Goal: Task Accomplishment & Management: Complete application form

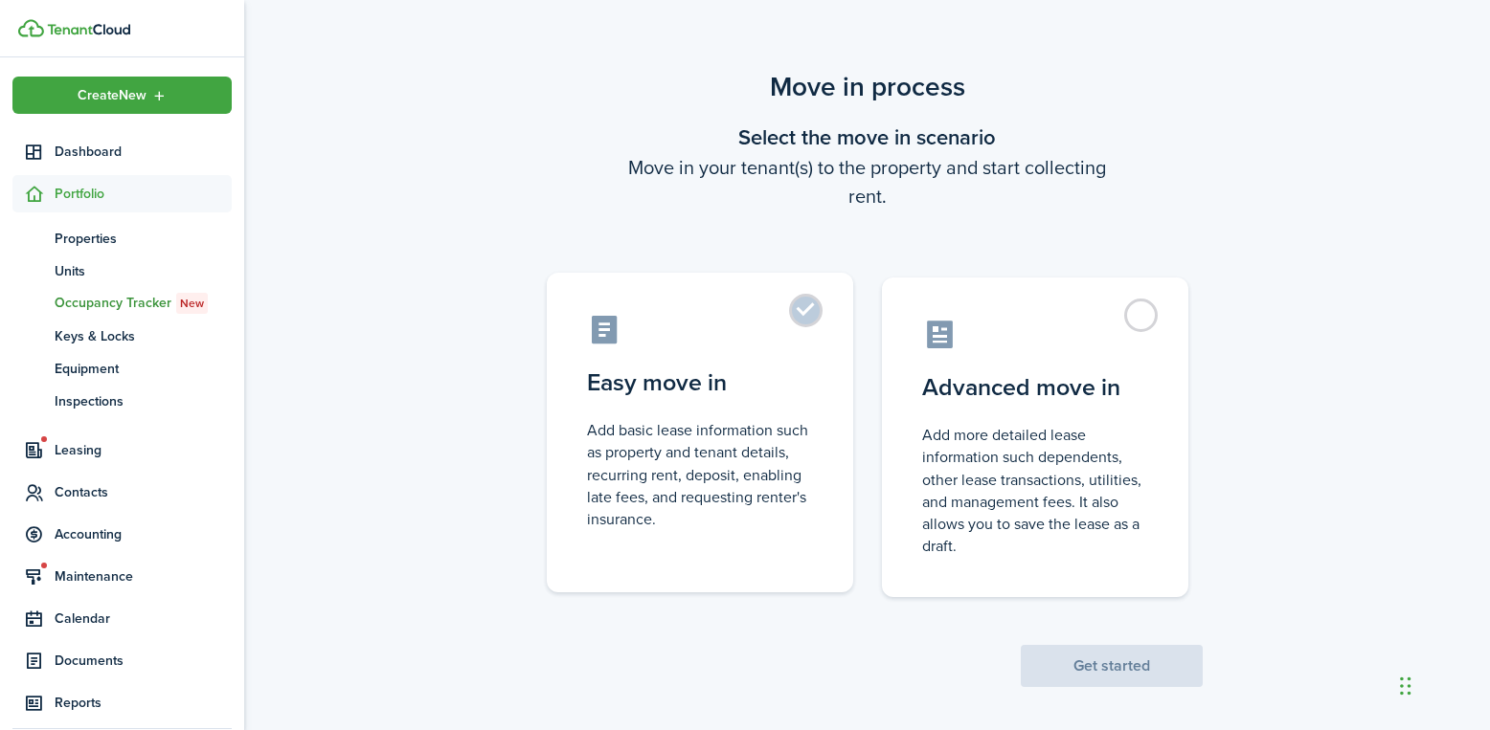
click at [763, 356] on label "Easy move in Add basic lease information such as property and tenant details, r…" at bounding box center [700, 433] width 306 height 320
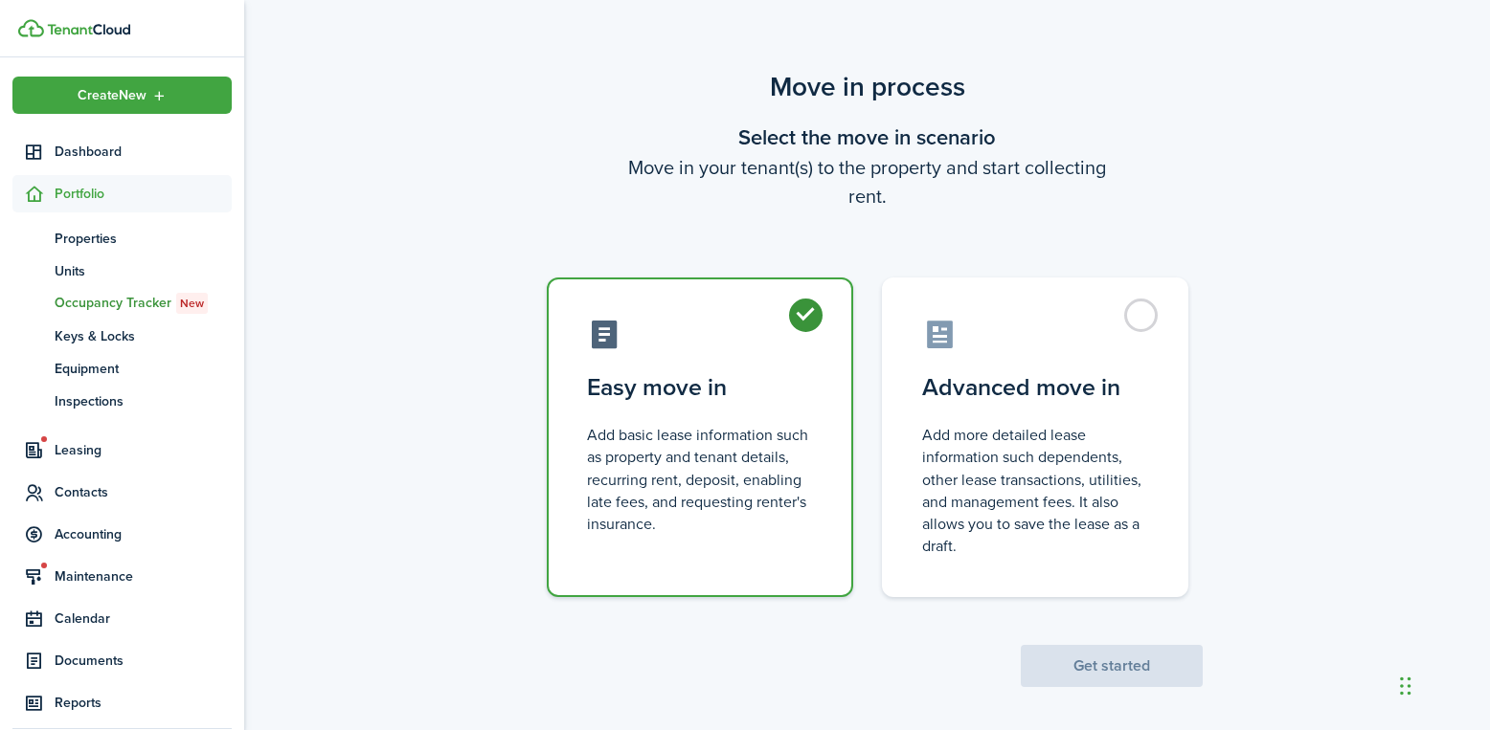
radio input "true"
click at [1144, 663] on button "Get started" at bounding box center [1112, 666] width 182 height 42
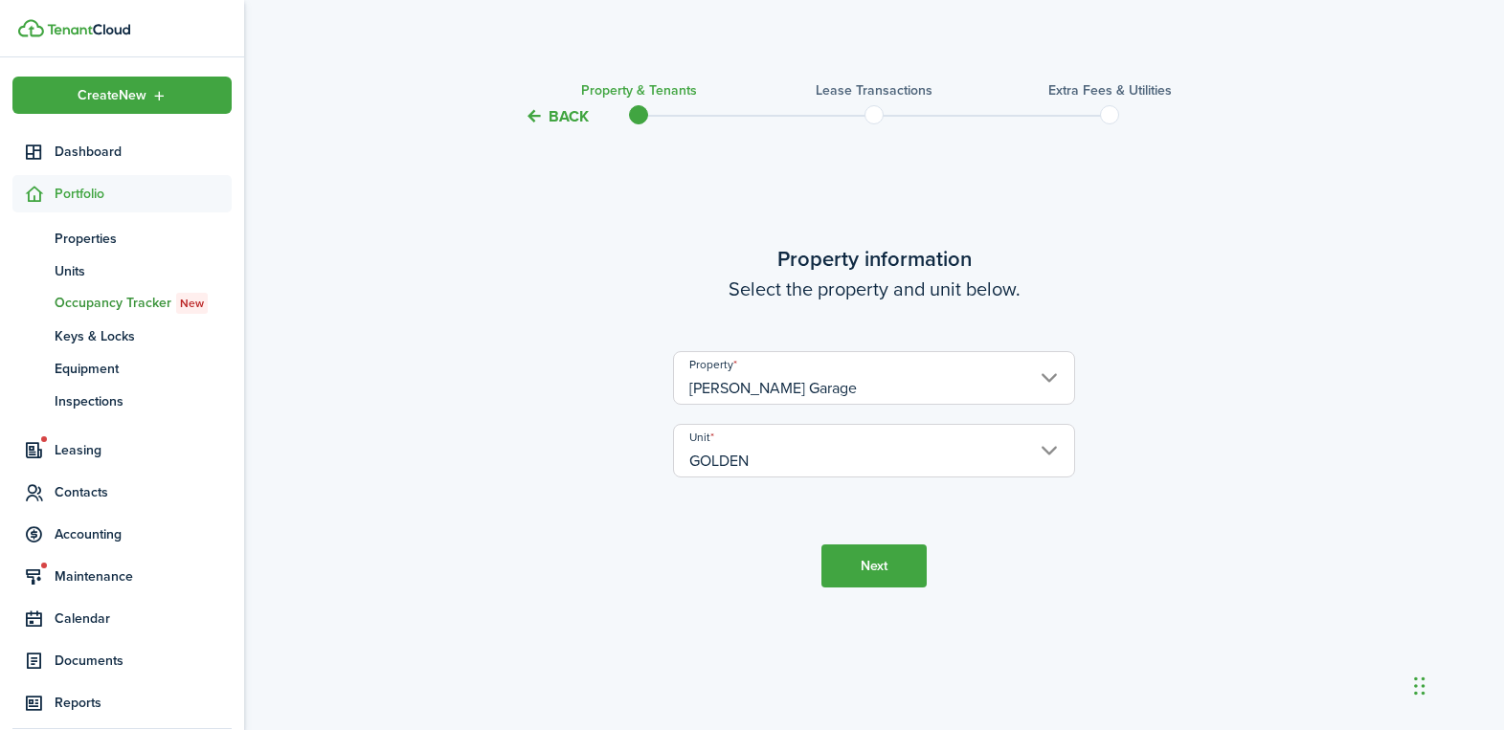
click at [886, 565] on button "Next" at bounding box center [873, 566] width 105 height 43
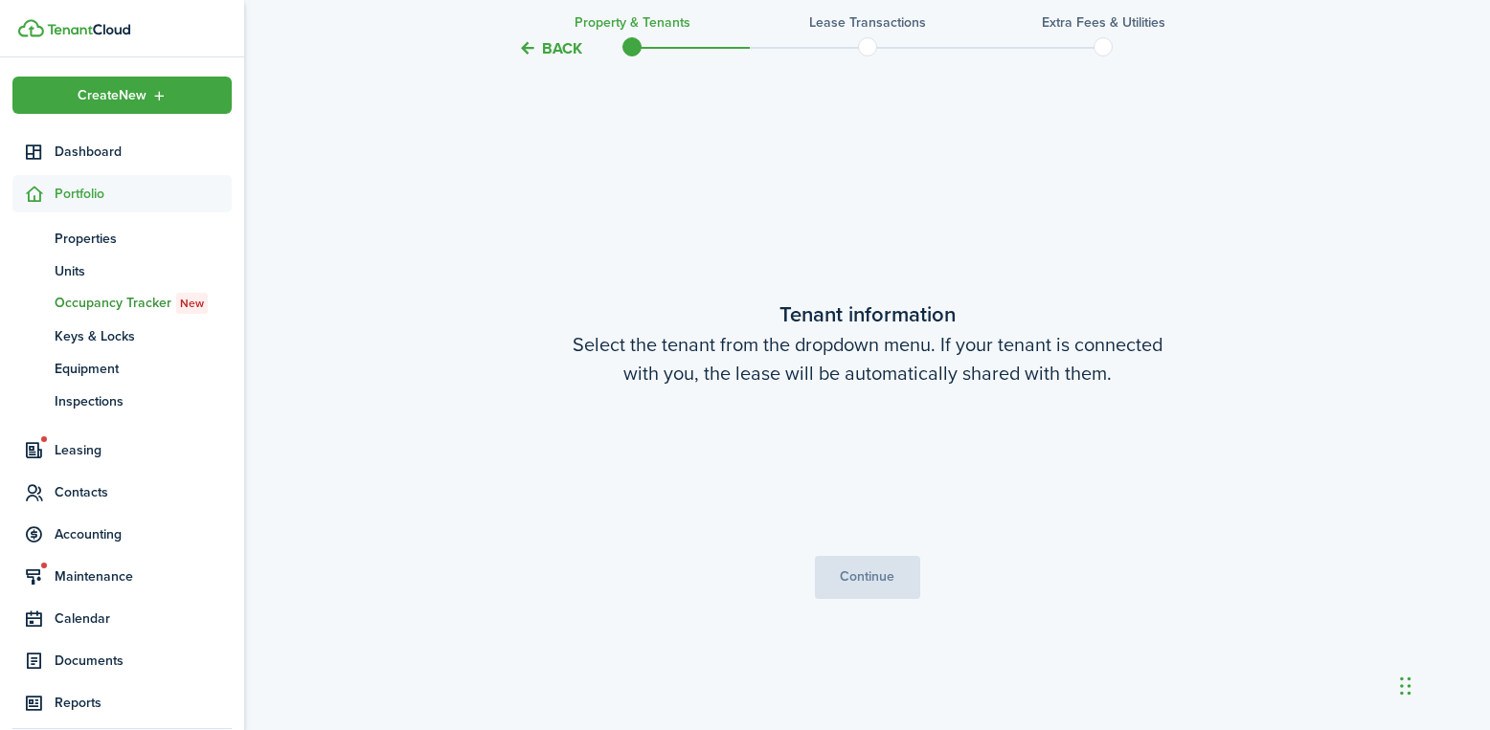
scroll to position [602, 0]
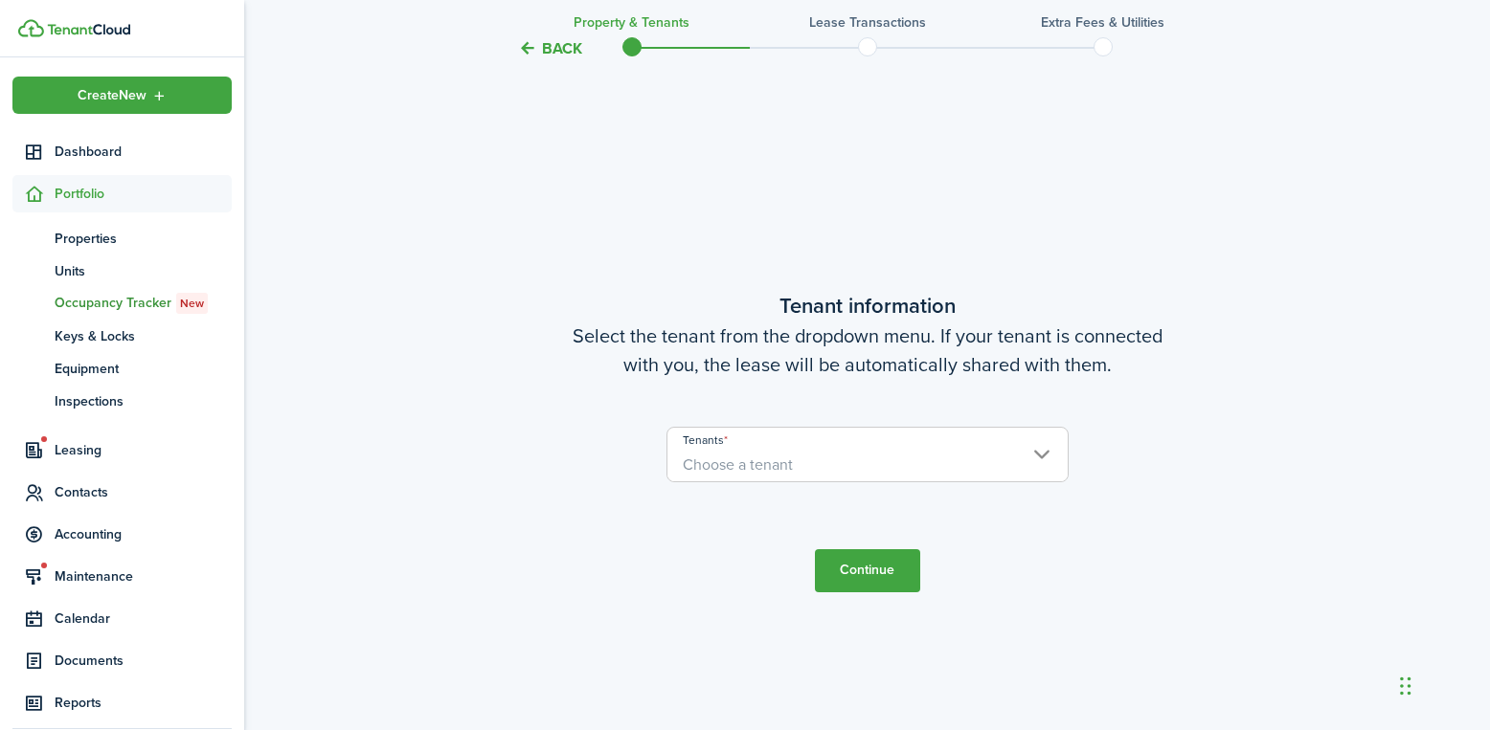
click at [846, 458] on span "Choose a tenant" at bounding box center [867, 465] width 400 height 33
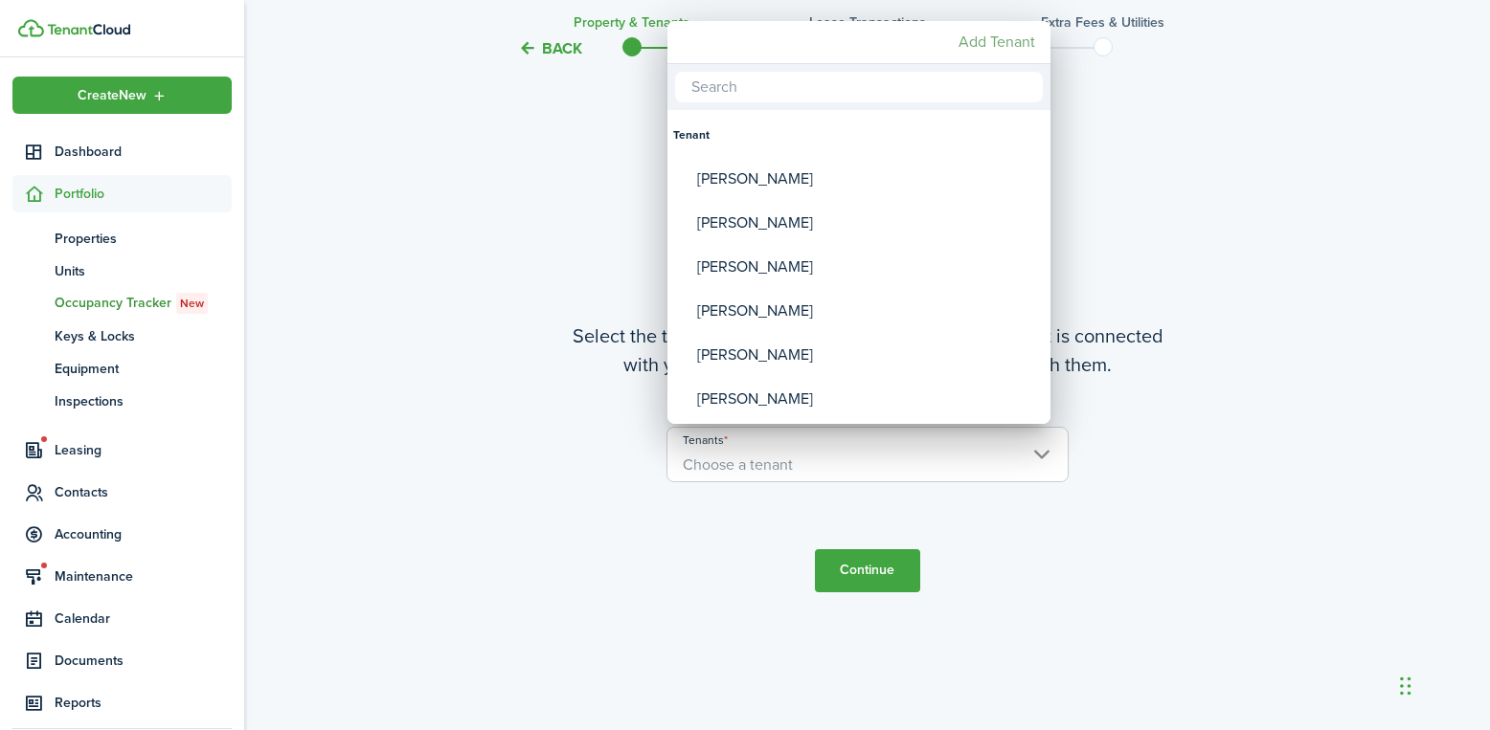
click at [986, 36] on mbsc-button "Add Tenant" at bounding box center [997, 42] width 92 height 34
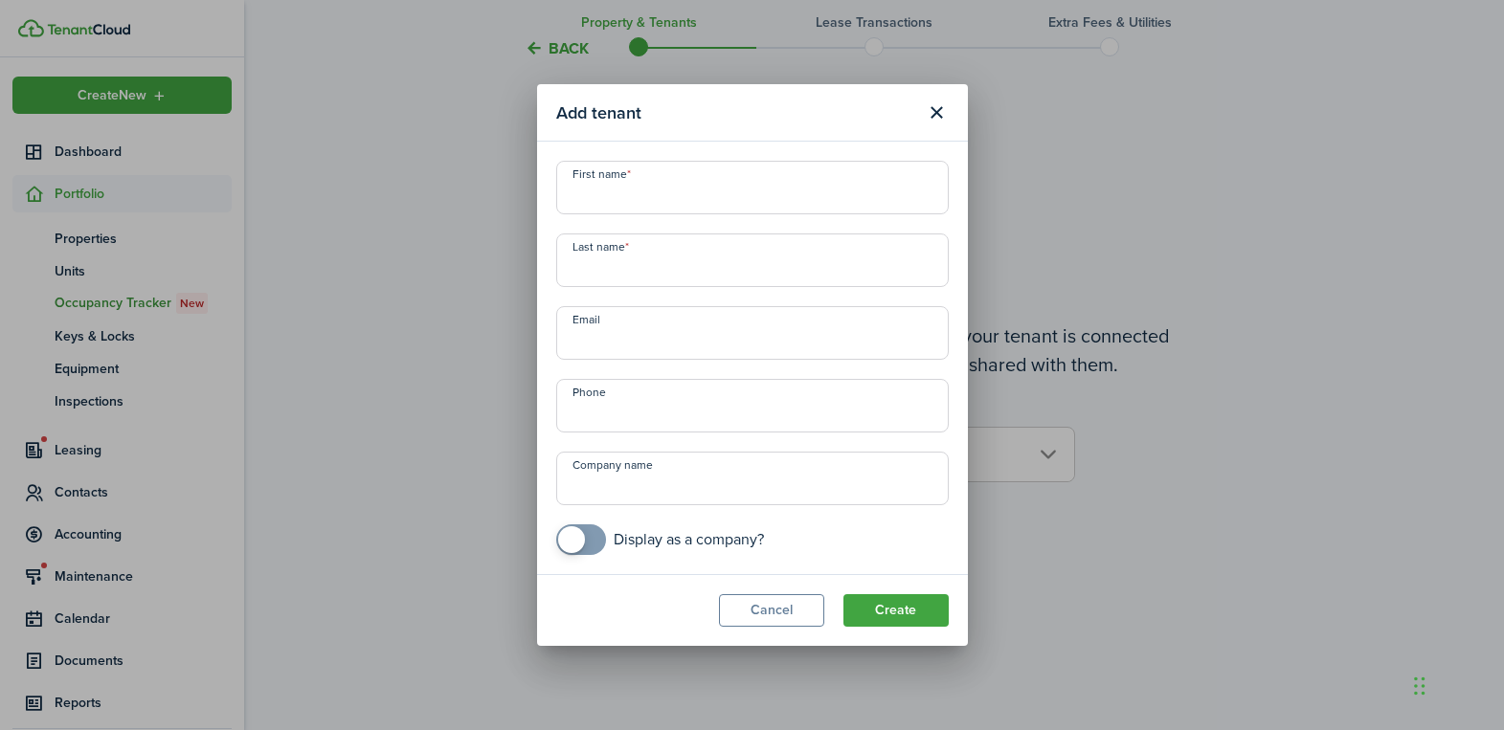
click at [616, 198] on input "First name" at bounding box center [752, 188] width 393 height 54
type input "[PERSON_NAME]"
type input "GOLDEN"
click at [674, 337] on input "Email" at bounding box center [752, 333] width 393 height 54
type input "[EMAIL_ADDRESS][DOMAIN_NAME]"
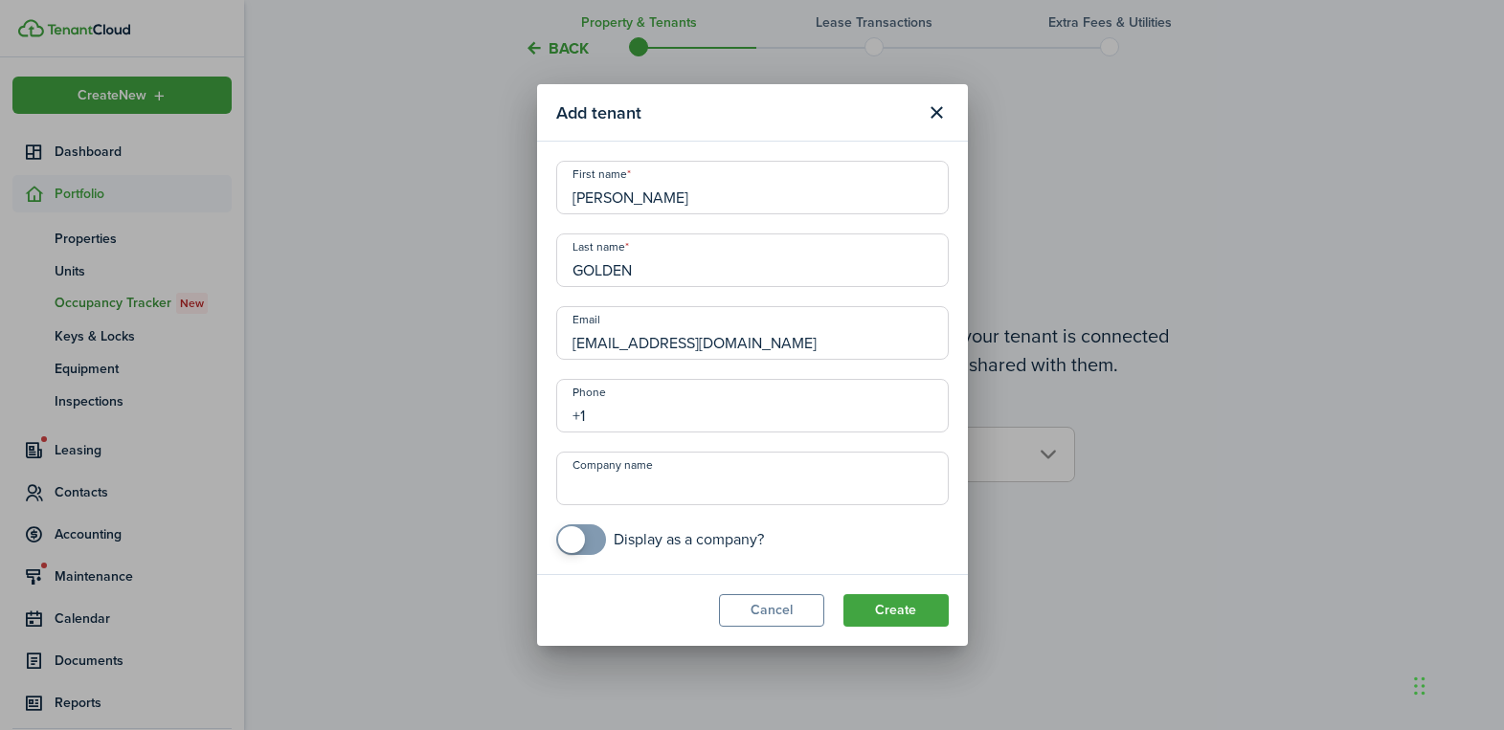
click at [656, 416] on input "+1" at bounding box center [752, 406] width 393 height 54
type input "[PHONE_NUMBER]"
click at [909, 617] on button "Create" at bounding box center [895, 611] width 105 height 33
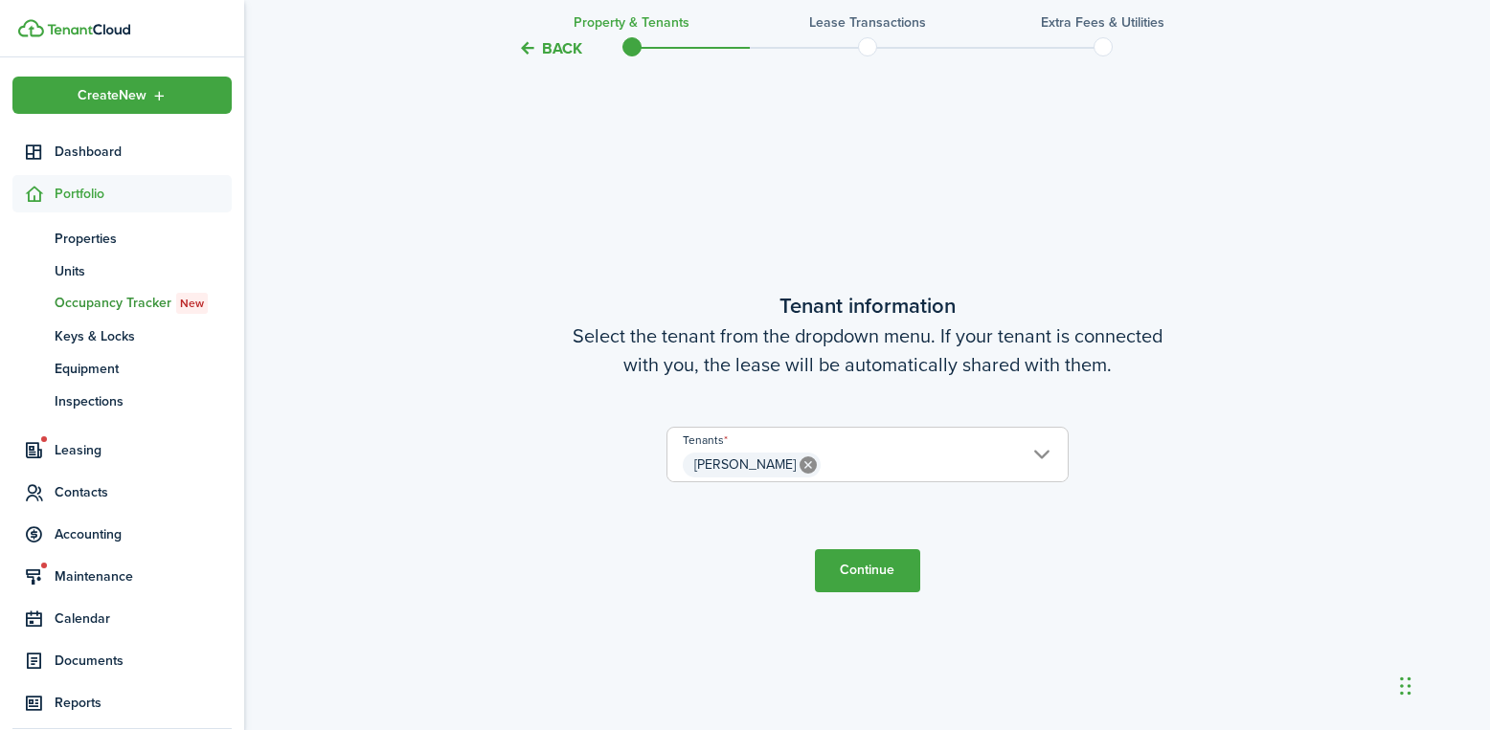
click at [905, 577] on button "Continue" at bounding box center [867, 571] width 105 height 43
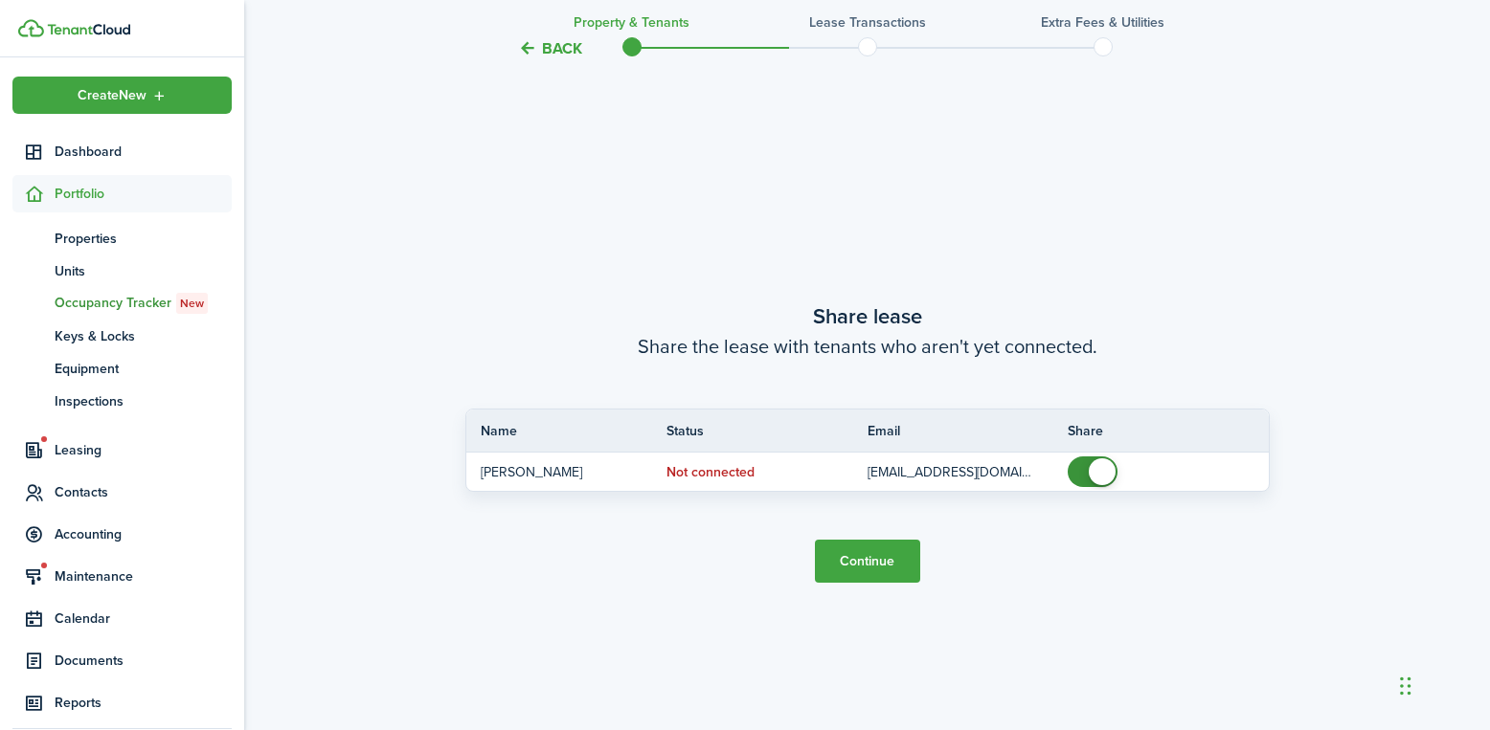
scroll to position [1333, 0]
click at [892, 569] on button "Continue" at bounding box center [867, 560] width 105 height 43
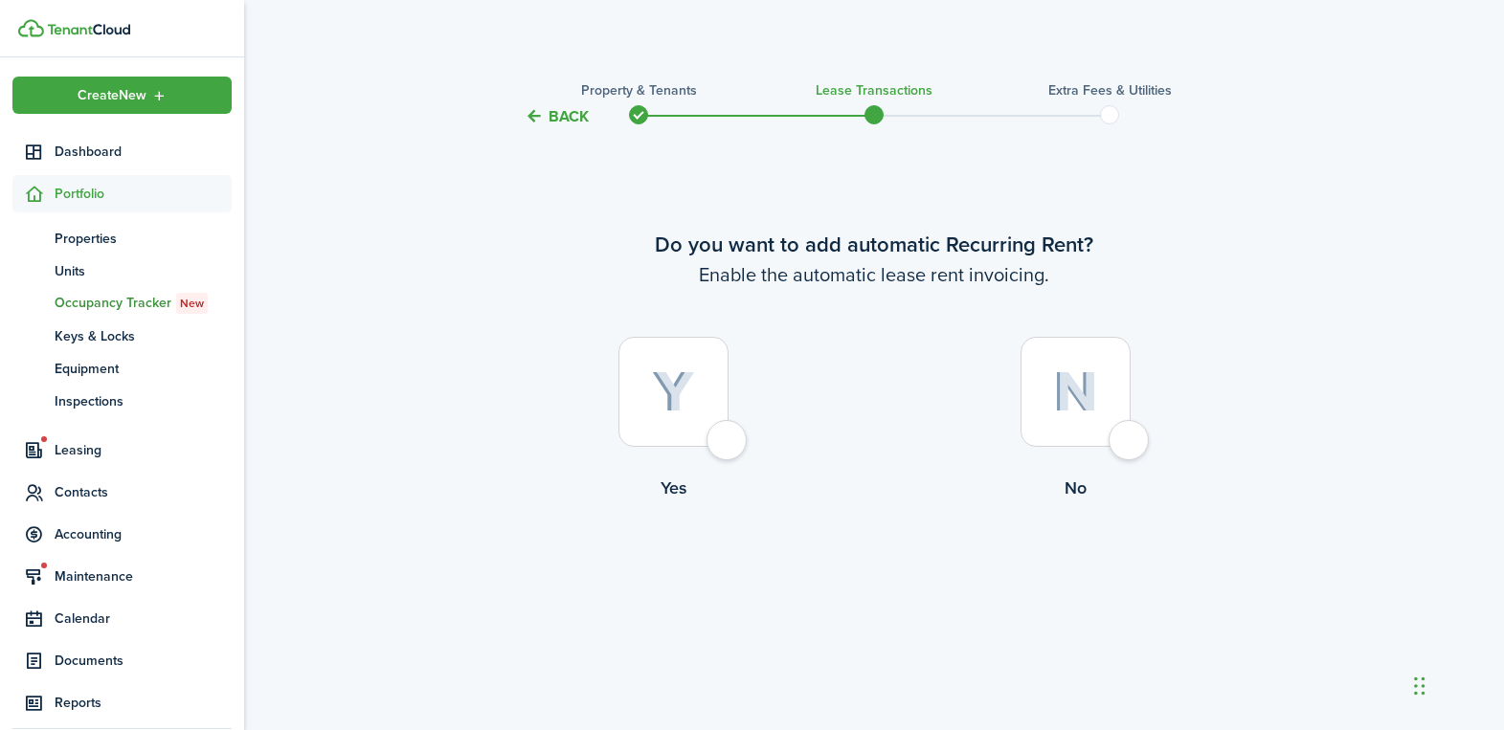
click at [729, 447] on div at bounding box center [673, 392] width 110 height 110
radio input "true"
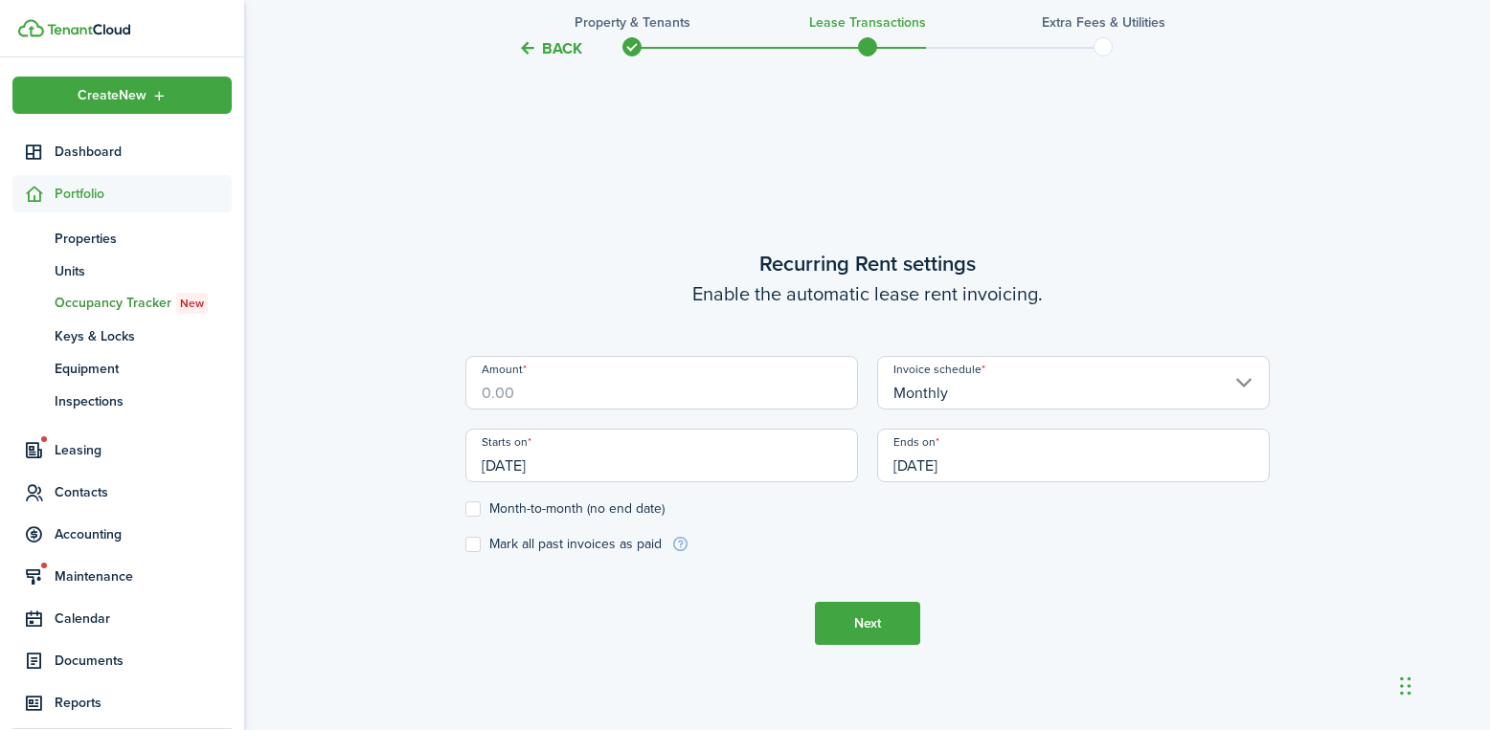
scroll to position [602, 0]
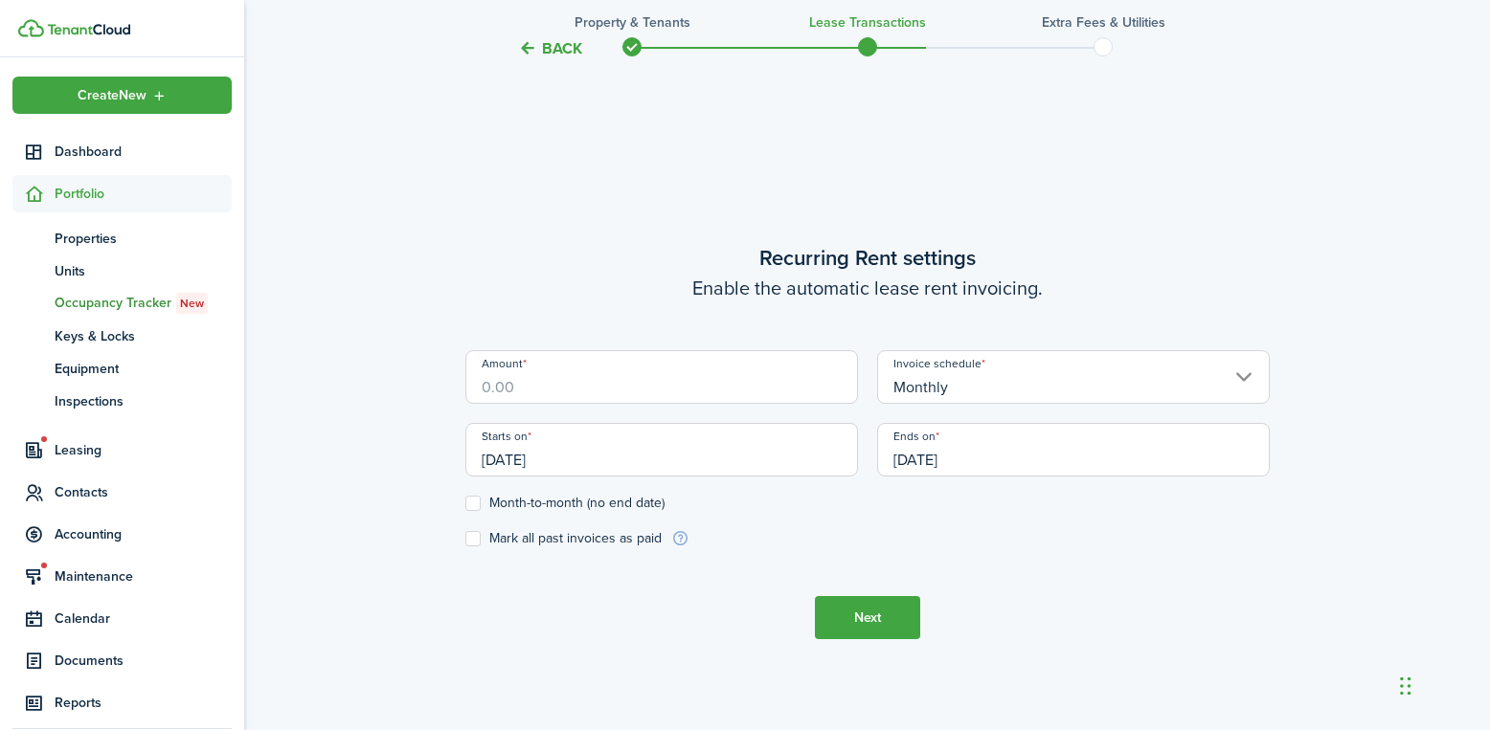
click at [689, 397] on input "Amount" at bounding box center [661, 377] width 393 height 54
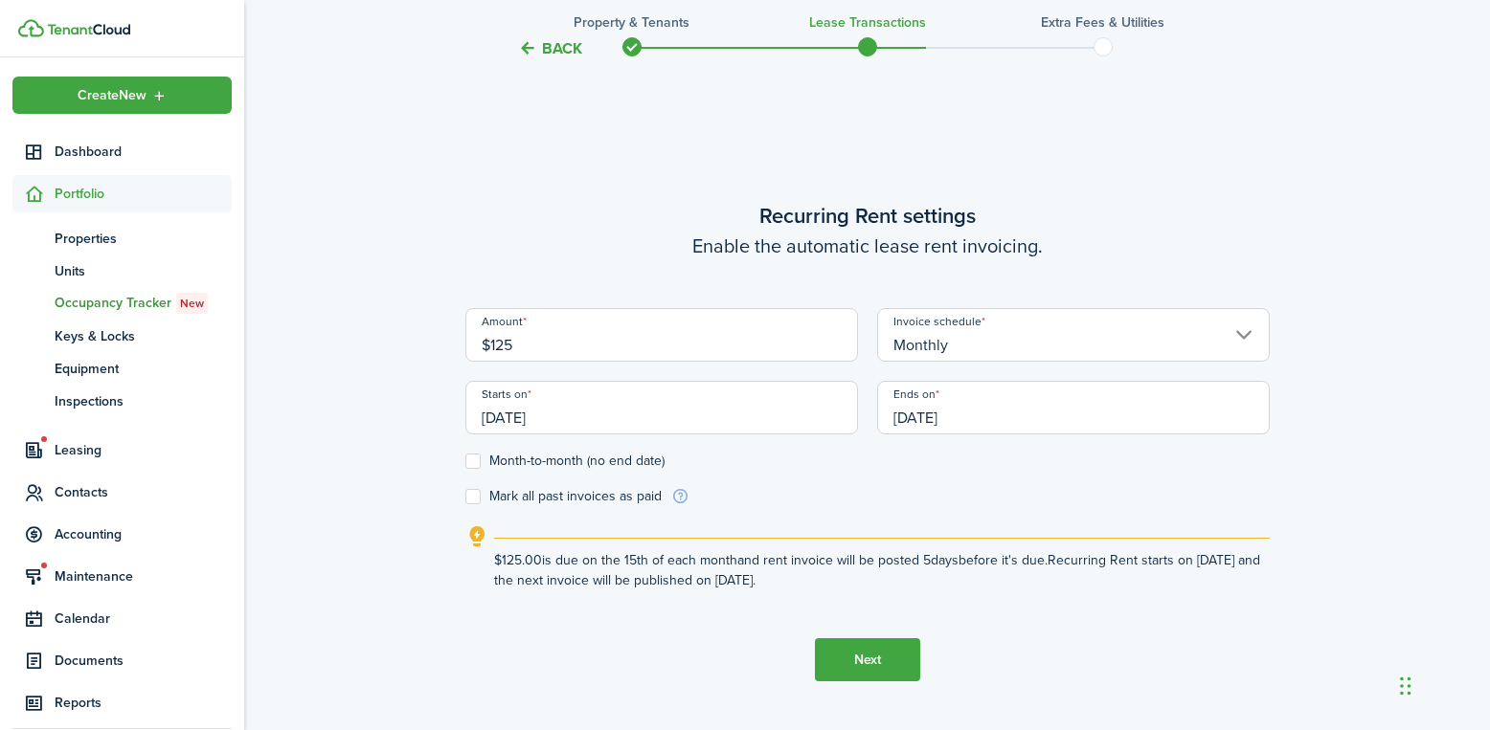
click at [527, 416] on input "[DATE]" at bounding box center [661, 408] width 393 height 54
type input "$125.00"
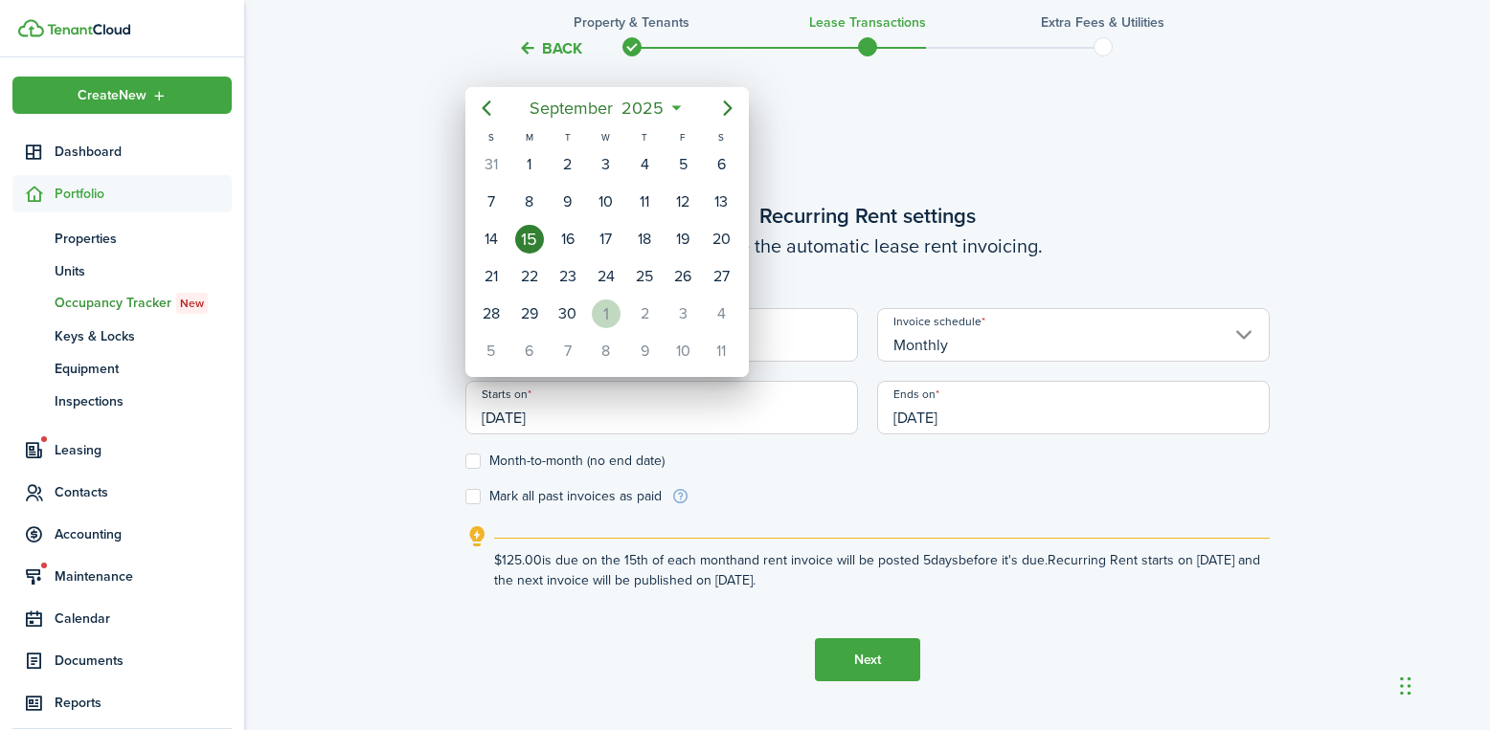
click at [605, 303] on div "1" at bounding box center [606, 314] width 29 height 29
type input "[DATE]"
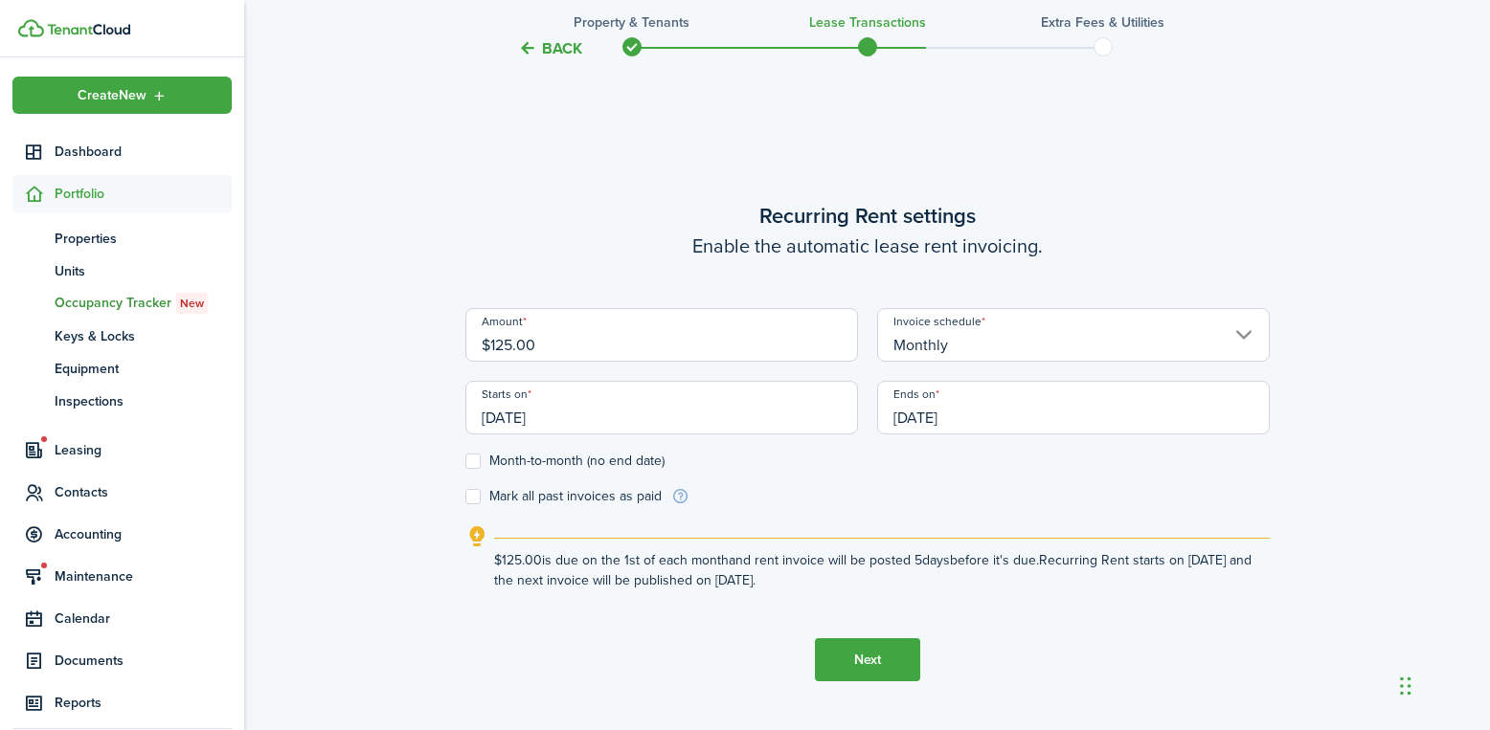
scroll to position [0, 0]
click at [479, 463] on label "Month-to-month (no end date)" at bounding box center [564, 461] width 199 height 15
click at [465, 462] on input "Month-to-month (no end date)" at bounding box center [464, 461] width 1 height 1
checkbox input "true"
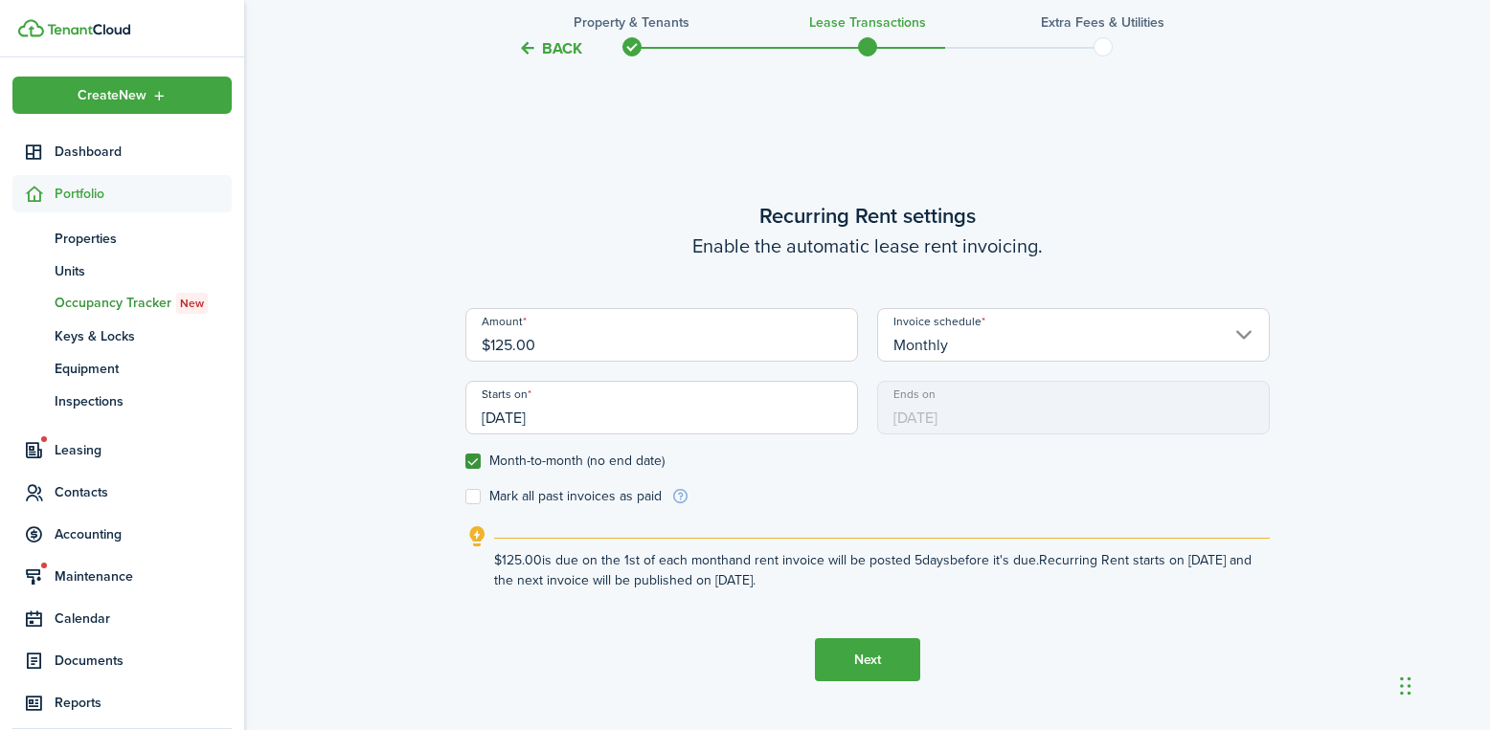
click at [863, 658] on button "Next" at bounding box center [867, 660] width 105 height 43
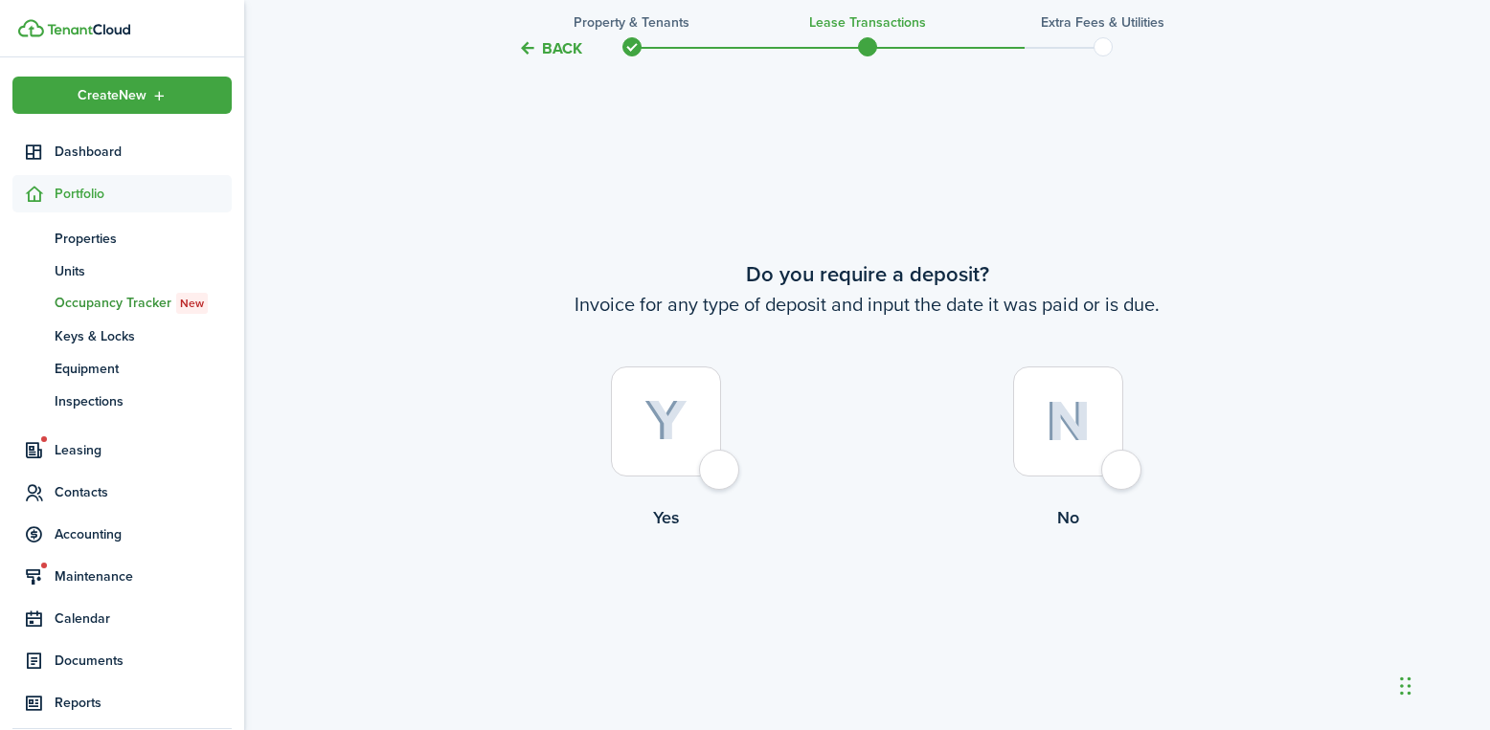
scroll to position [1333, 0]
click at [1120, 463] on div at bounding box center [1068, 418] width 110 height 110
radio input "true"
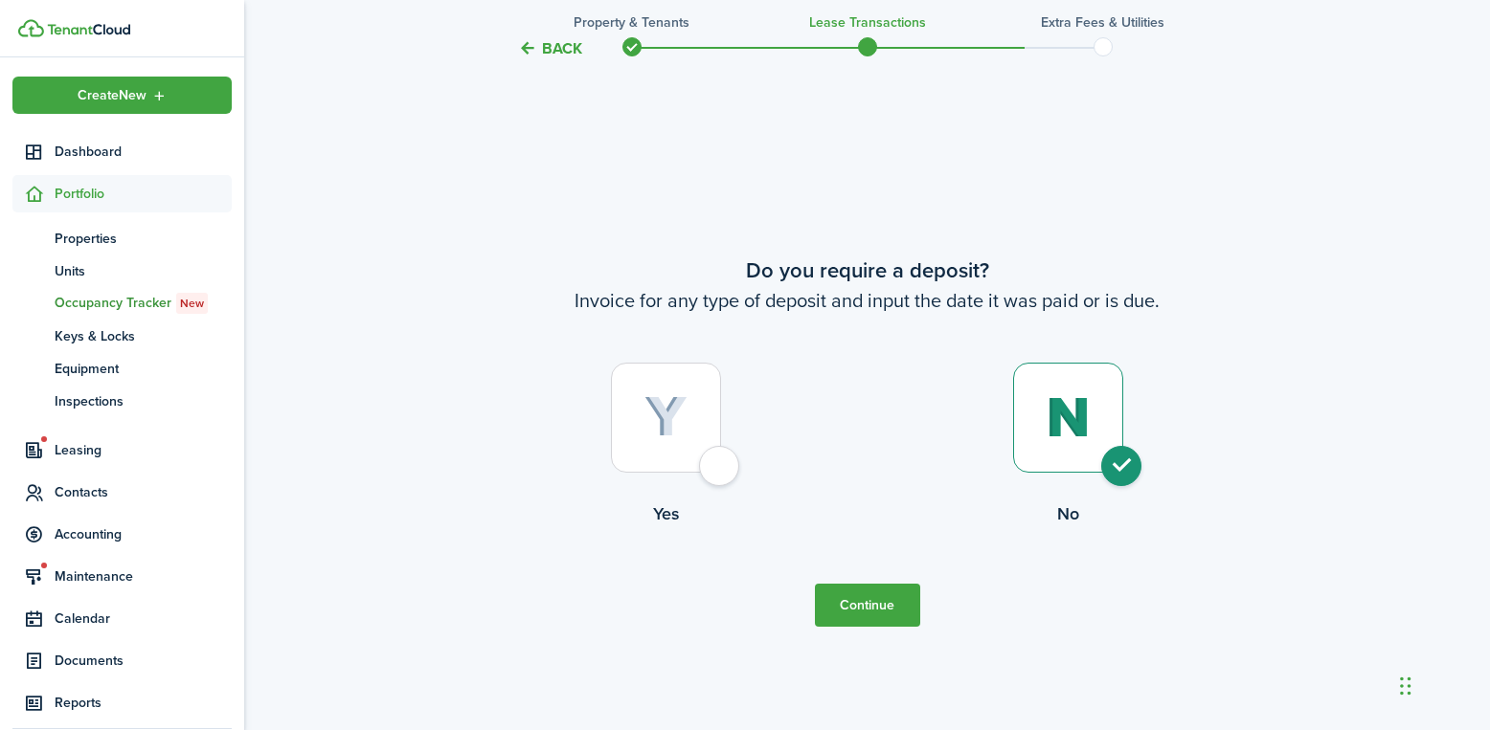
click at [883, 605] on button "Continue" at bounding box center [867, 605] width 105 height 43
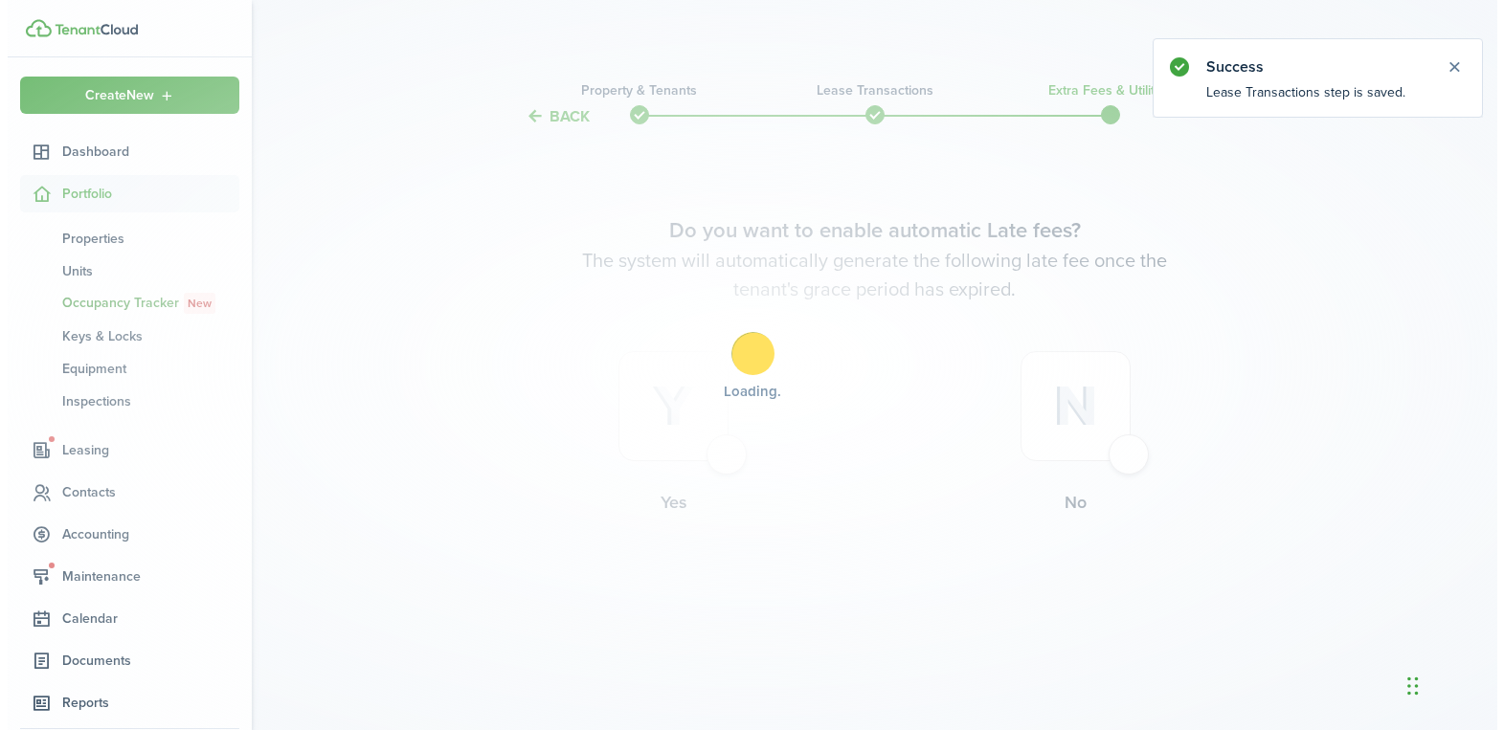
scroll to position [0, 0]
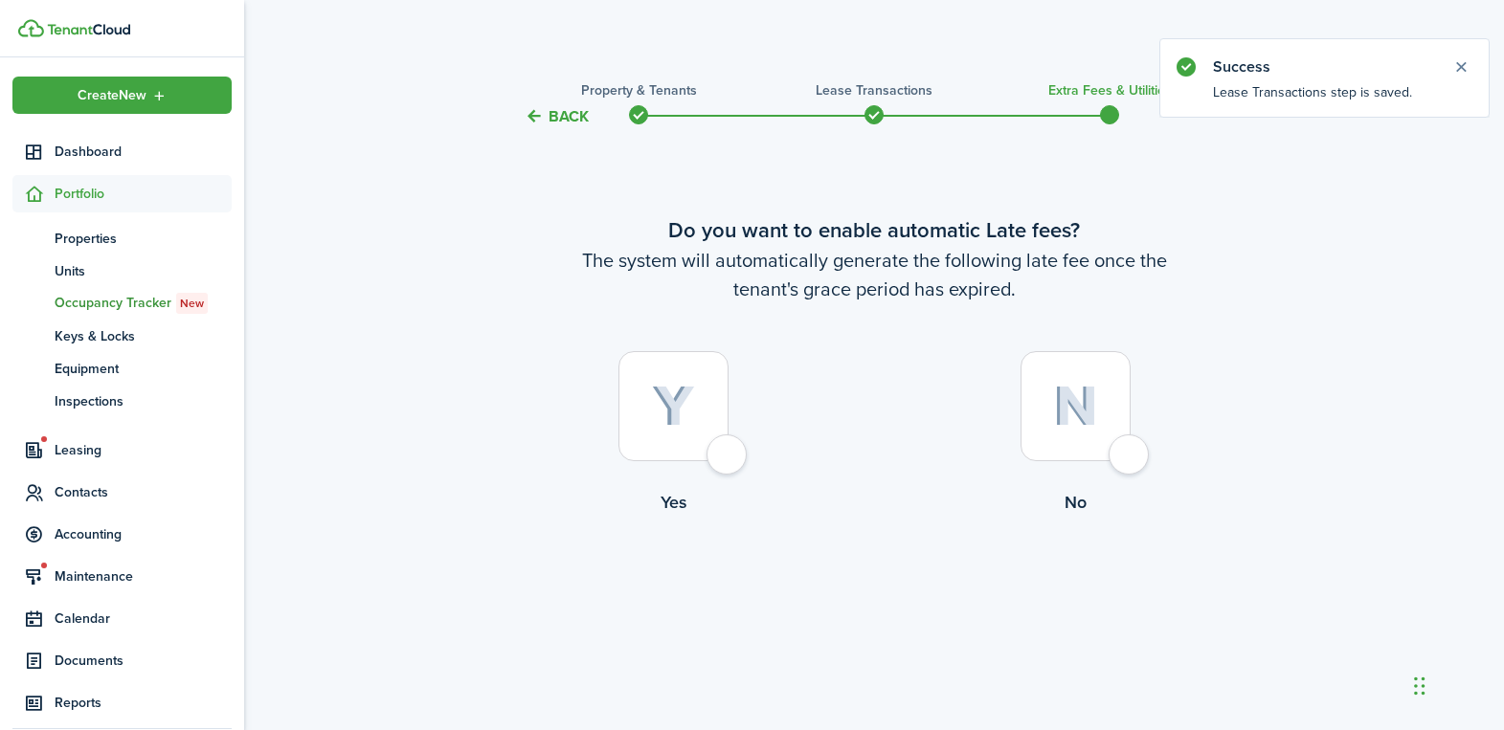
click at [707, 453] on div at bounding box center [673, 406] width 110 height 110
radio input "true"
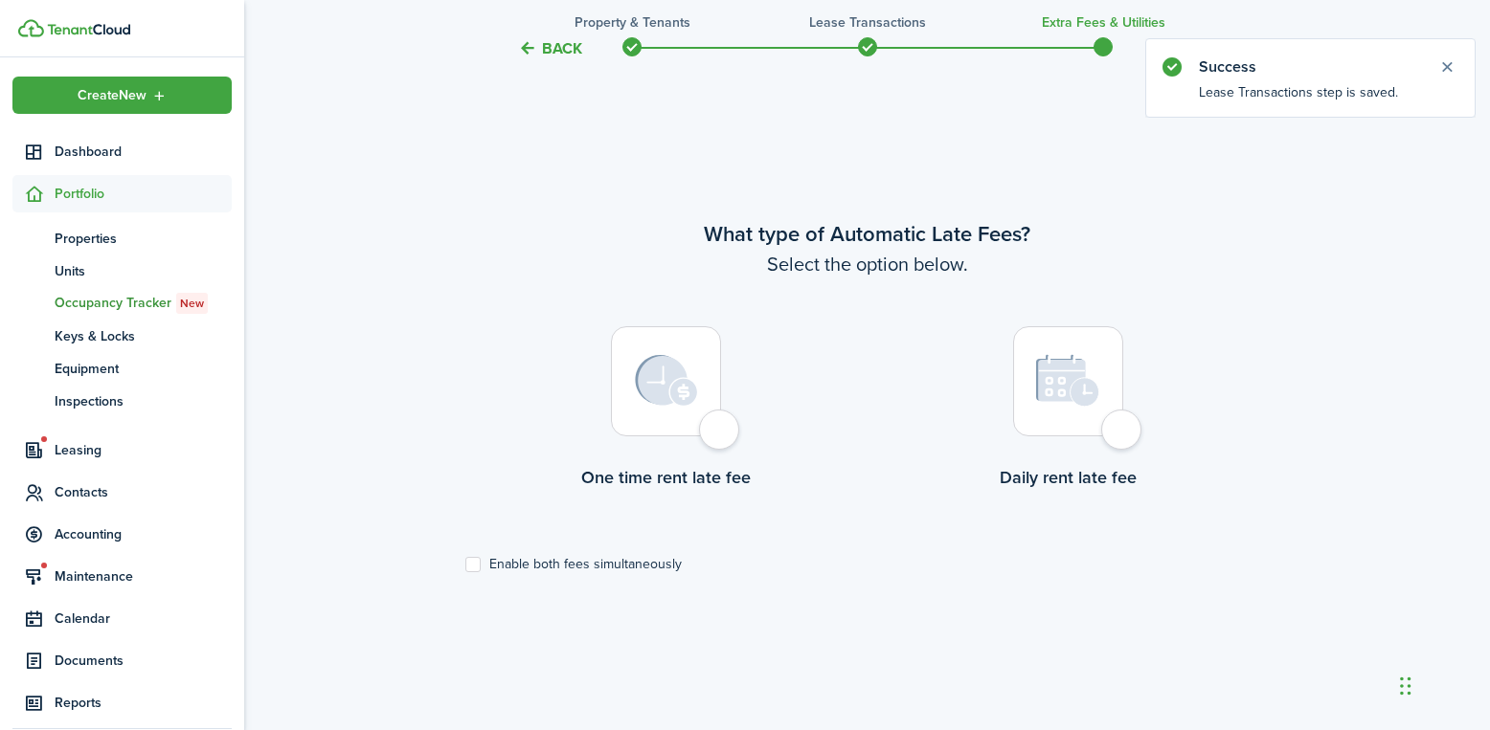
click at [686, 418] on div at bounding box center [666, 381] width 110 height 110
radio input "true"
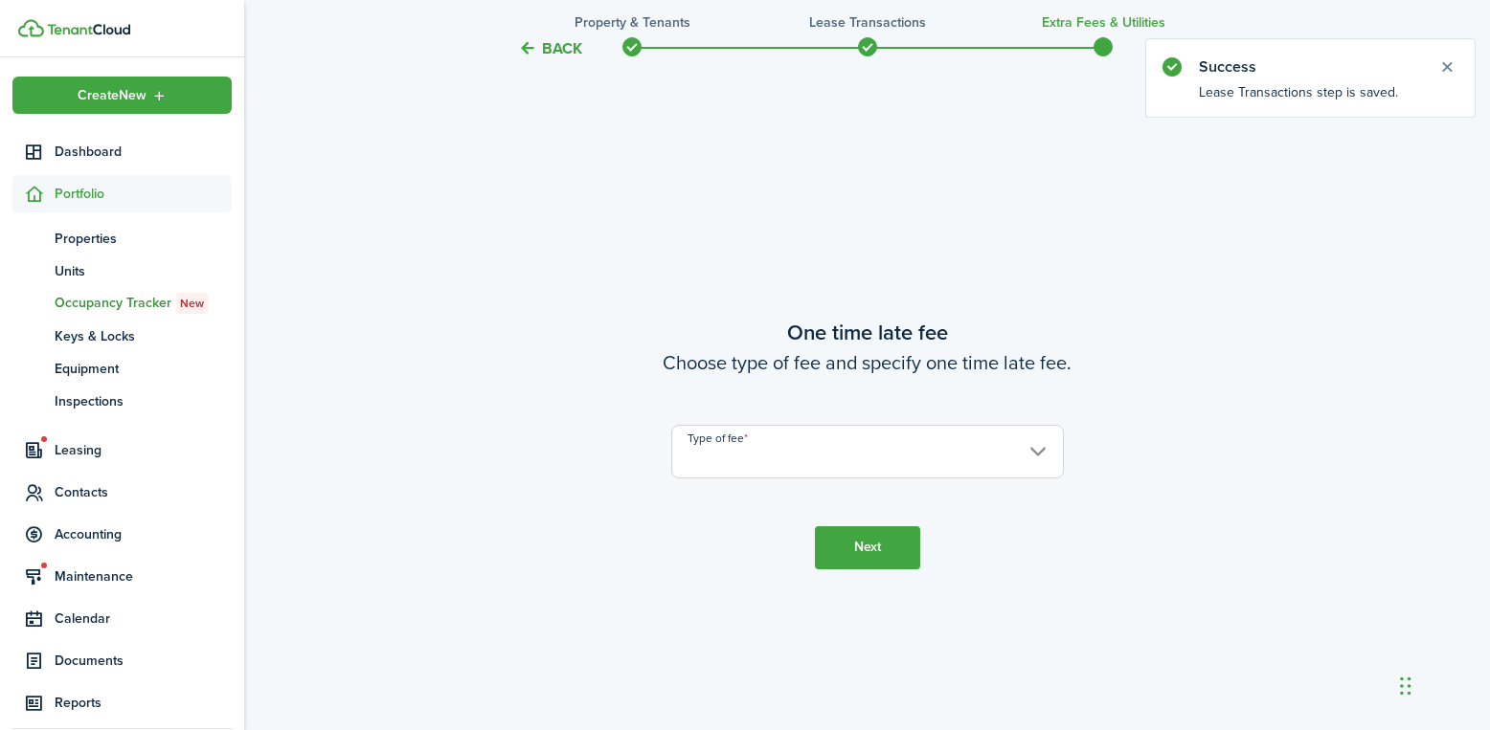
scroll to position [1333, 0]
click at [794, 455] on input "Type of fee" at bounding box center [867, 450] width 393 height 54
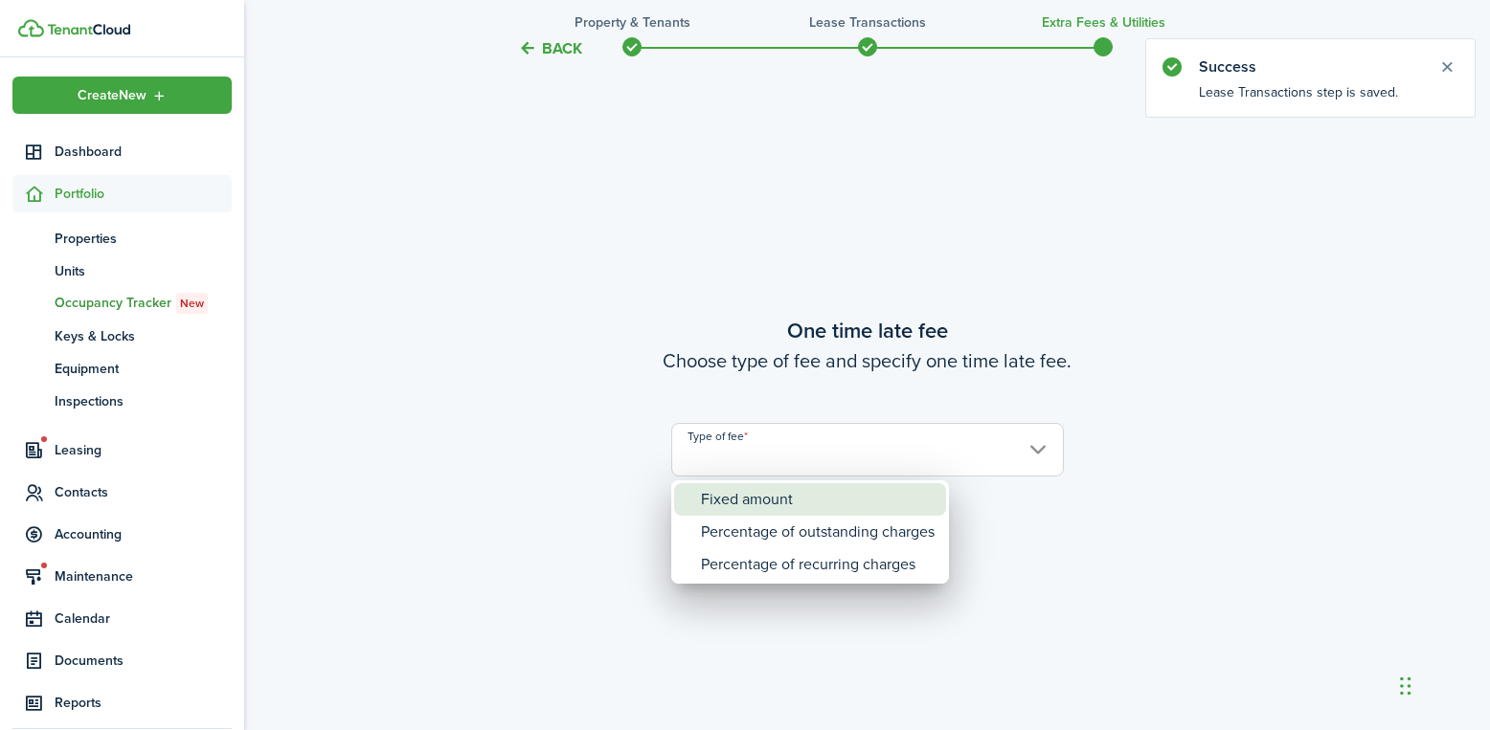
click at [756, 501] on div "Fixed amount" at bounding box center [818, 499] width 234 height 33
type input "Fixed amount"
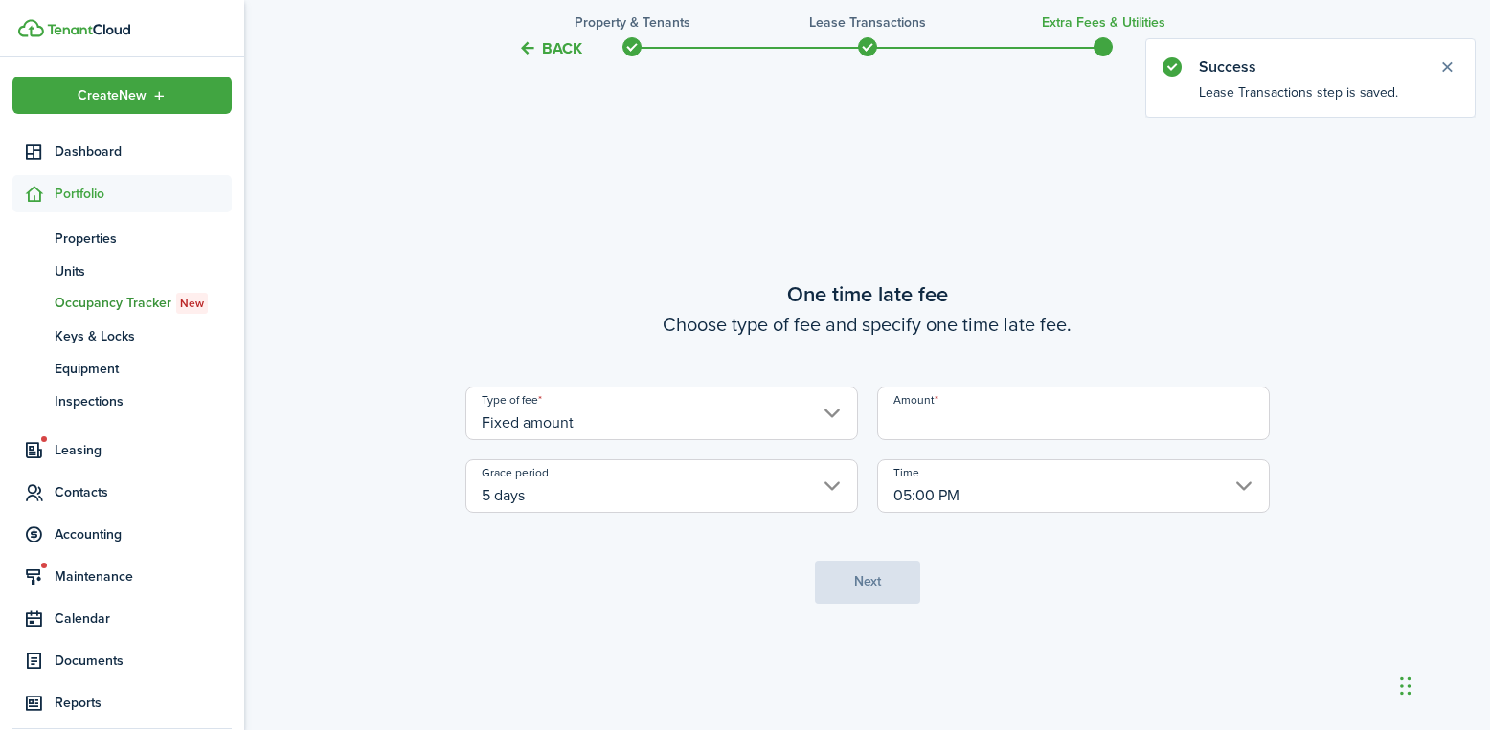
click at [936, 424] on input "Amount" at bounding box center [1073, 414] width 393 height 54
type input "$15.00"
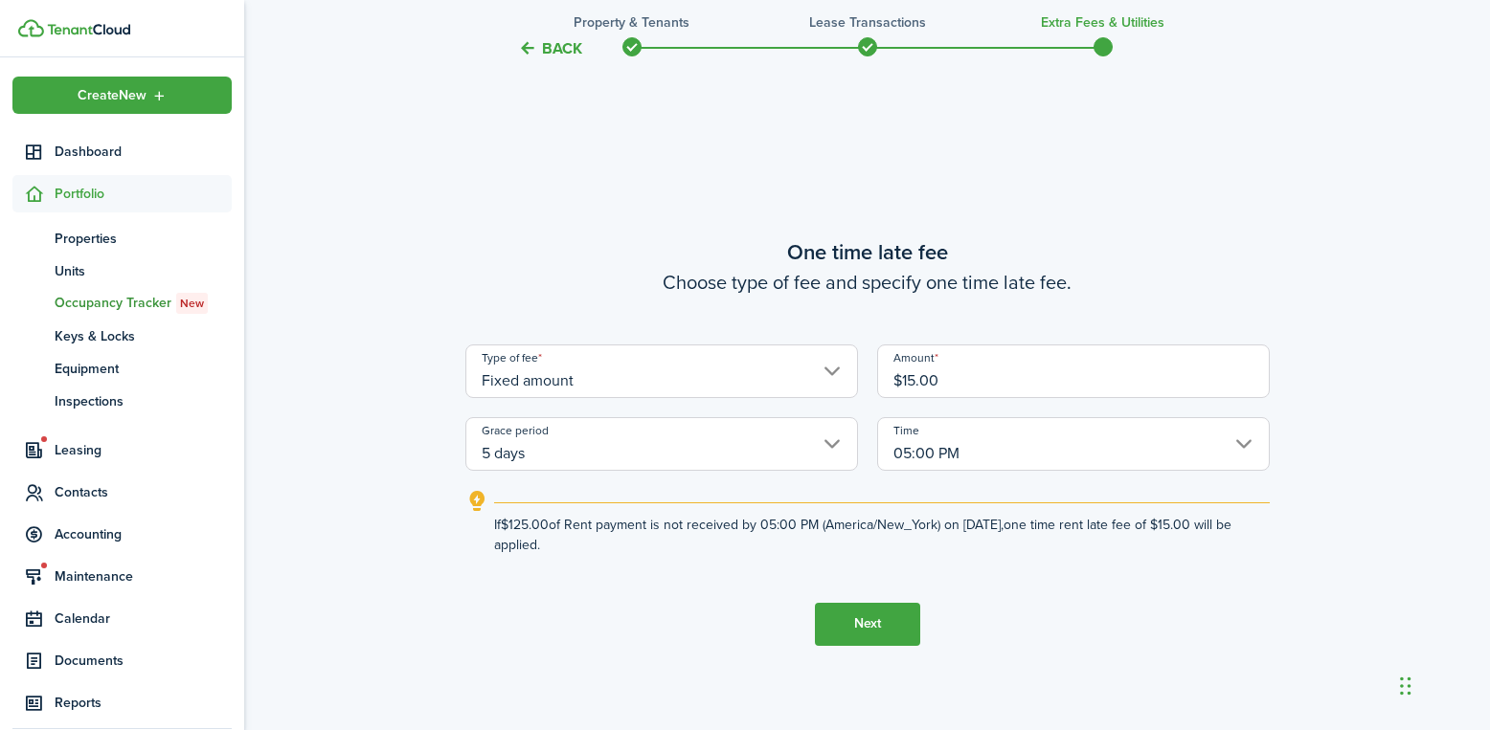
click at [876, 625] on button "Next" at bounding box center [867, 624] width 105 height 43
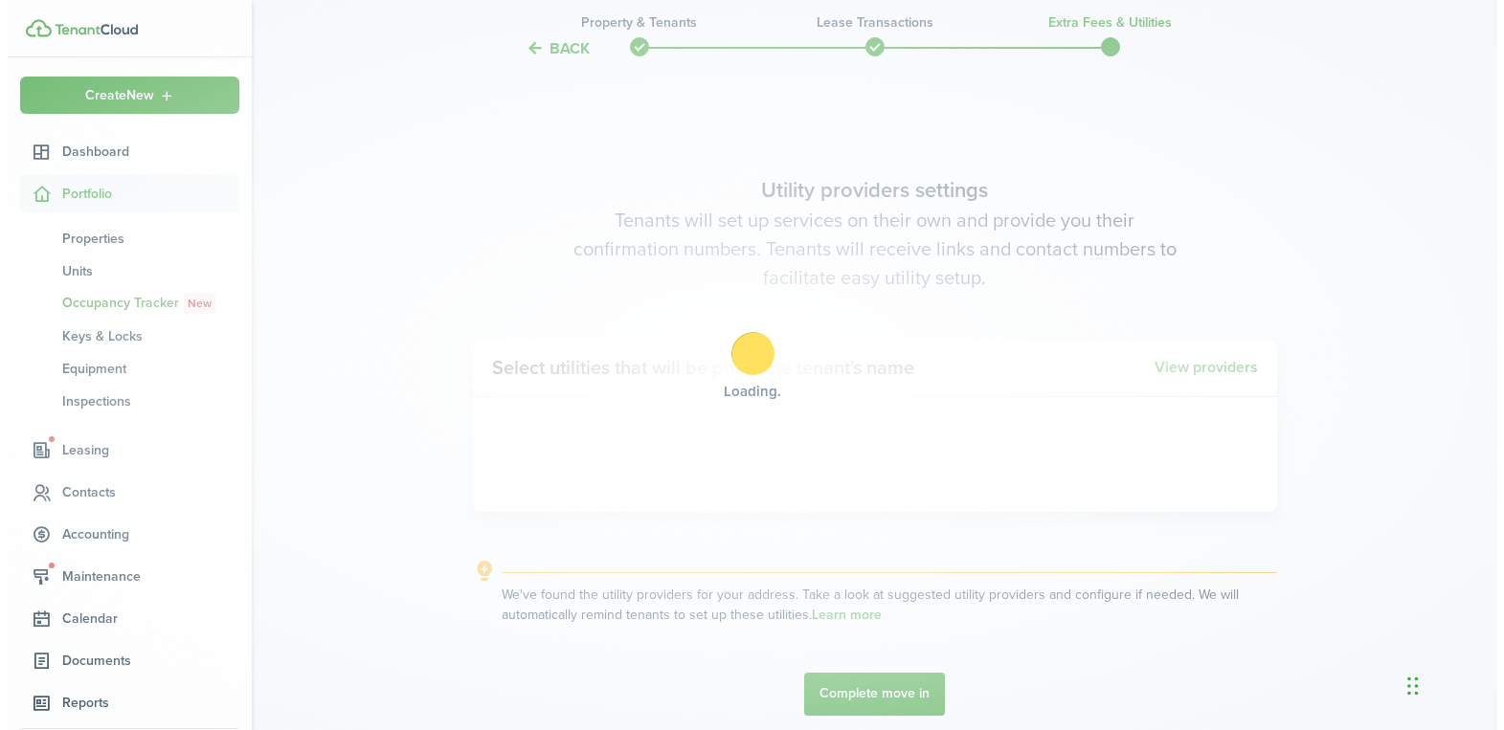
scroll to position [2063, 0]
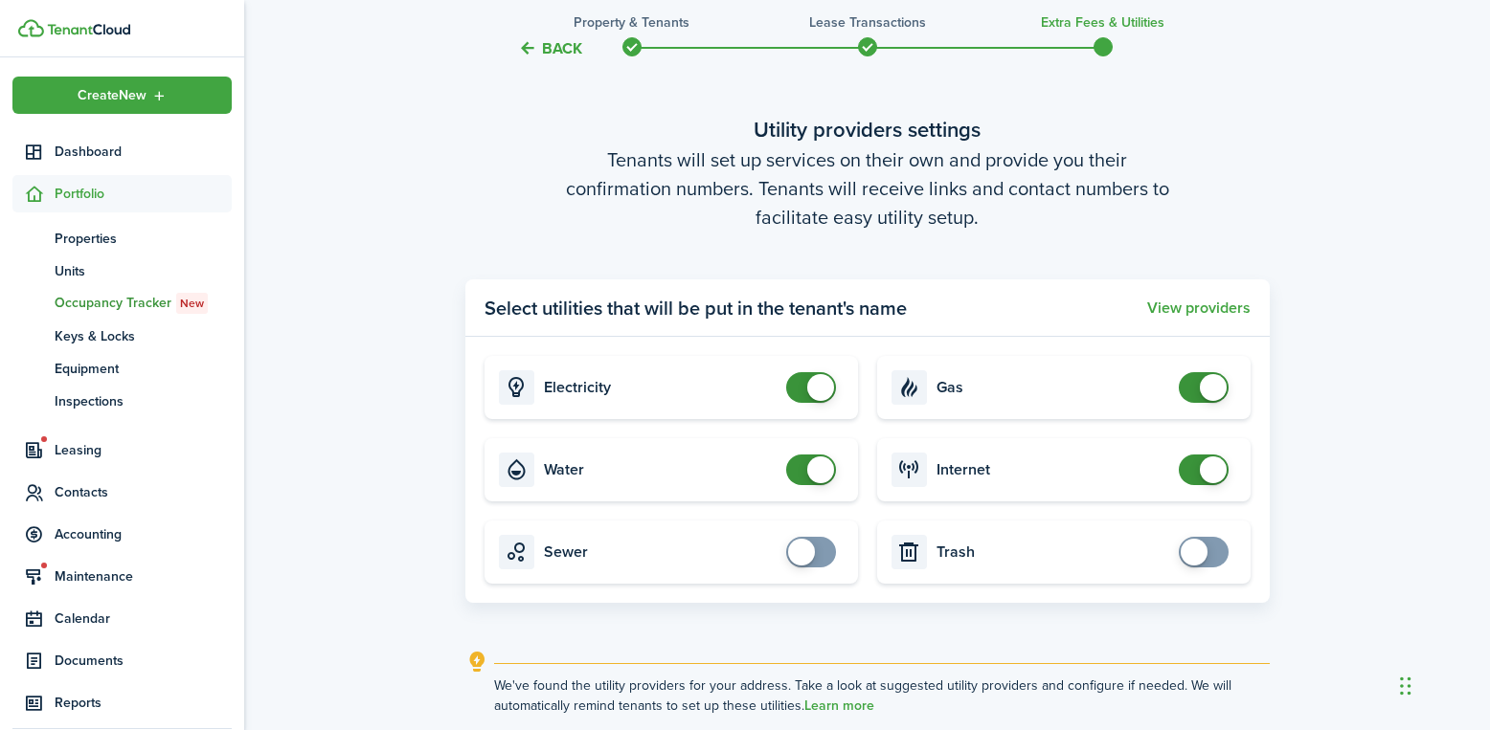
checkbox input "false"
click at [816, 398] on span at bounding box center [820, 387] width 27 height 27
checkbox input "false"
click at [827, 468] on span at bounding box center [820, 470] width 27 height 27
checkbox input "false"
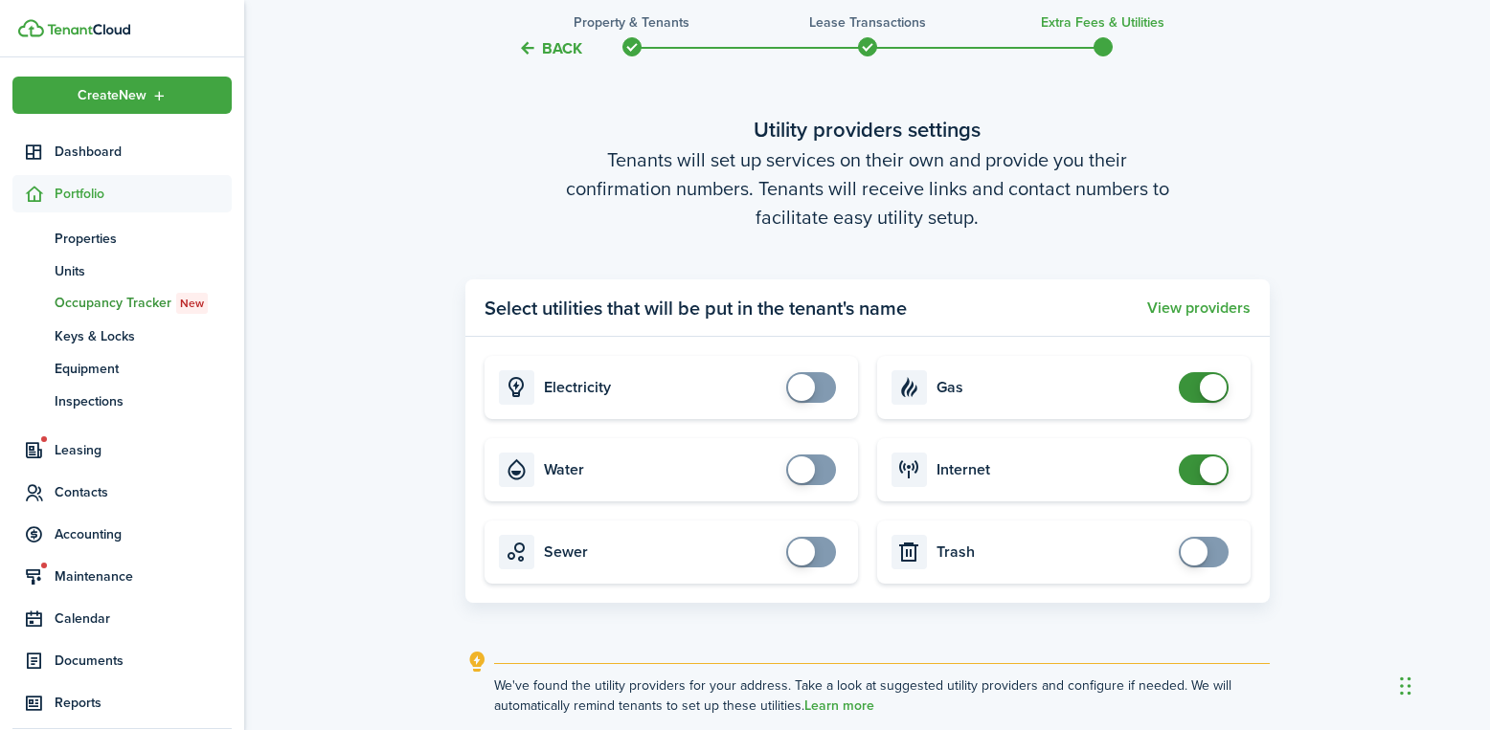
click at [1207, 386] on span at bounding box center [1213, 387] width 27 height 27
checkbox input "false"
click at [1218, 474] on span at bounding box center [1213, 470] width 27 height 27
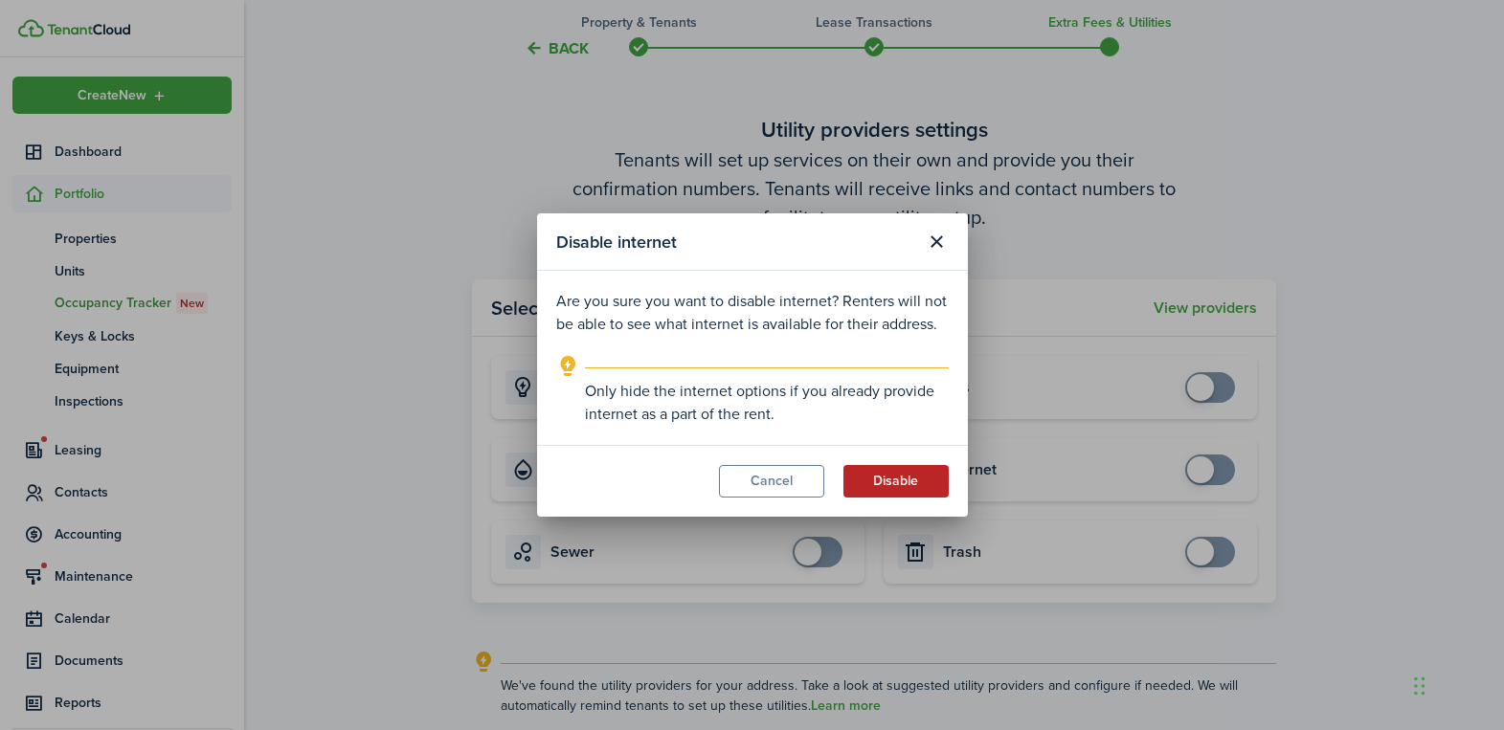
click at [882, 489] on button "Disable" at bounding box center [895, 481] width 105 height 33
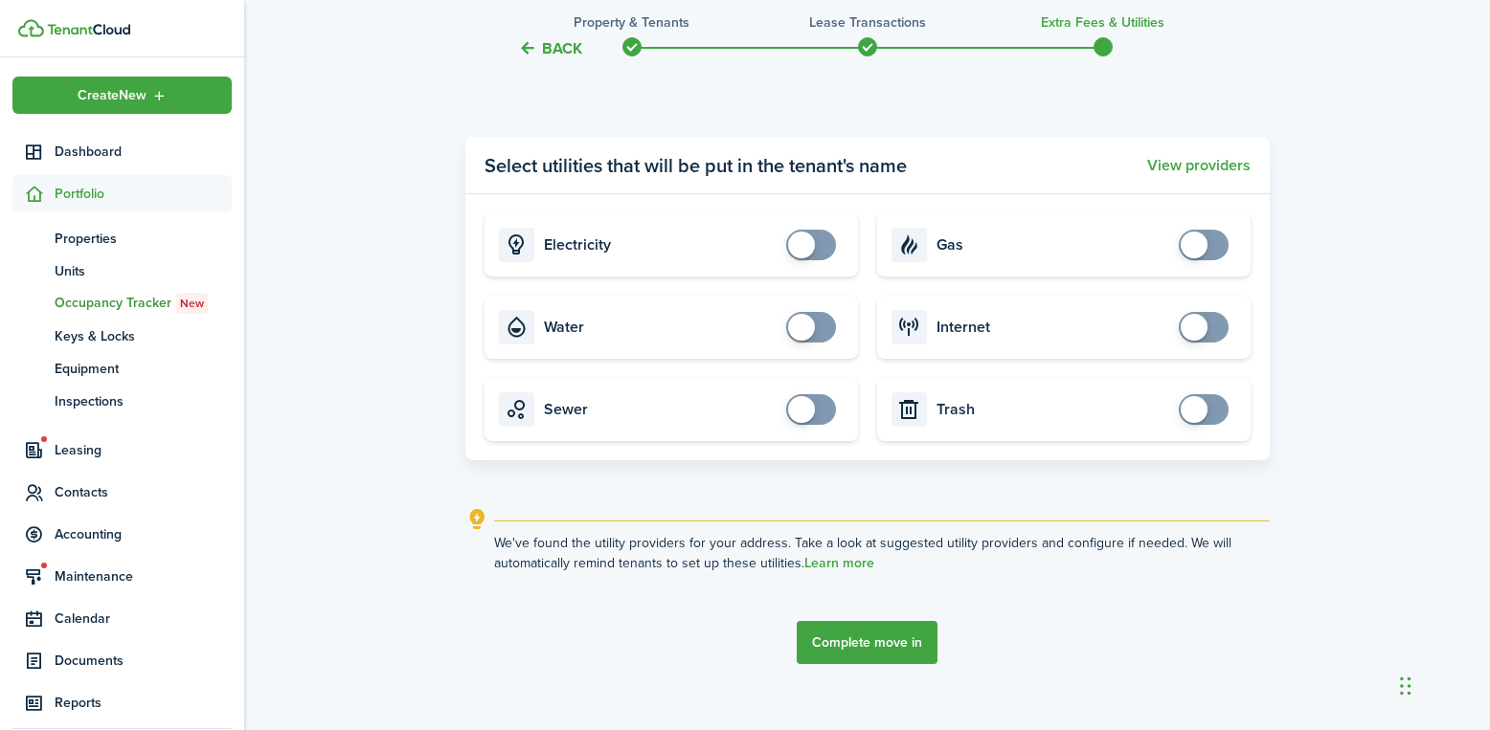
scroll to position [2231, 0]
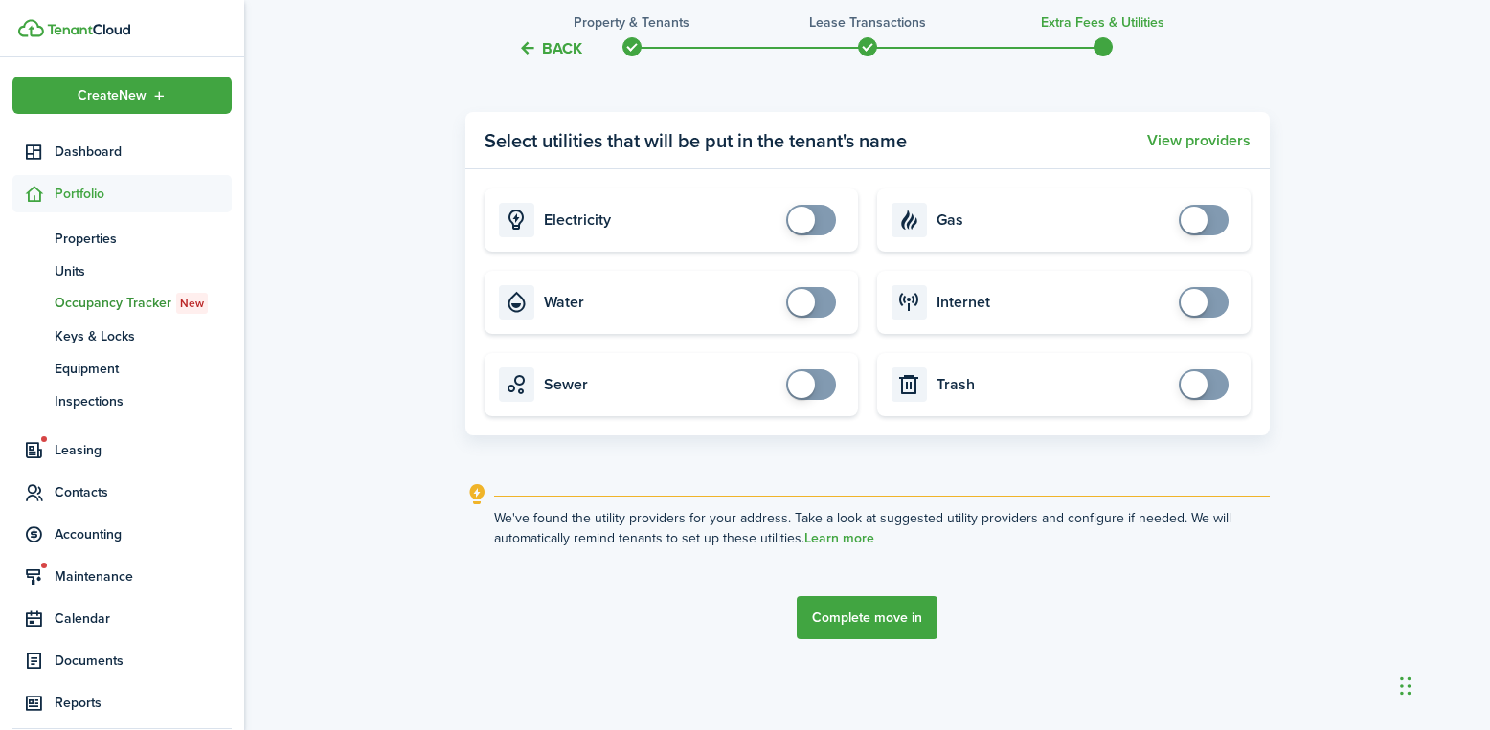
click at [876, 609] on button "Complete move in" at bounding box center [867, 617] width 141 height 43
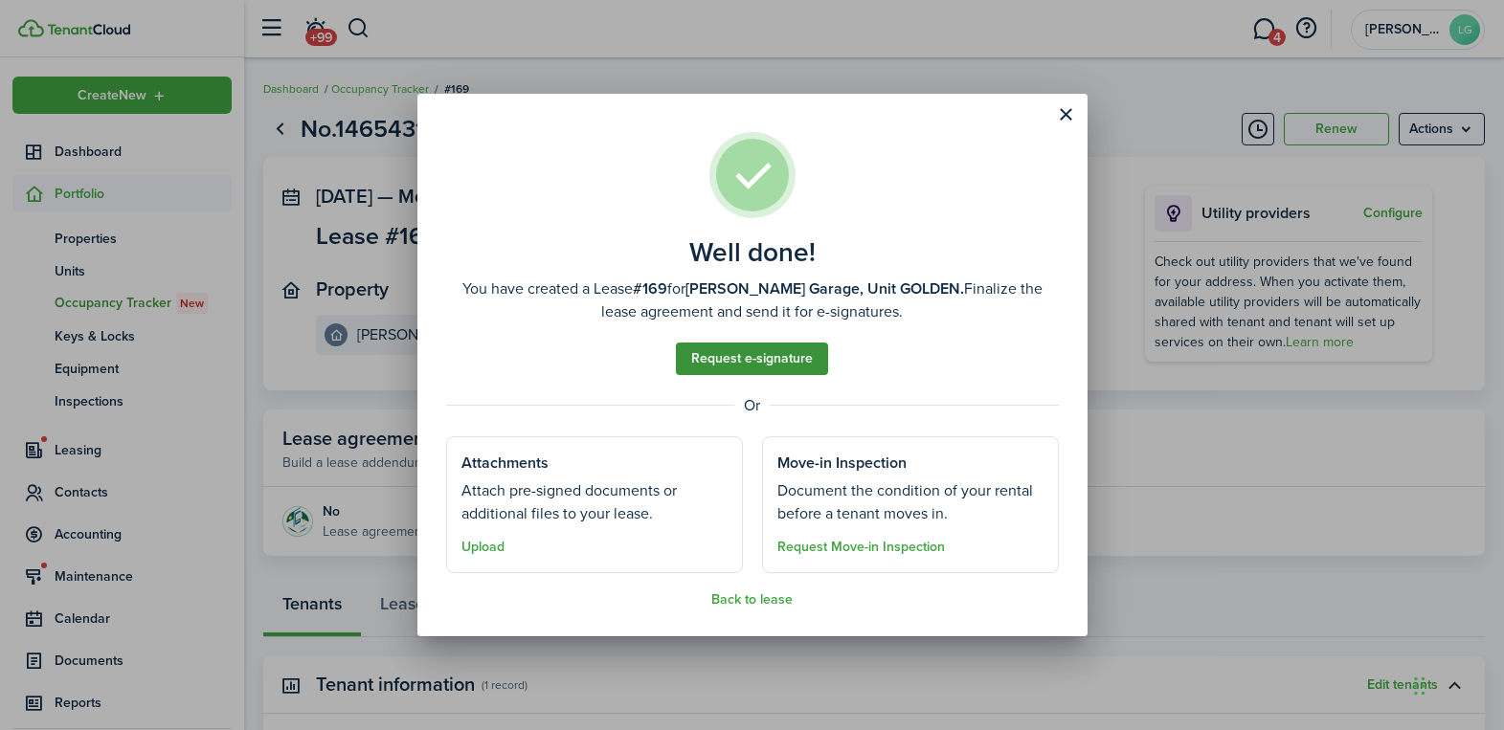
click at [747, 355] on link "Request e-signature" at bounding box center [752, 359] width 152 height 33
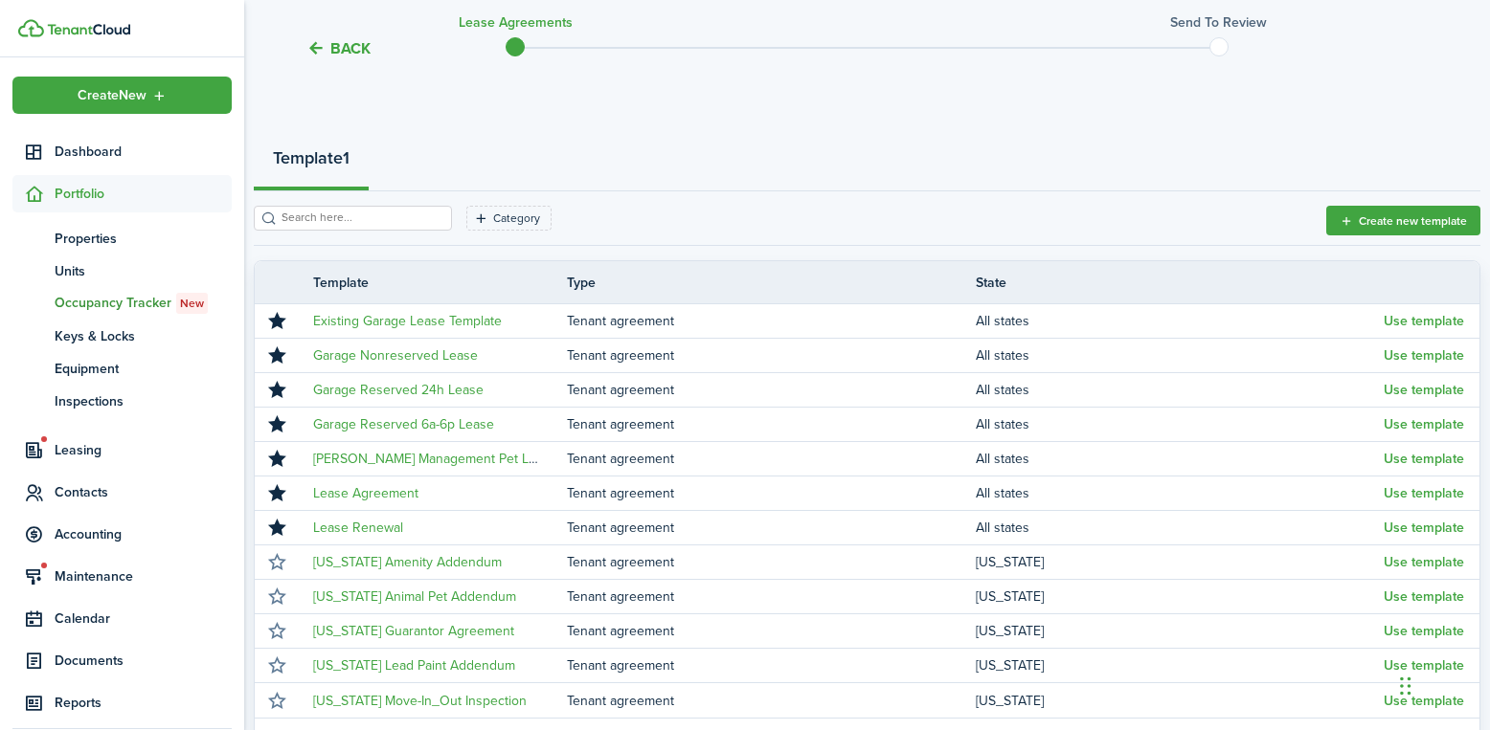
scroll to position [191, 0]
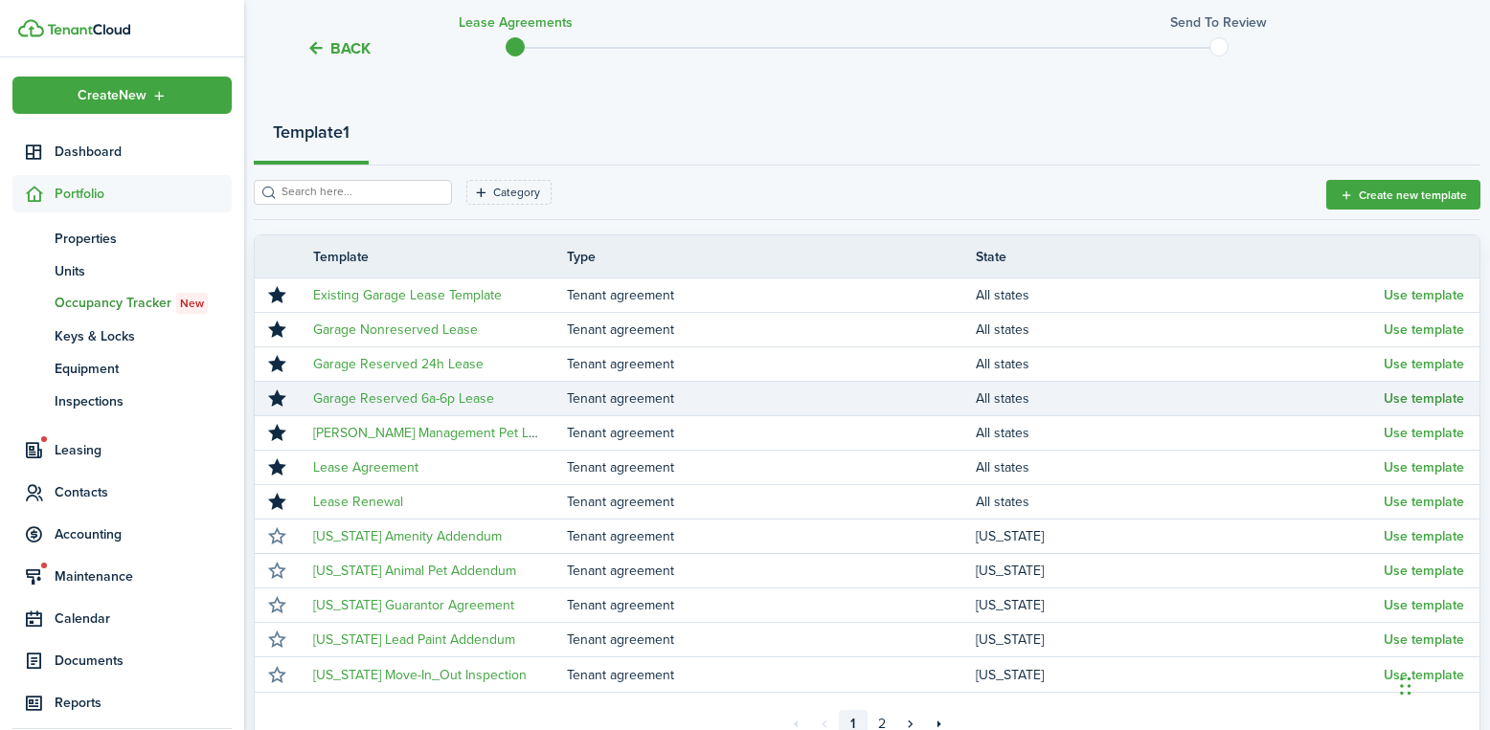
click at [1442, 396] on button "Use template" at bounding box center [1423, 399] width 80 height 15
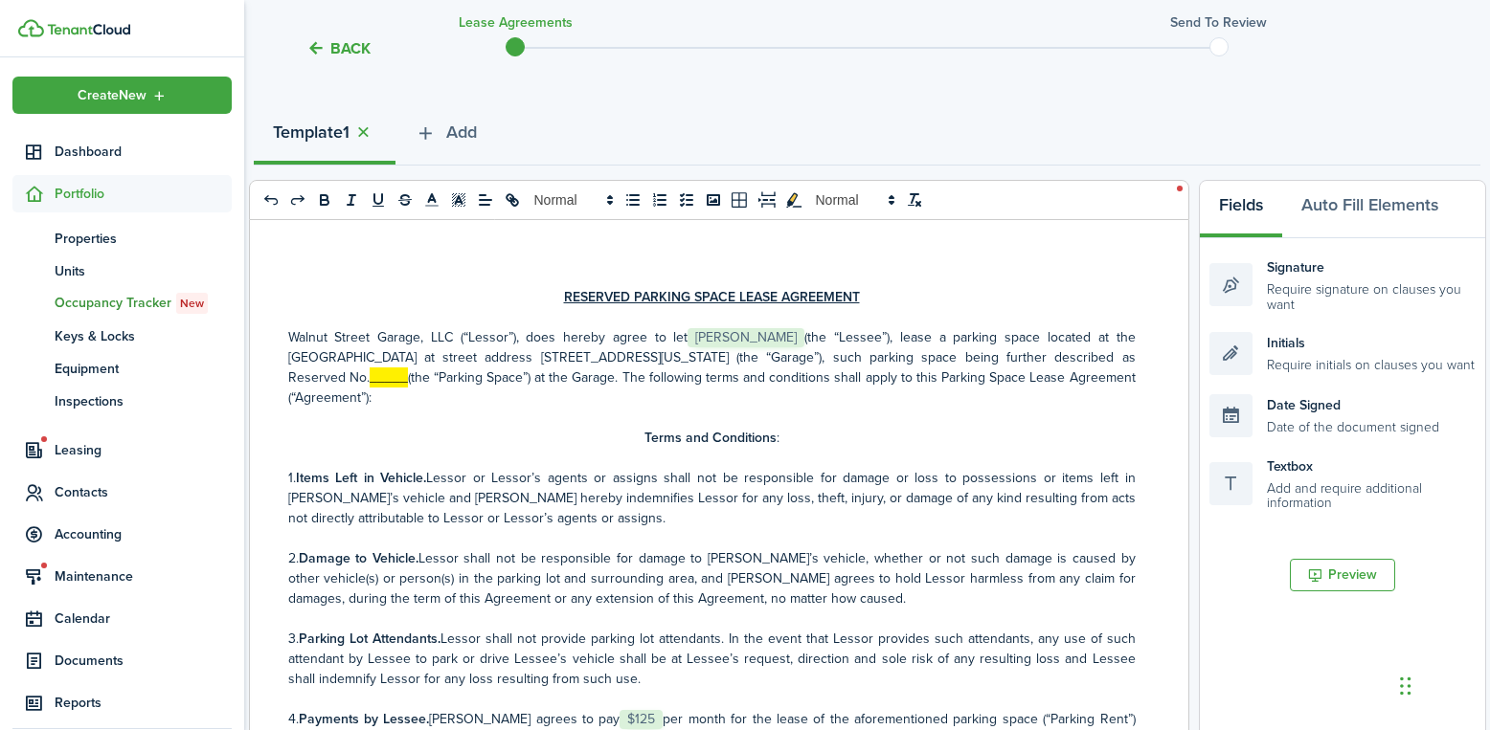
click at [388, 376] on mark "_____" at bounding box center [389, 378] width 38 height 20
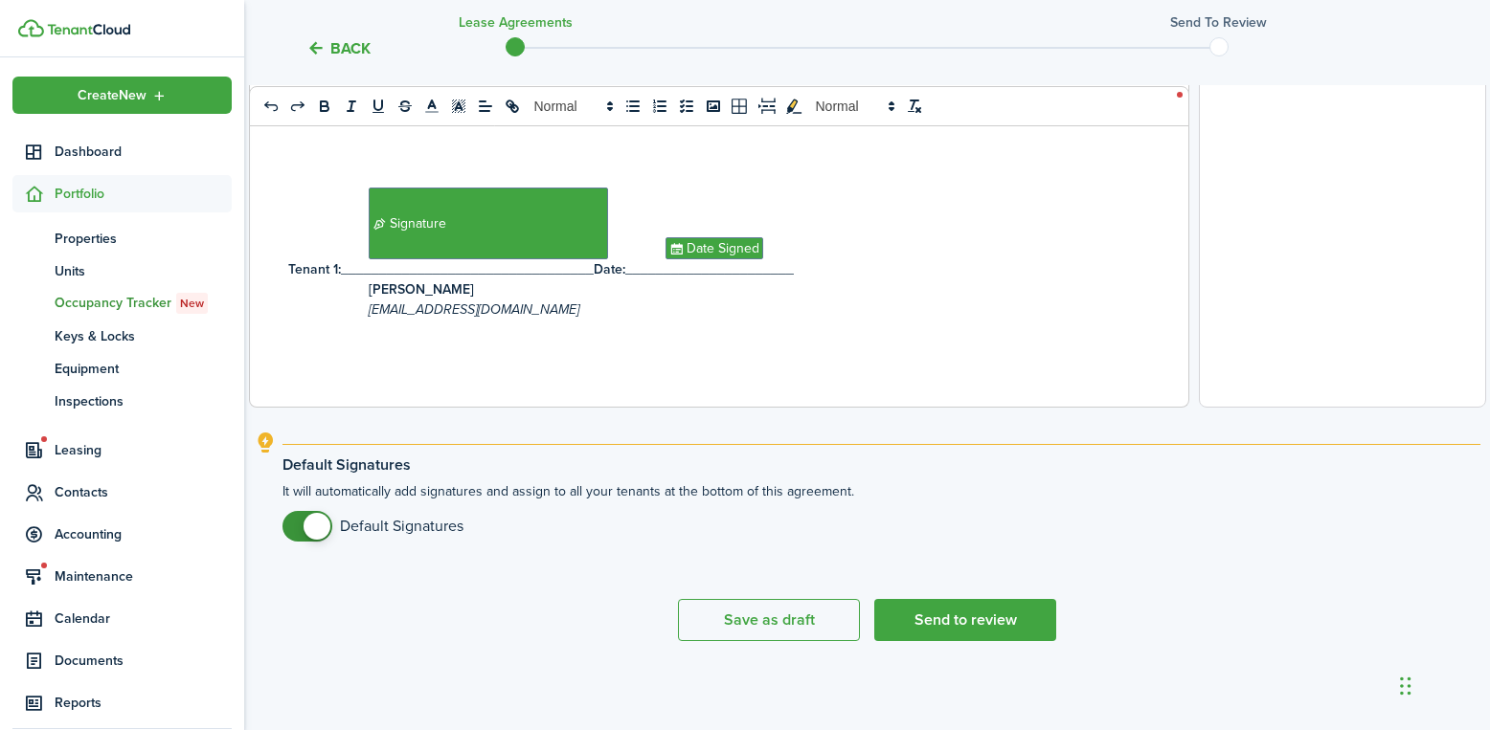
scroll to position [758, 0]
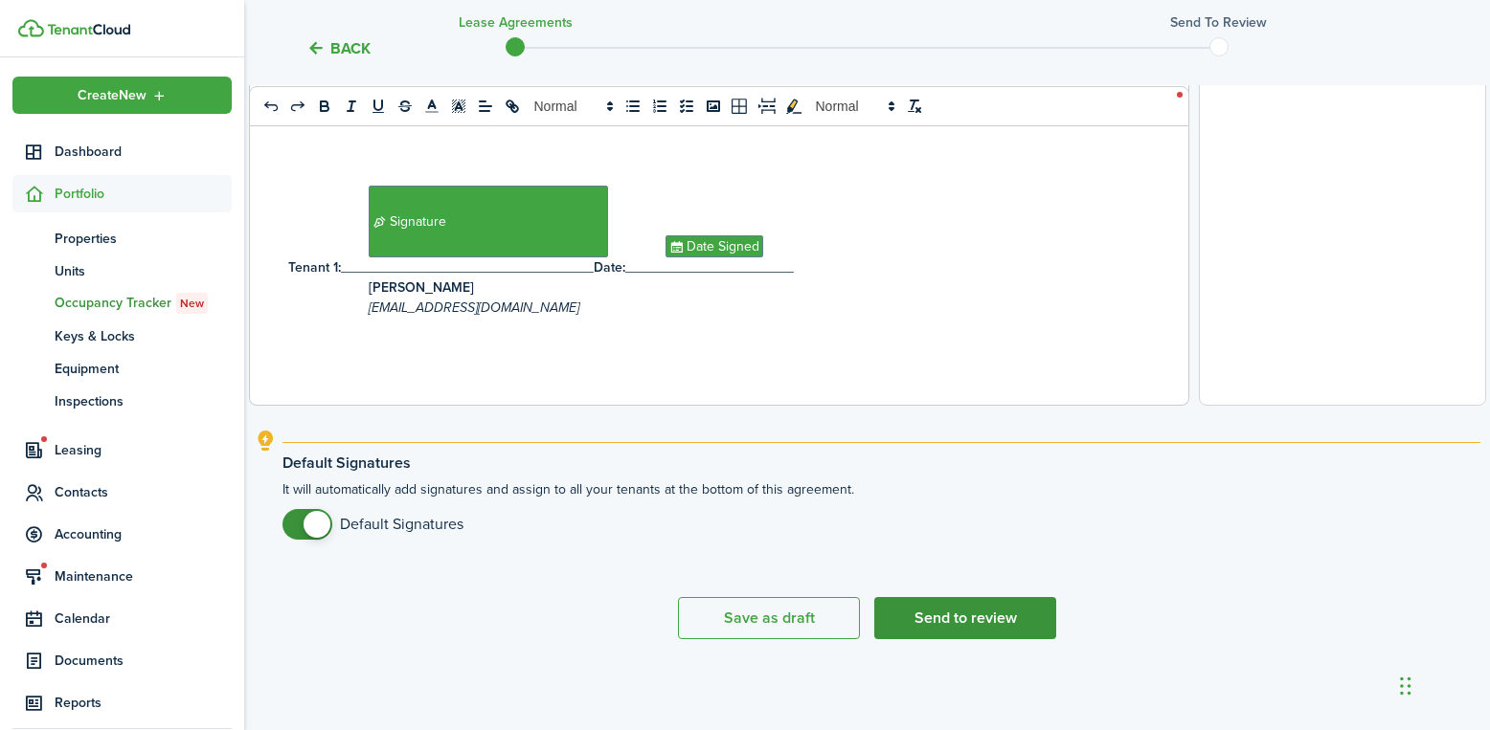
click at [941, 618] on button "Send to review" at bounding box center [965, 618] width 182 height 42
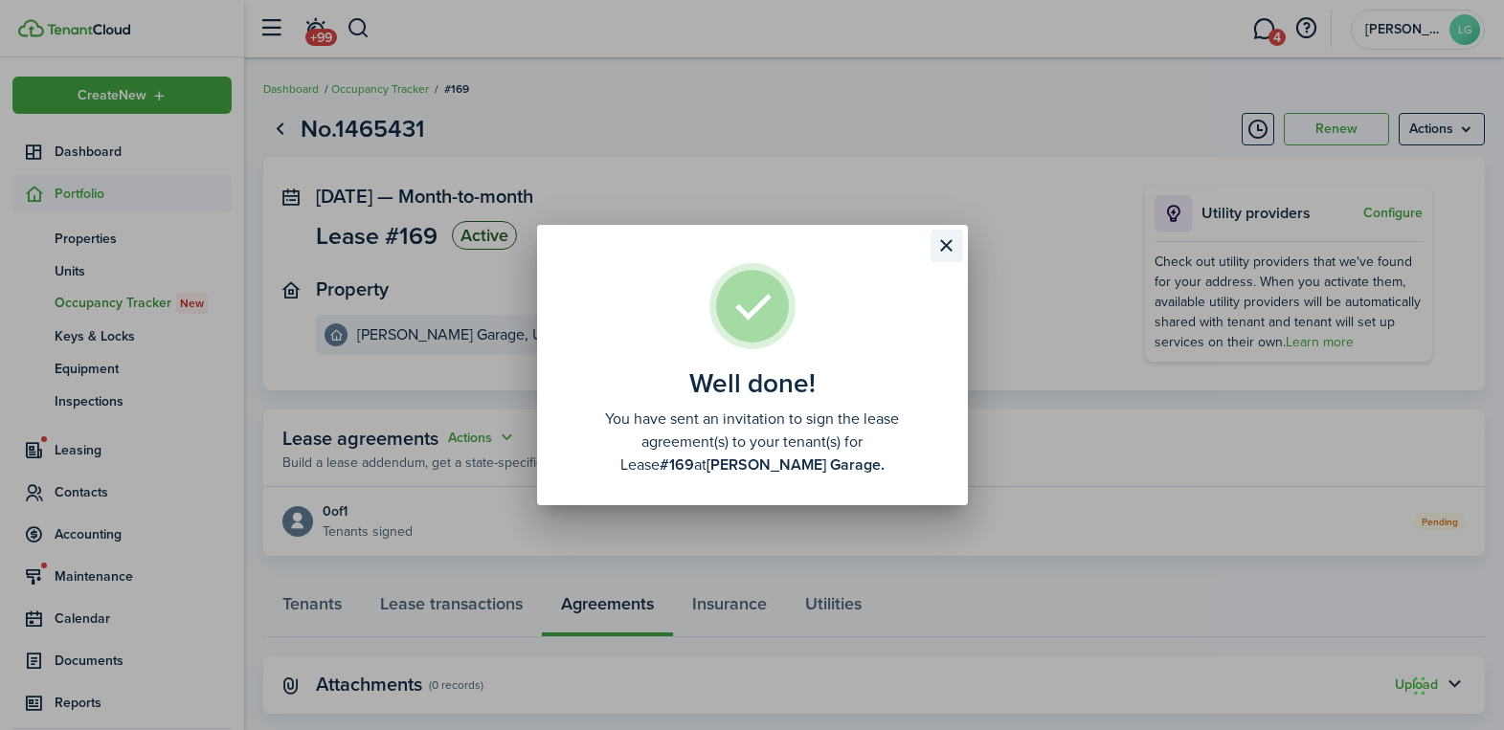
click at [941, 241] on button "Close modal" at bounding box center [947, 246] width 33 height 33
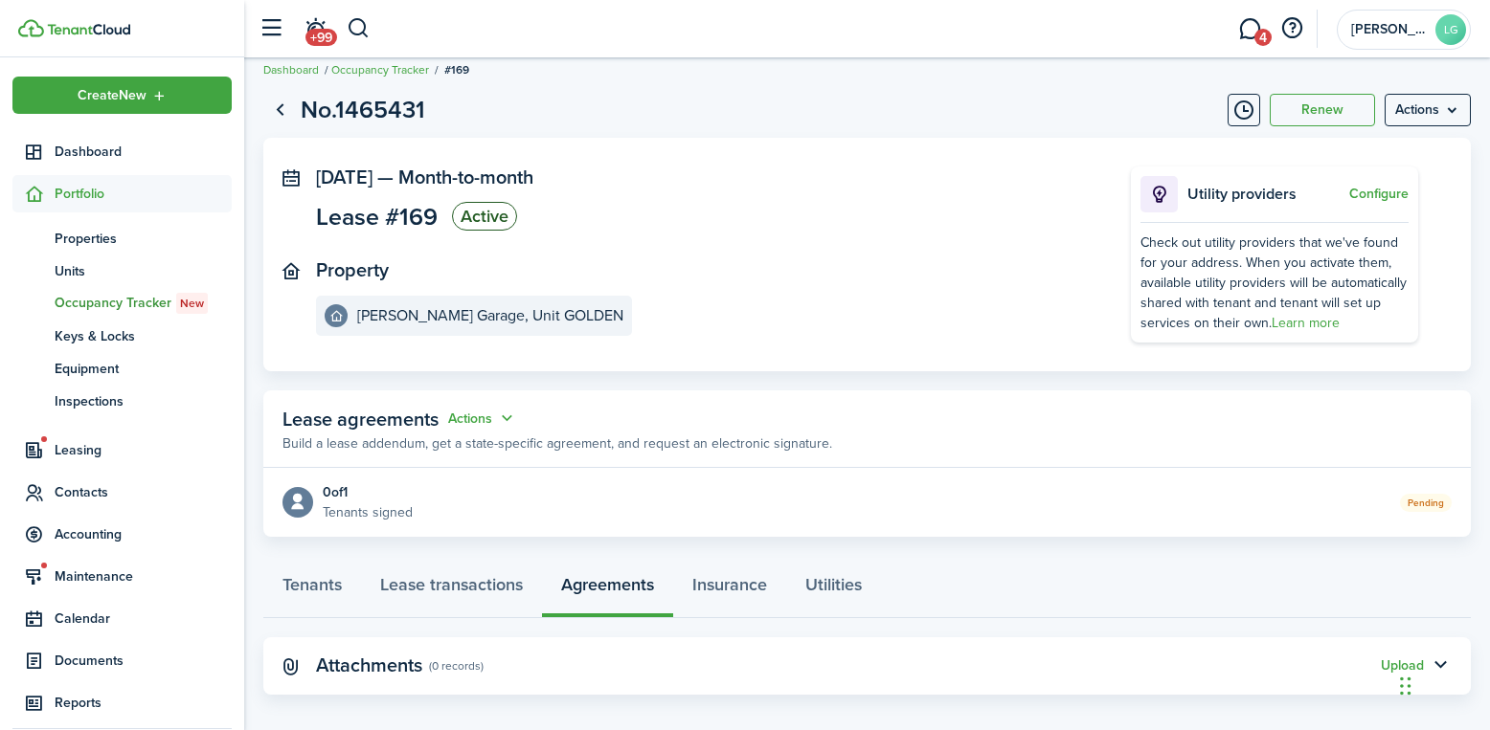
scroll to position [36, 0]
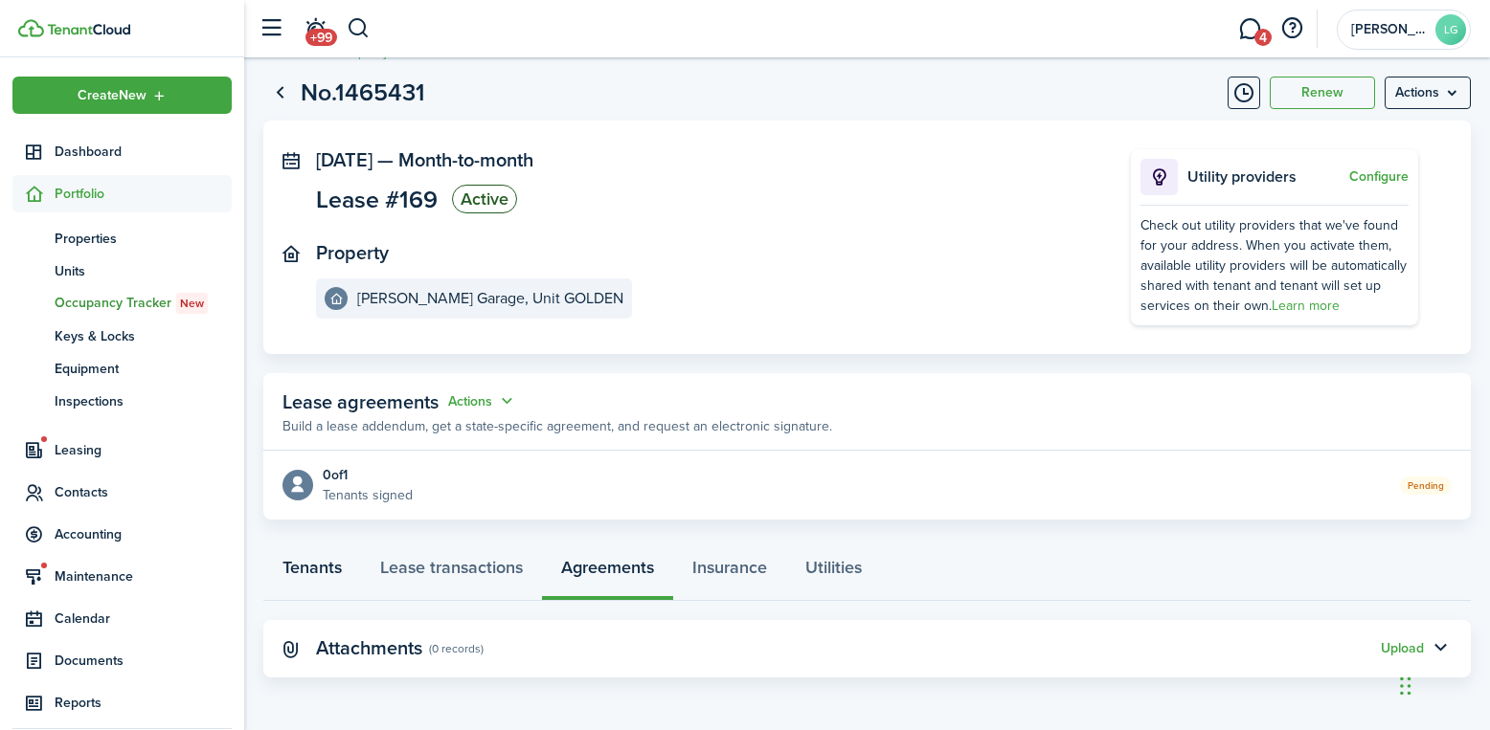
click at [315, 573] on link "Tenants" at bounding box center [312, 572] width 98 height 57
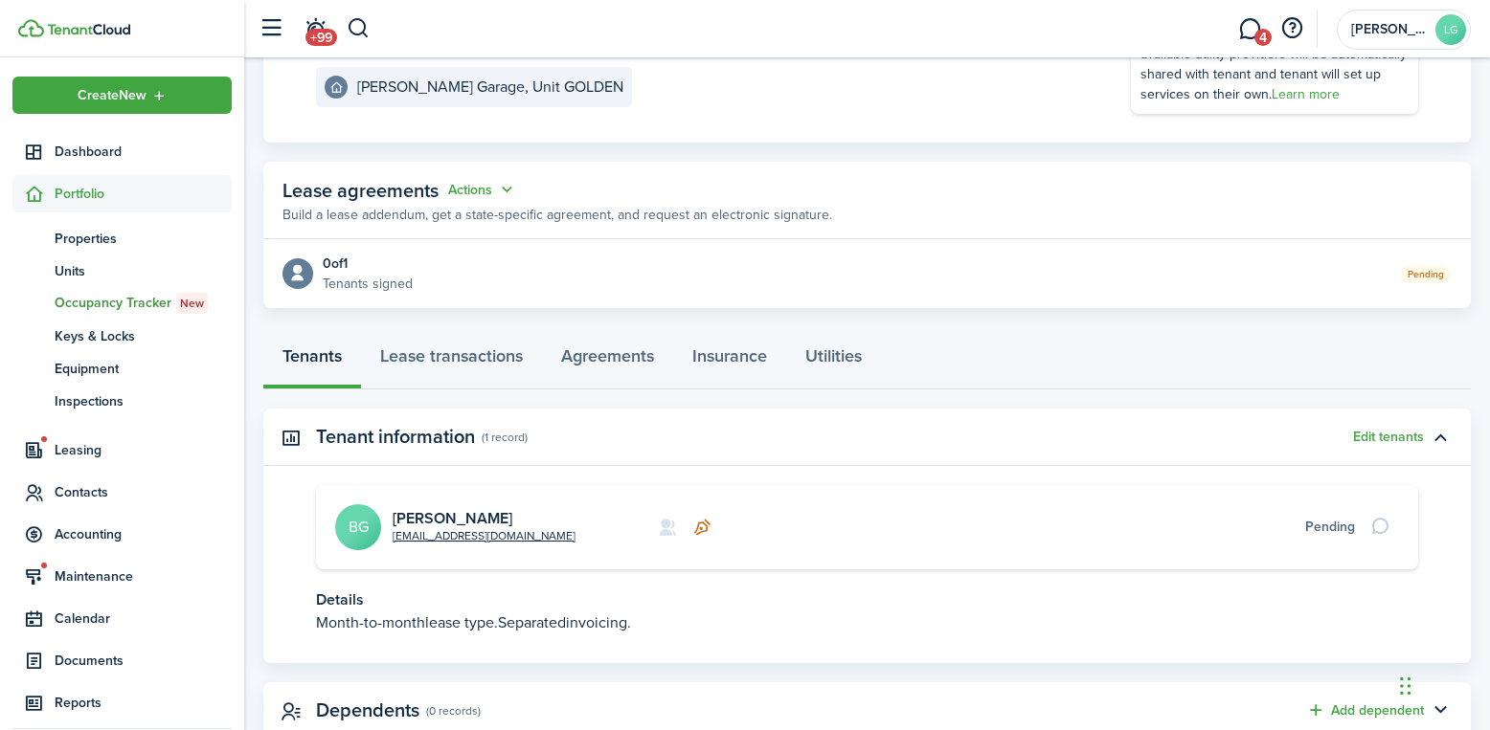
scroll to position [310, 0]
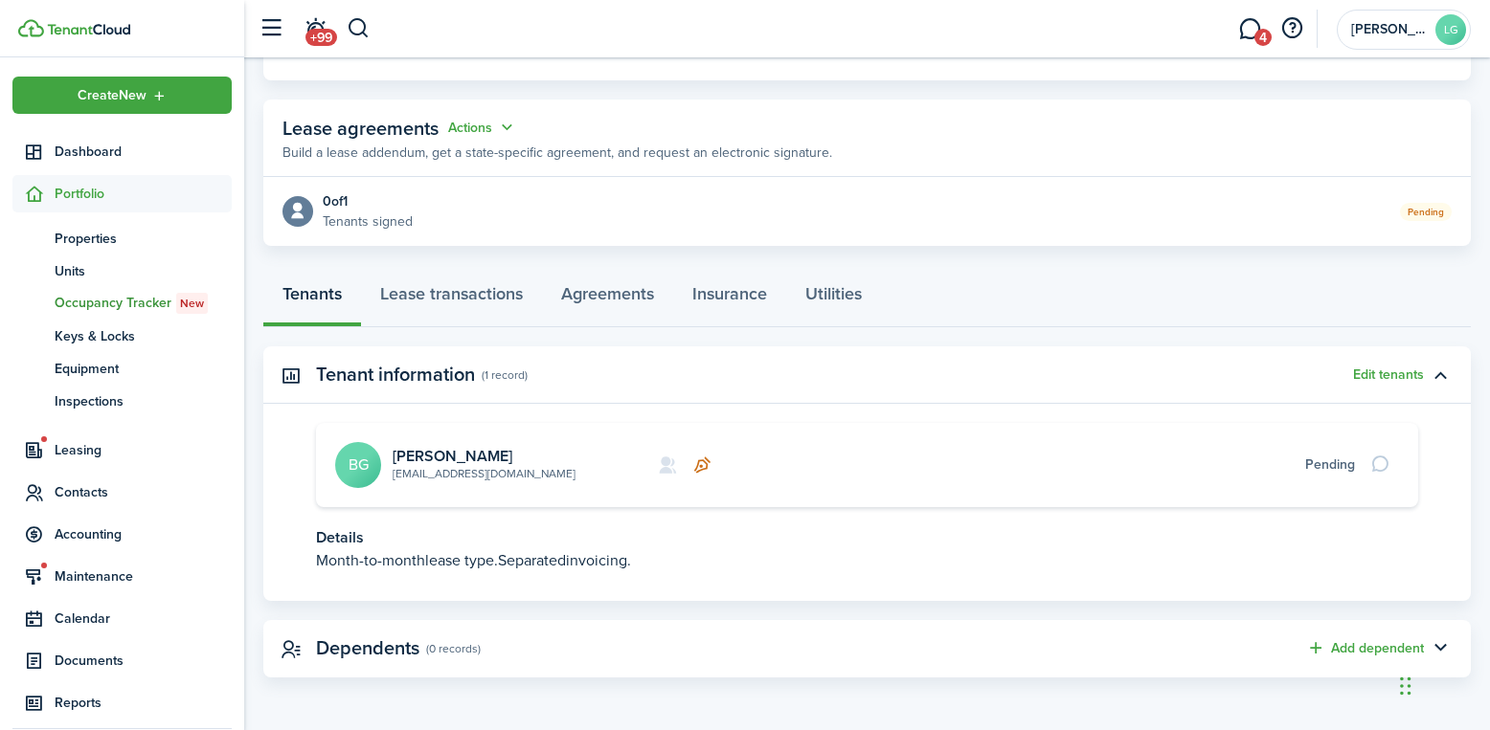
click at [415, 472] on link "[EMAIL_ADDRESS][DOMAIN_NAME]" at bounding box center [484, 473] width 183 height 17
click at [355, 461] on avatar-text "BG" at bounding box center [358, 465] width 46 height 46
click at [451, 451] on link "[PERSON_NAME]" at bounding box center [453, 456] width 120 height 22
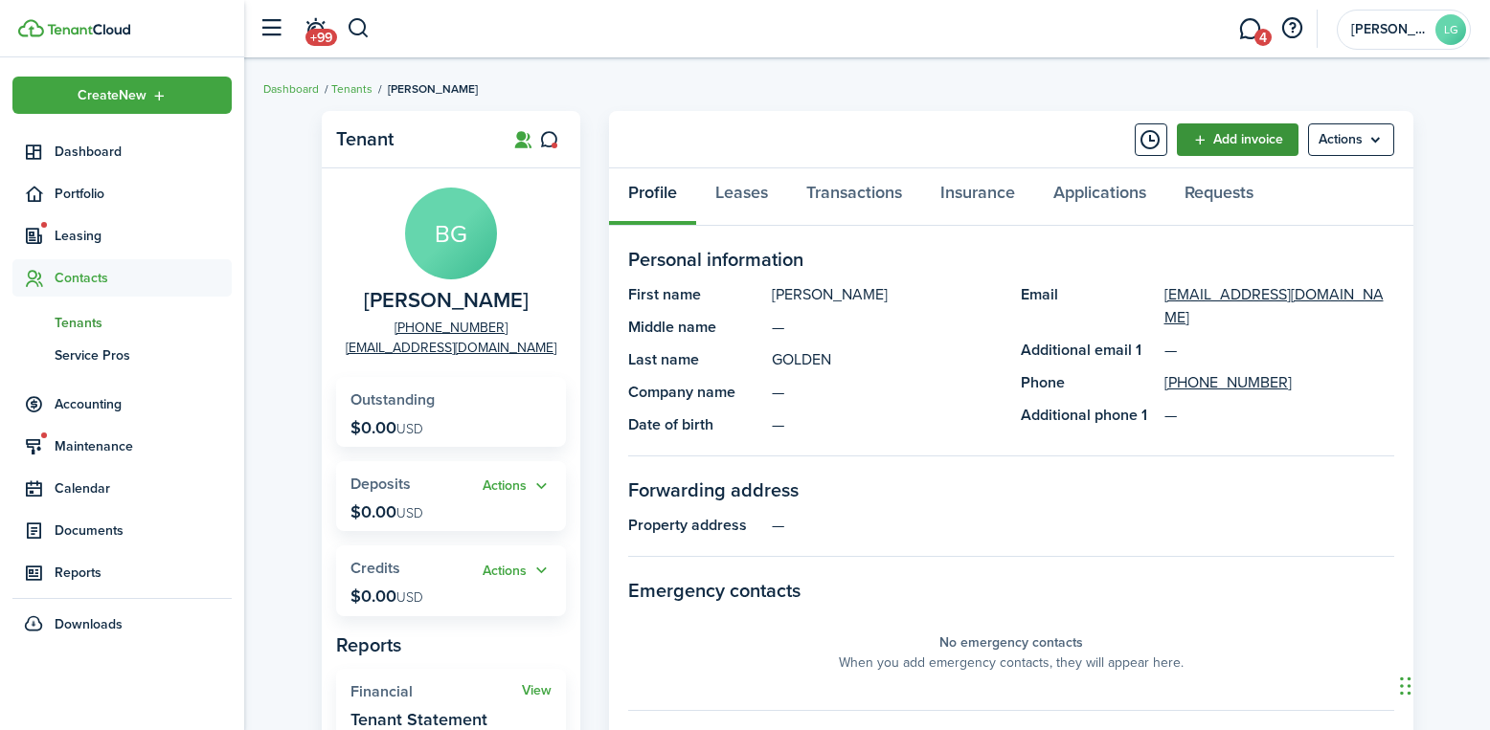
click at [1212, 141] on link "Add invoice" at bounding box center [1238, 139] width 122 height 33
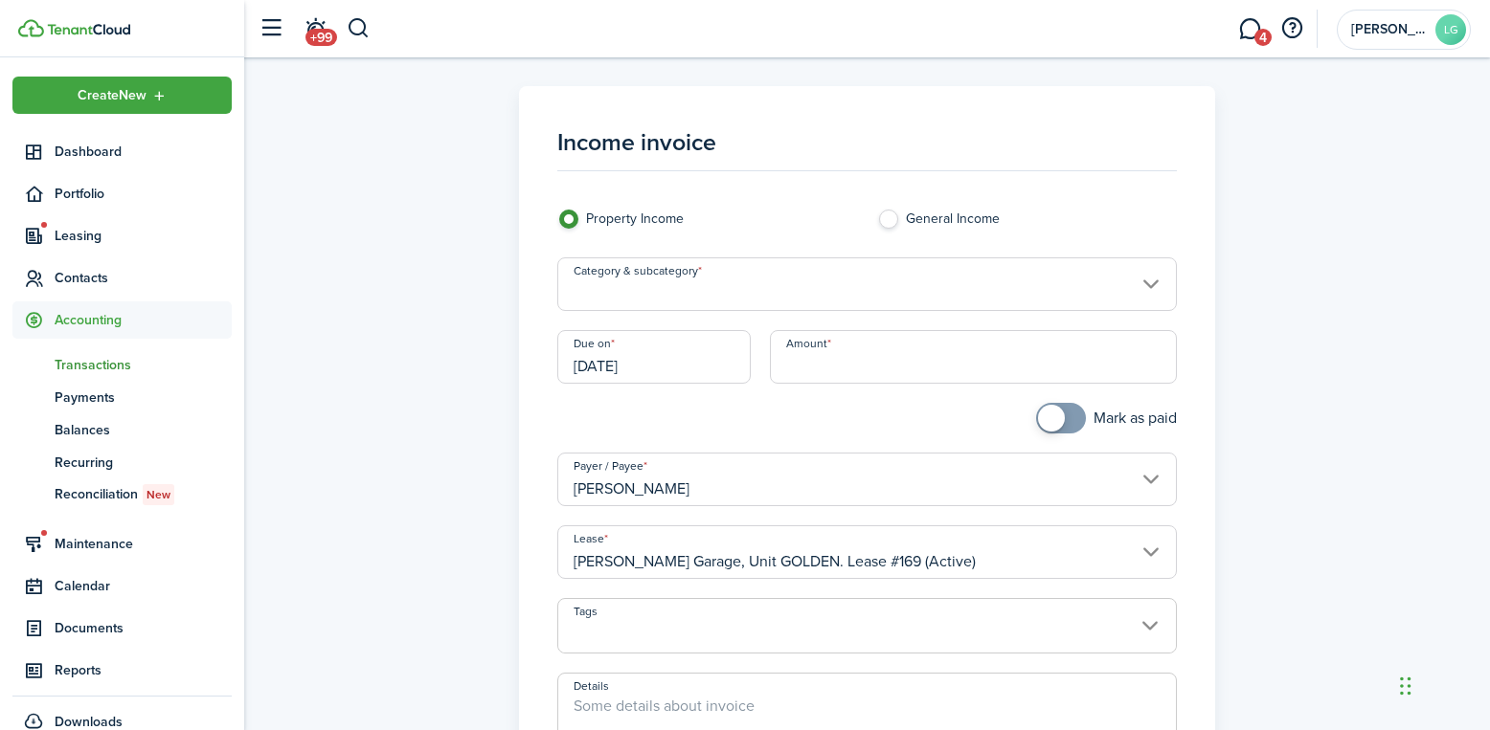
click at [864, 290] on input "Category & subcategory" at bounding box center [866, 285] width 619 height 54
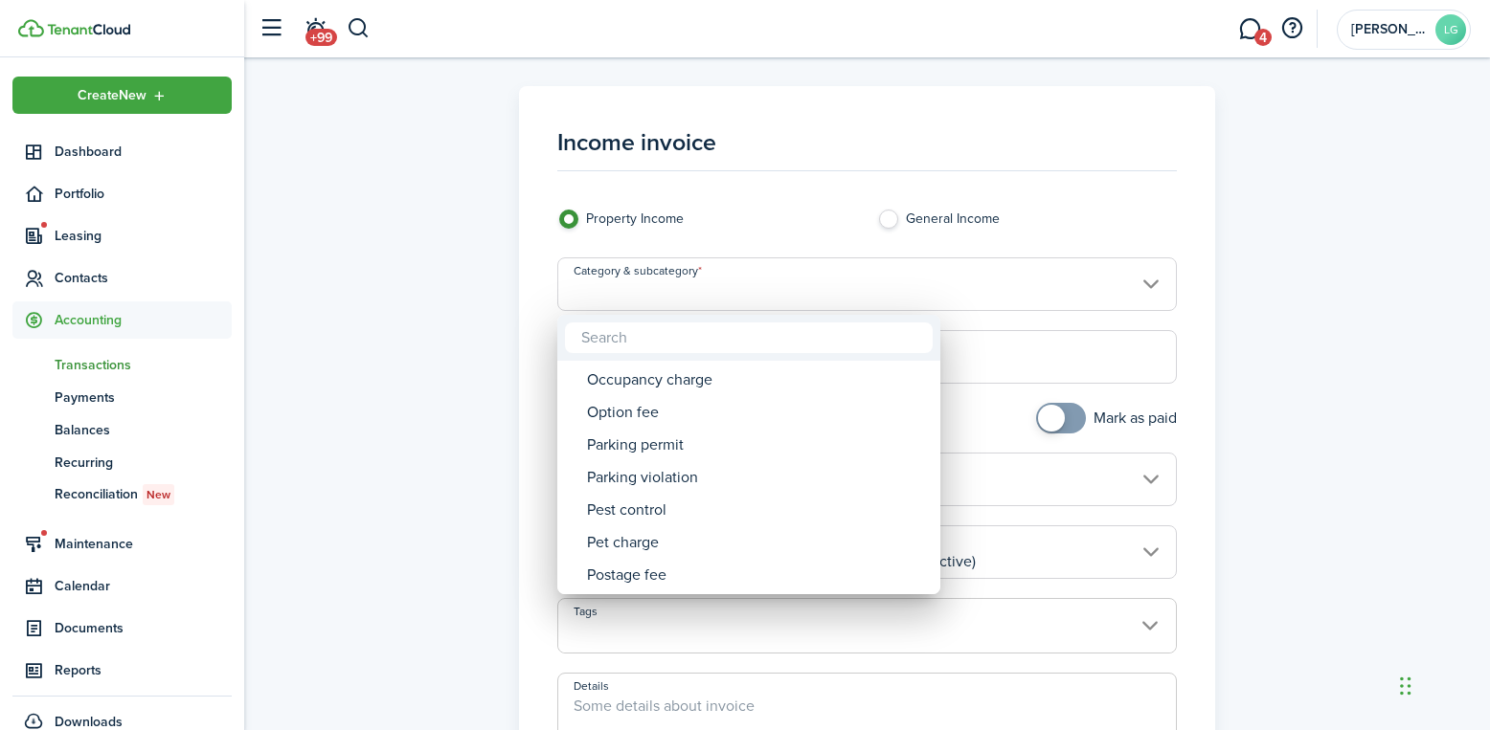
click at [649, 332] on input "text" at bounding box center [749, 338] width 368 height 31
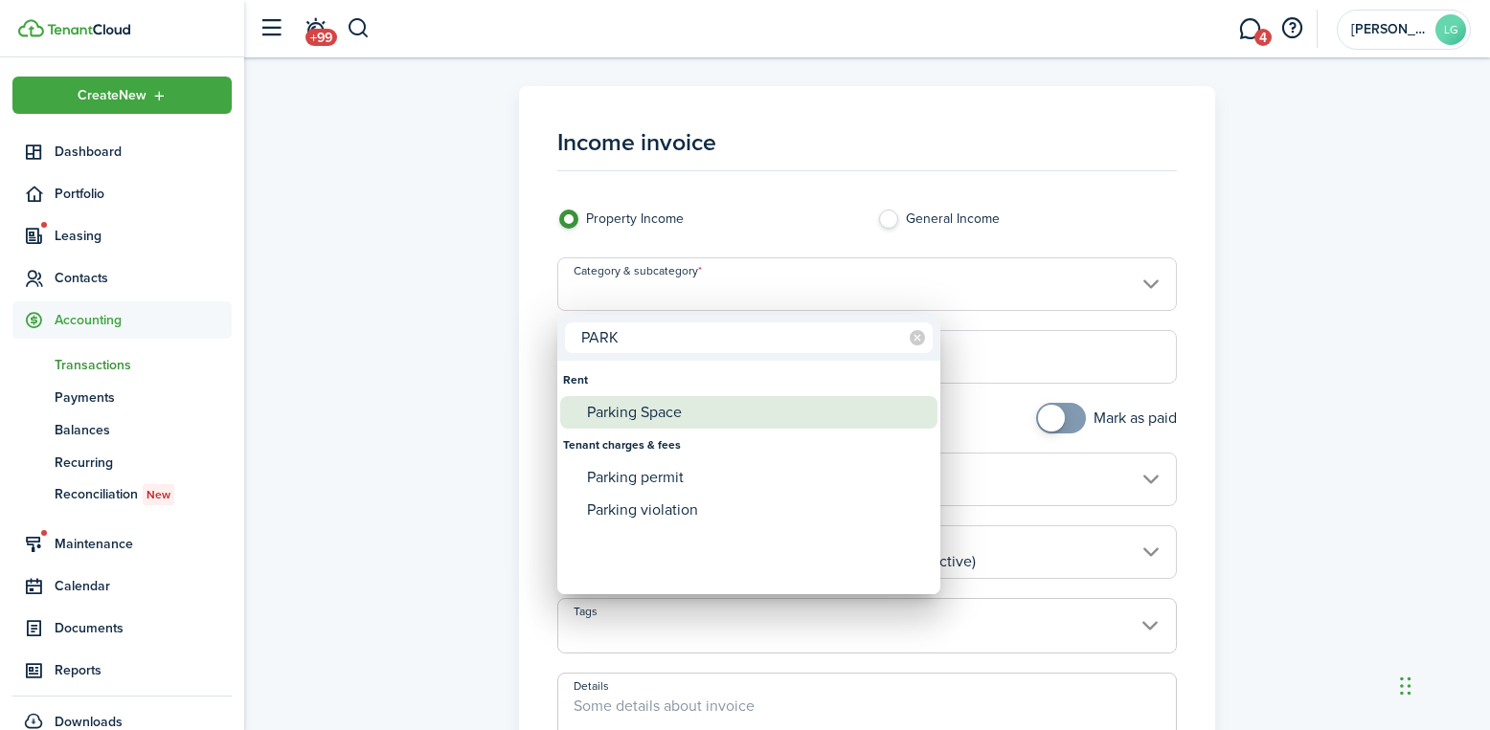
type input "PARK"
click at [651, 417] on div "Parking Space" at bounding box center [756, 412] width 339 height 33
type input "Rent / Parking Space"
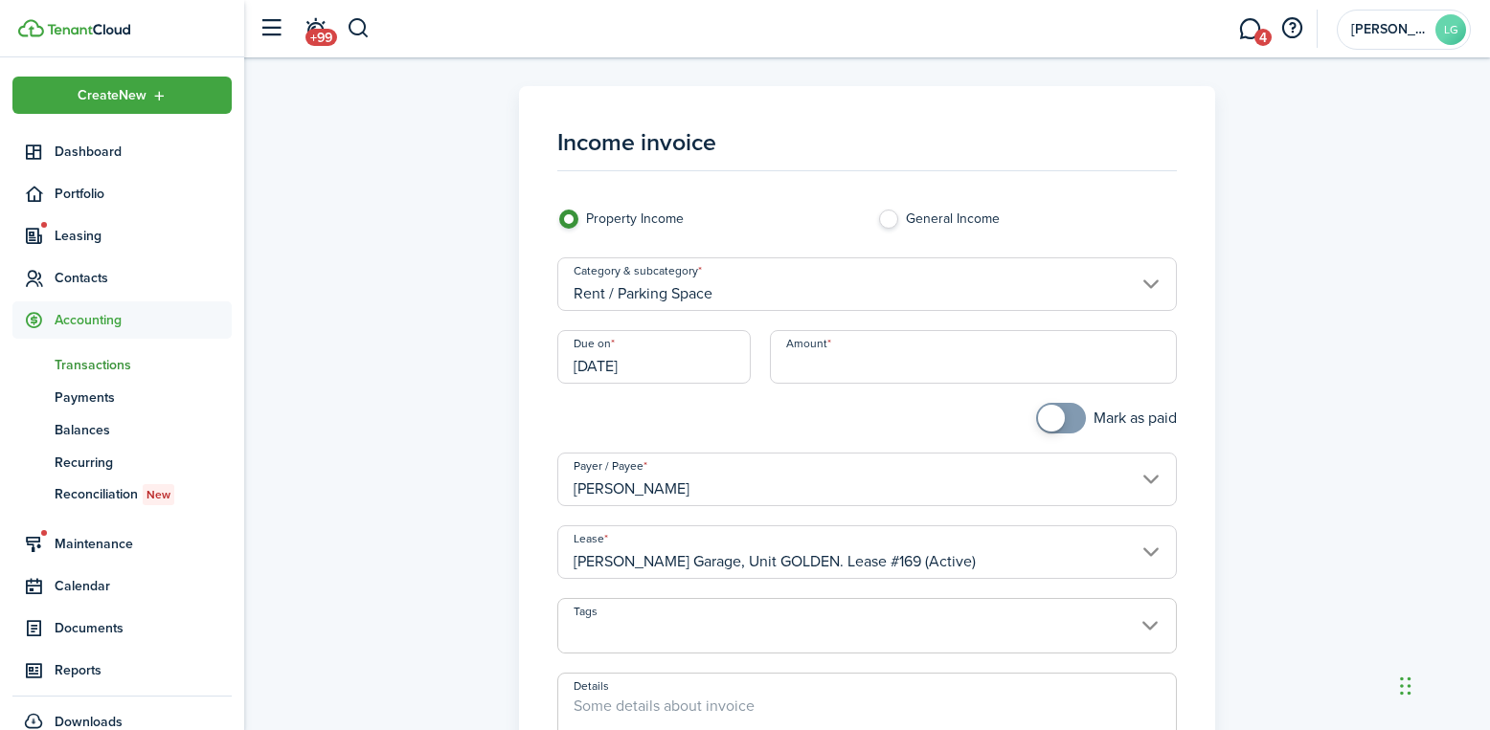
click at [836, 367] on input "Amount" at bounding box center [973, 357] width 407 height 54
type input "$125.00"
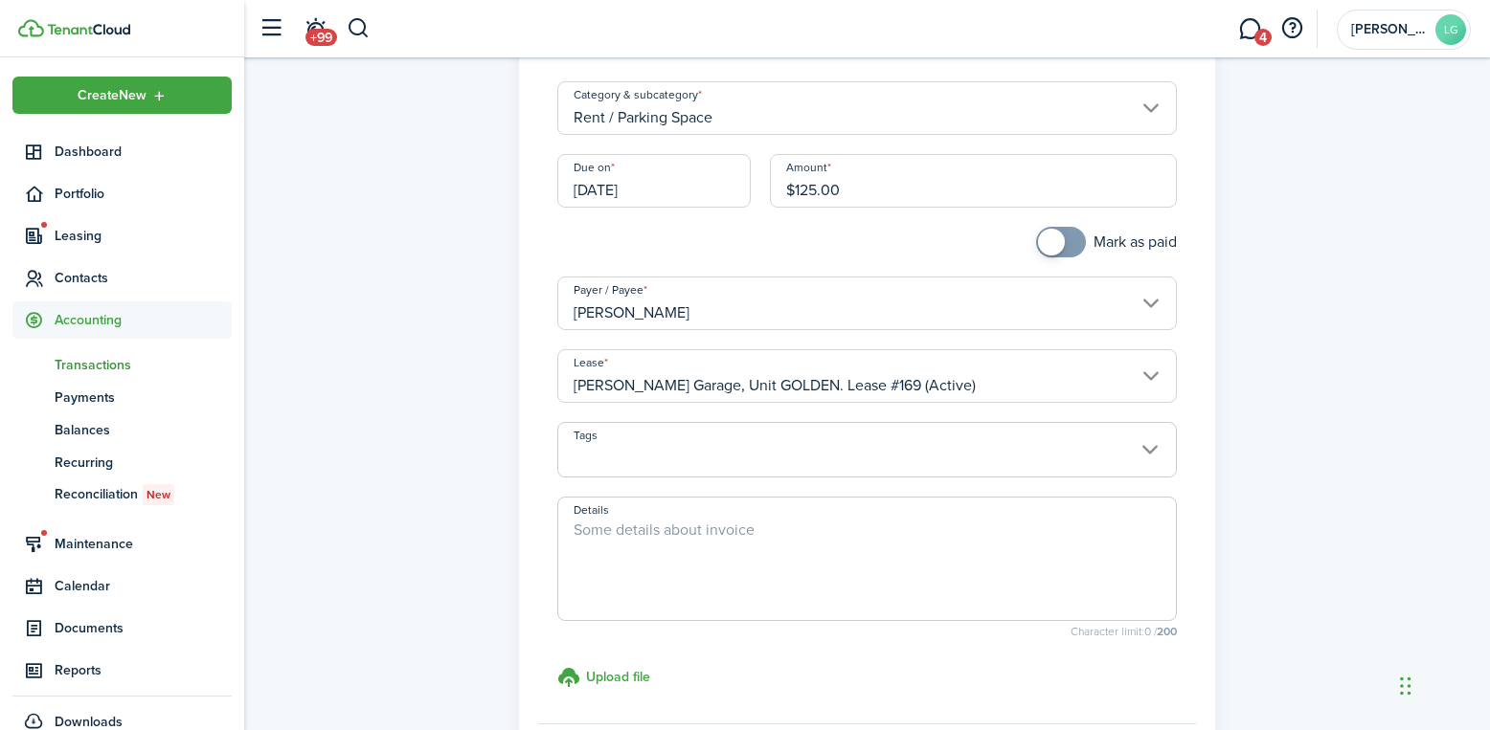
scroll to position [380, 0]
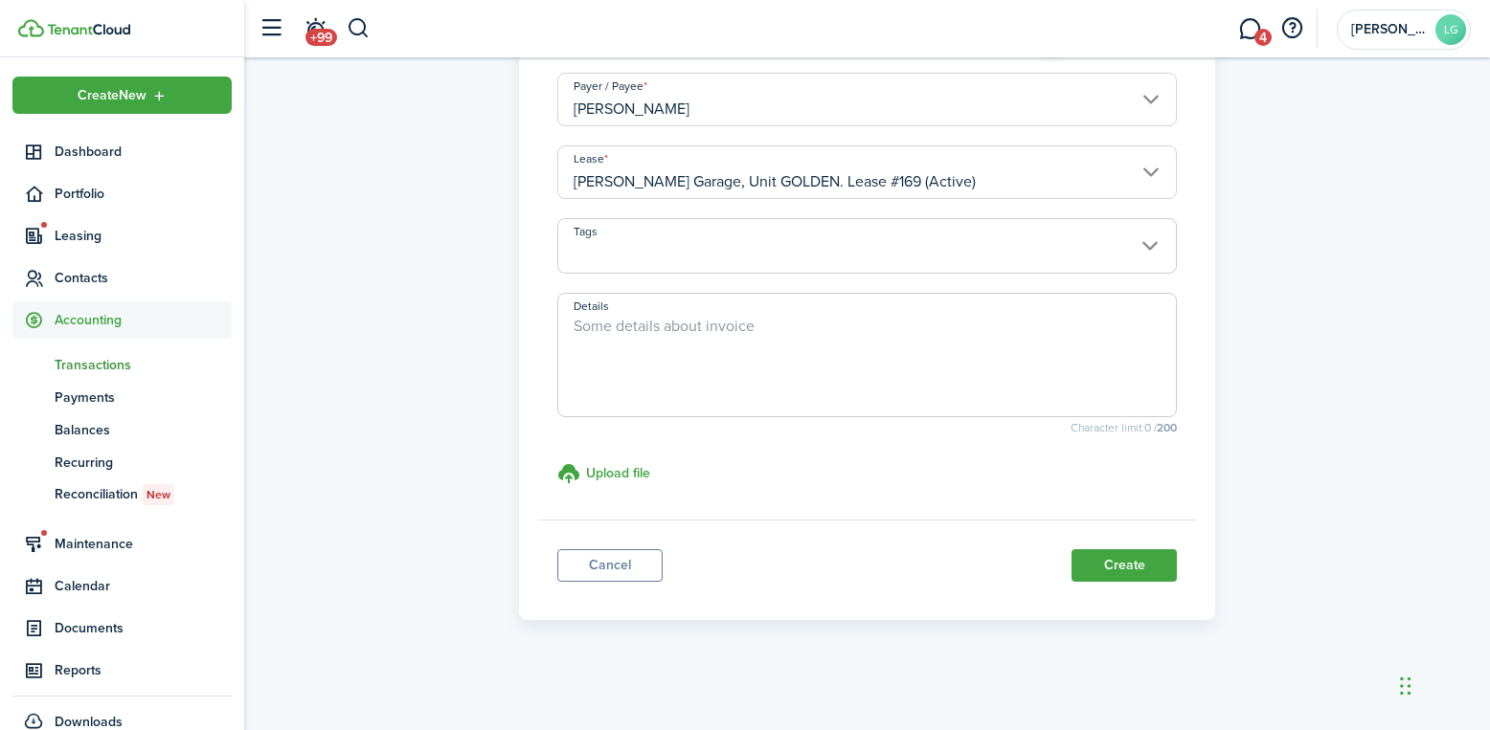
click at [739, 349] on textarea "Details" at bounding box center [866, 361] width 617 height 92
type textarea "s"
type textarea "SEPTEMBER INVOICE."
click at [1136, 566] on button "Create" at bounding box center [1123, 566] width 105 height 33
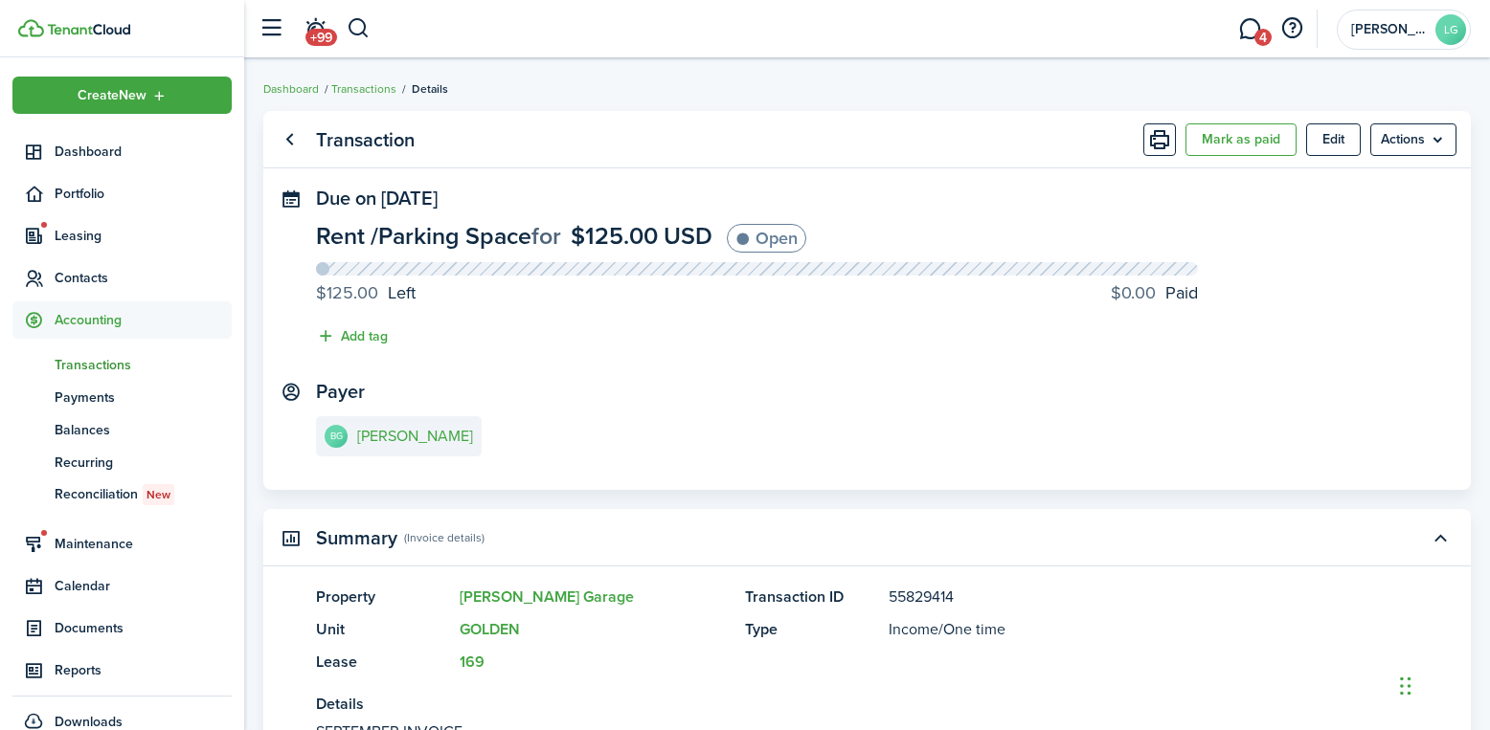
click at [848, 366] on panel-main-body "Due on [DATE] Rent / Parking Space for $125.00 USD Open $125.00 Left $0.00 Paid…" at bounding box center [866, 339] width 1207 height 303
click at [1287, 256] on panel-main-content "Rent / Parking Space for $125.00 USD Open $125.00 Left $0.00 Paid Add tag" at bounding box center [867, 290] width 1102 height 133
click at [1014, 335] on panel-main-content "Rent / Parking Space for $125.00 USD Open $125.00 Left $0.00 Paid Add tag" at bounding box center [867, 290] width 1102 height 133
click at [1015, 335] on panel-main-content "Rent / Parking Space for $125.00 USD Open $125.00 Left $0.00 Paid Add tag" at bounding box center [867, 290] width 1102 height 133
click at [370, 85] on link "Transactions" at bounding box center [363, 88] width 65 height 17
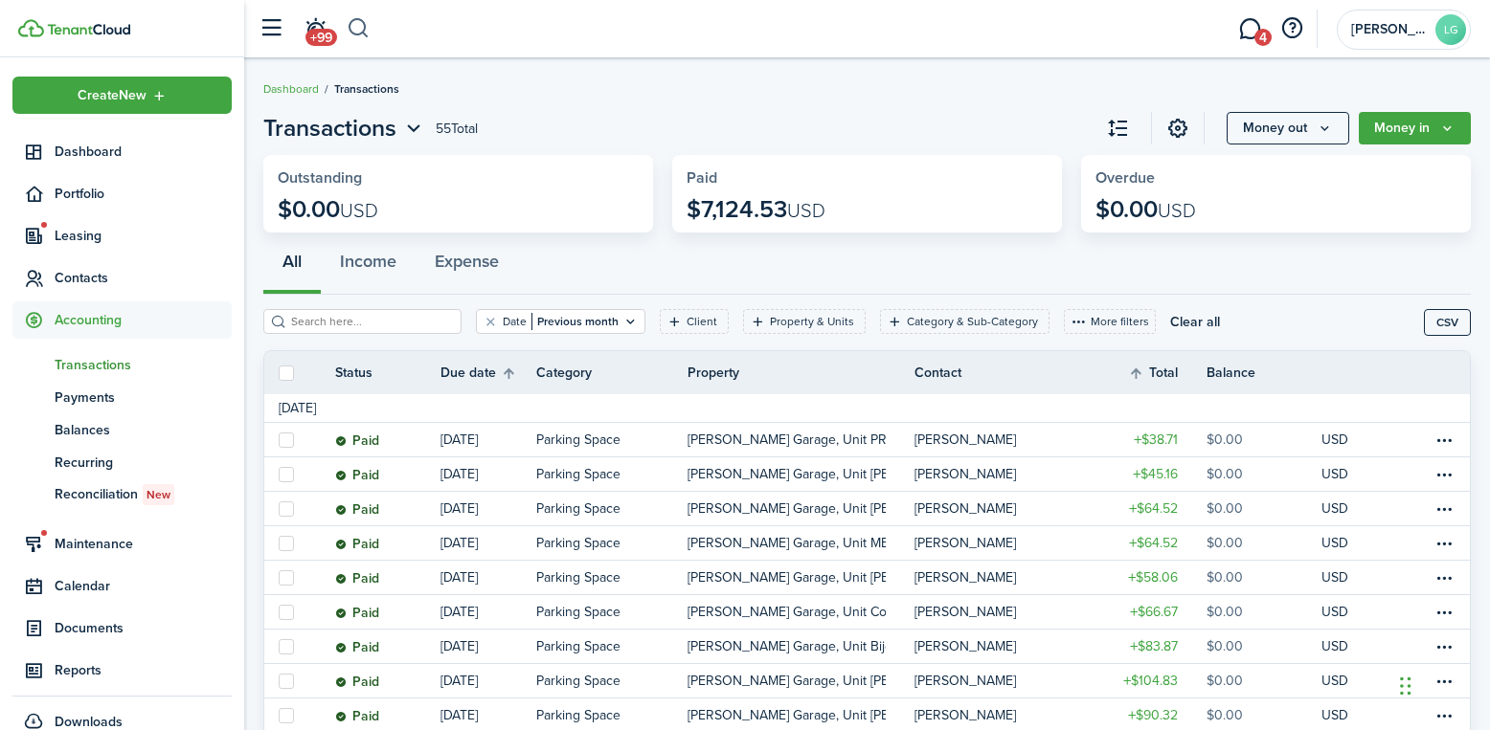
click at [365, 24] on button "button" at bounding box center [359, 28] width 24 height 33
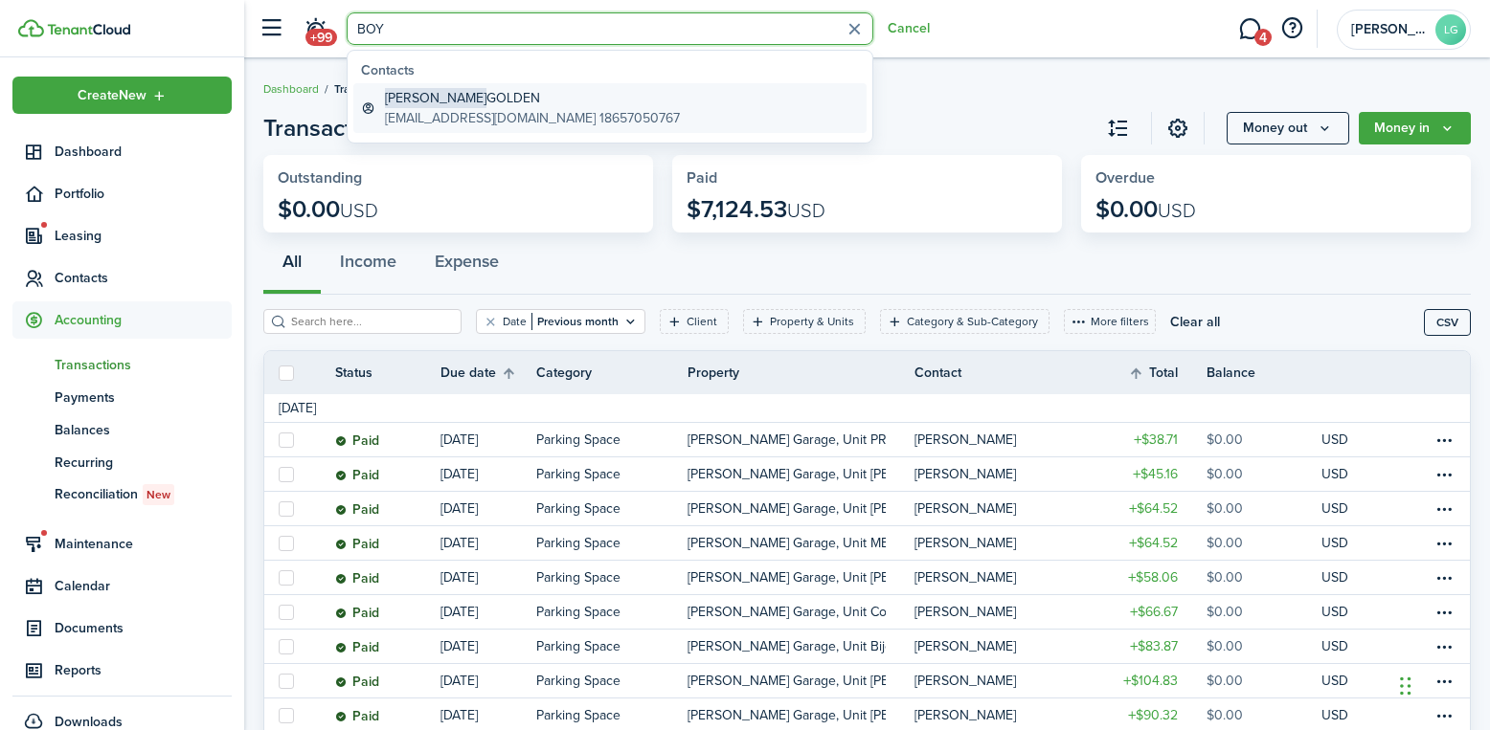
type input "BOY"
click at [446, 94] on global-search-item-title "[PERSON_NAME]" at bounding box center [532, 98] width 295 height 20
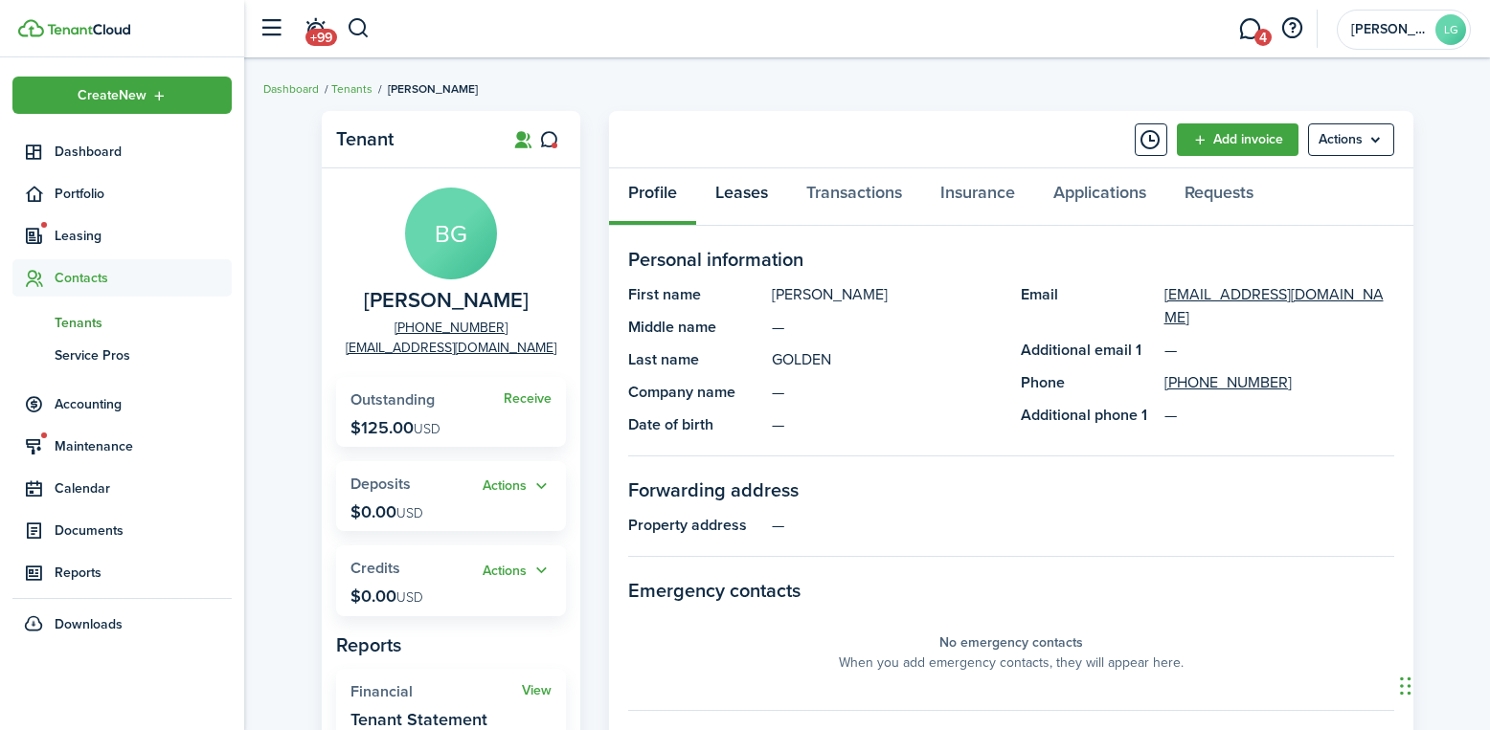
click at [760, 192] on link "Leases" at bounding box center [741, 196] width 91 height 57
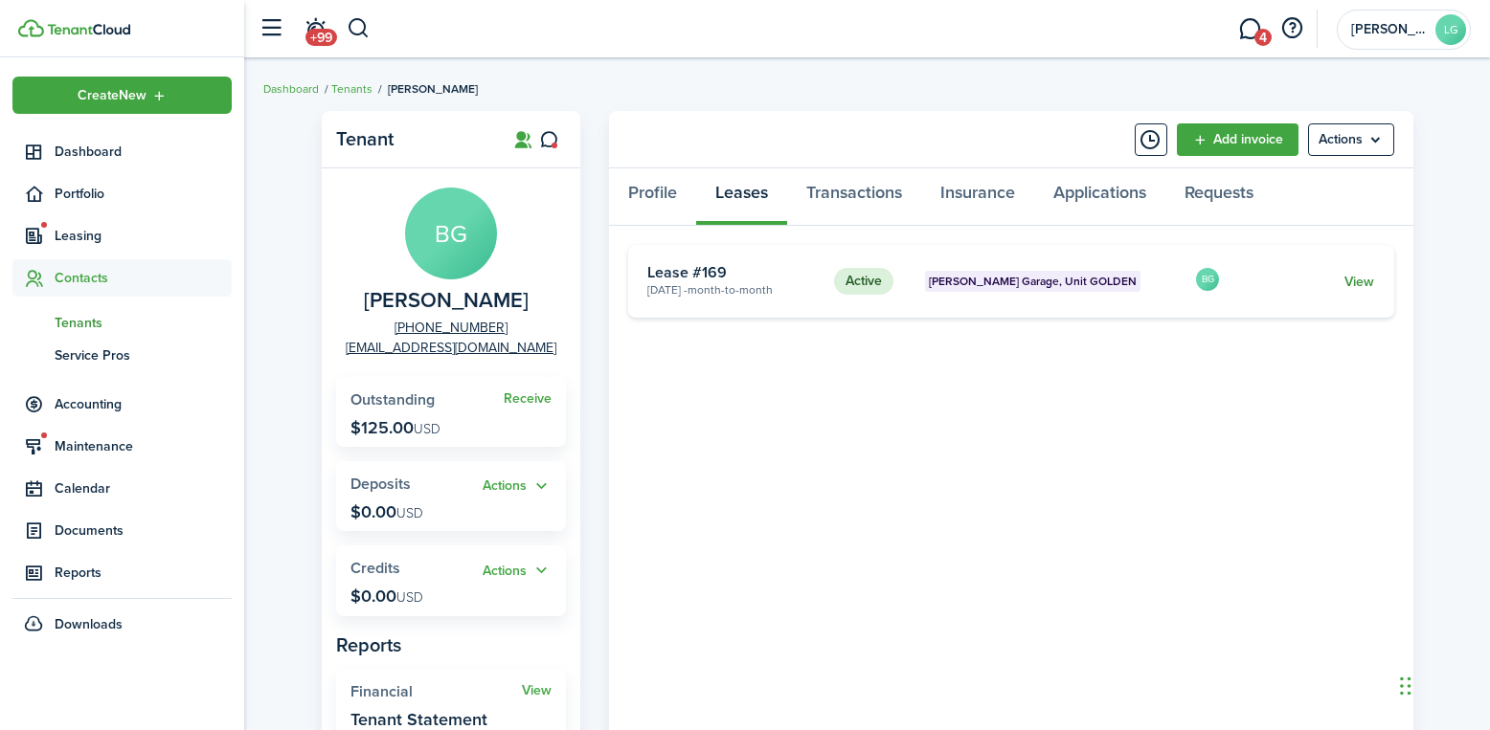
click at [1363, 289] on link "View" at bounding box center [1359, 282] width 30 height 20
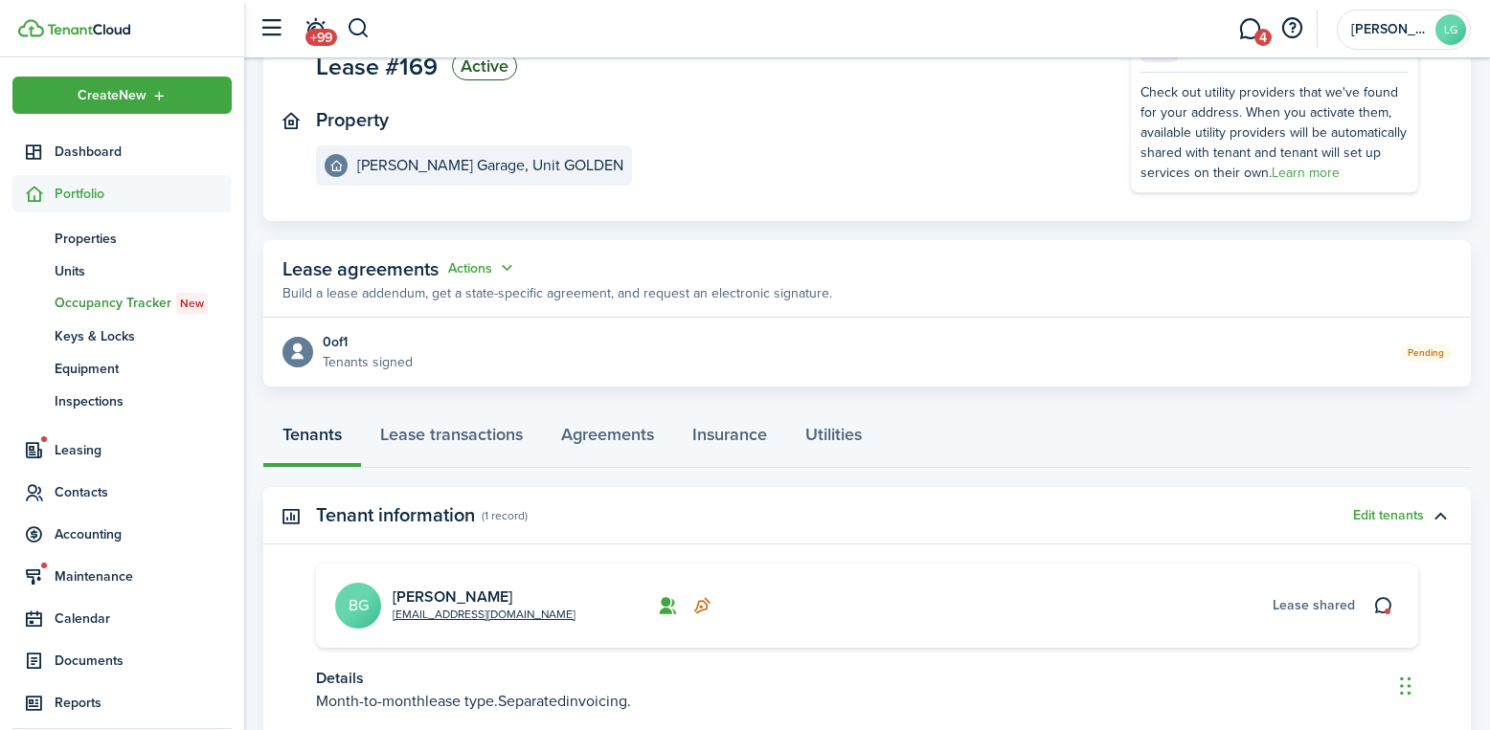
scroll to position [191, 0]
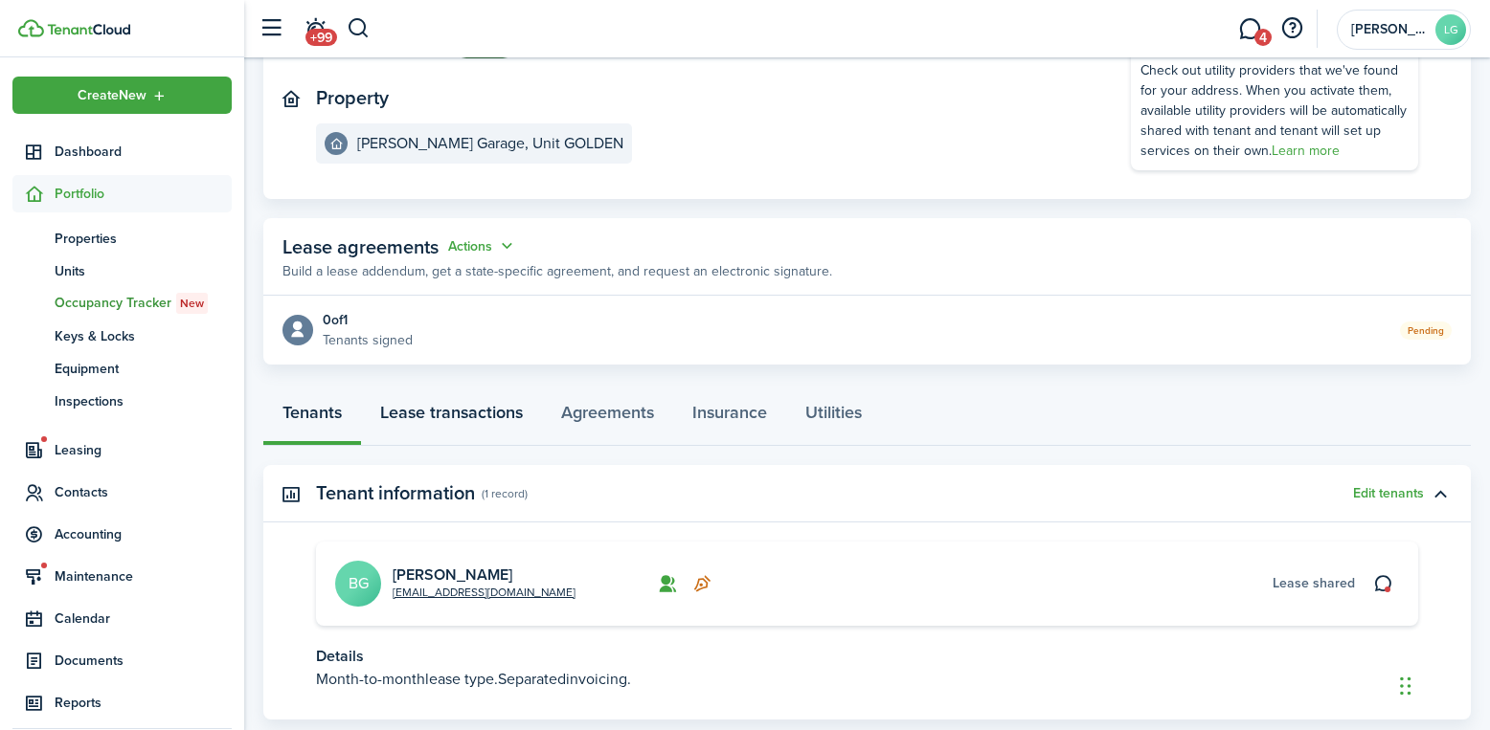
click at [463, 412] on link "Lease transactions" at bounding box center [451, 417] width 181 height 57
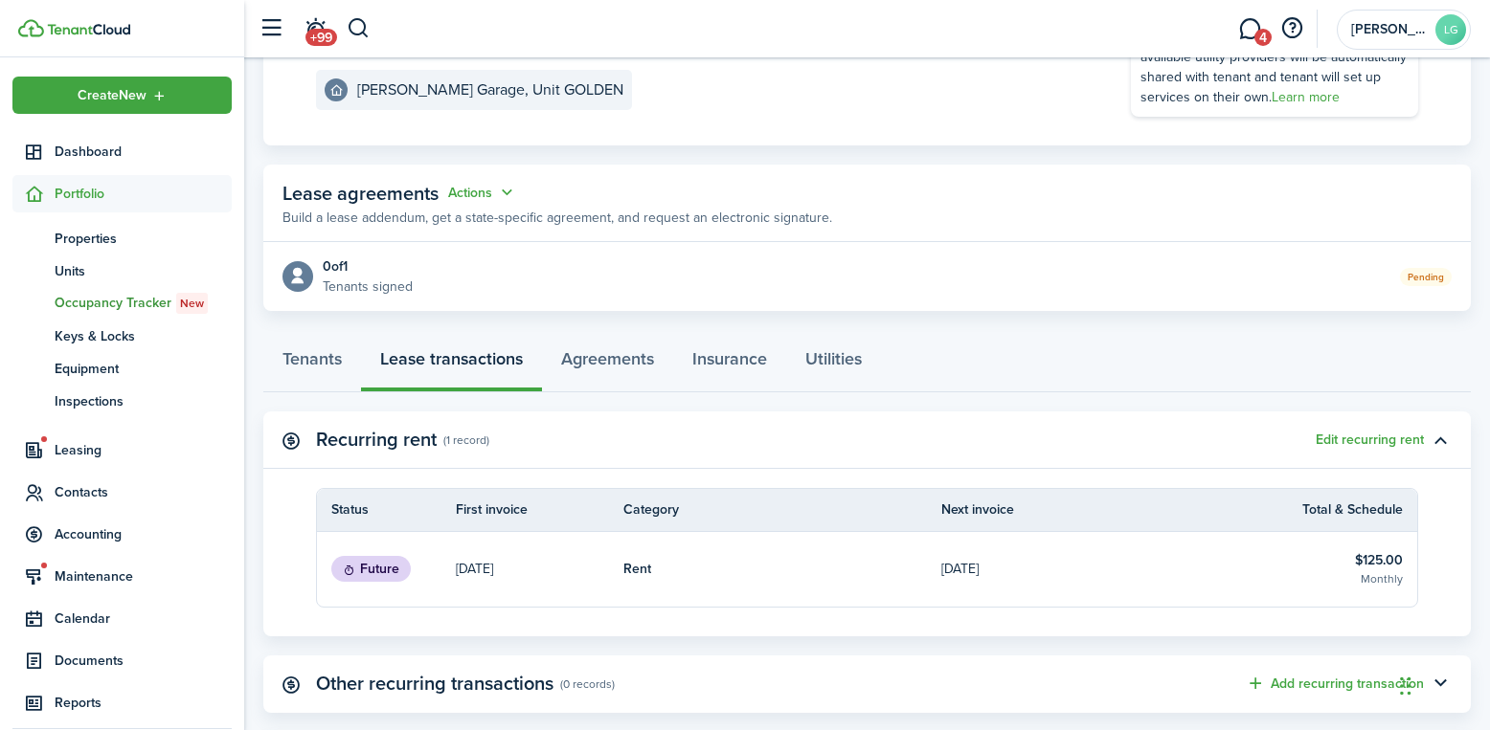
scroll to position [183, 0]
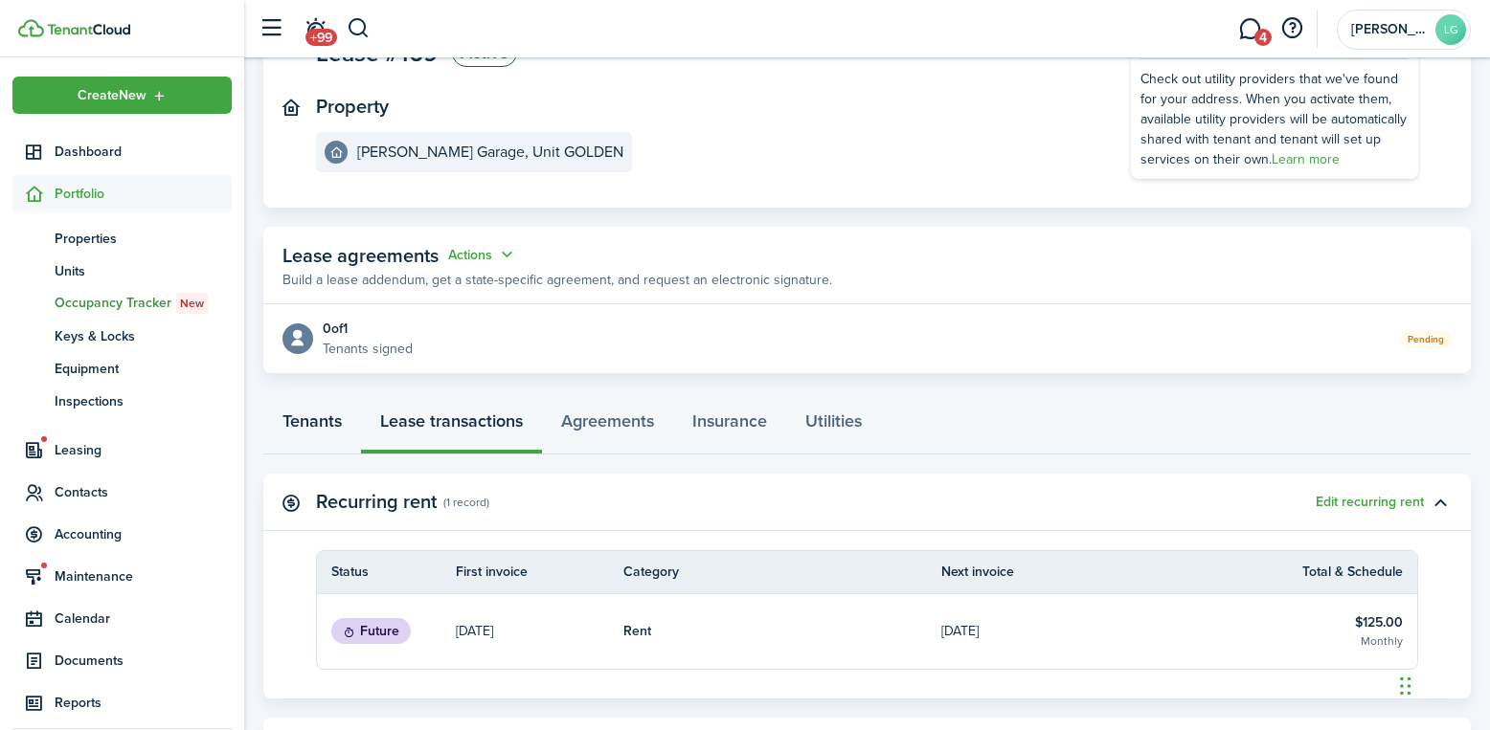
click at [334, 434] on link "Tenants" at bounding box center [312, 425] width 98 height 57
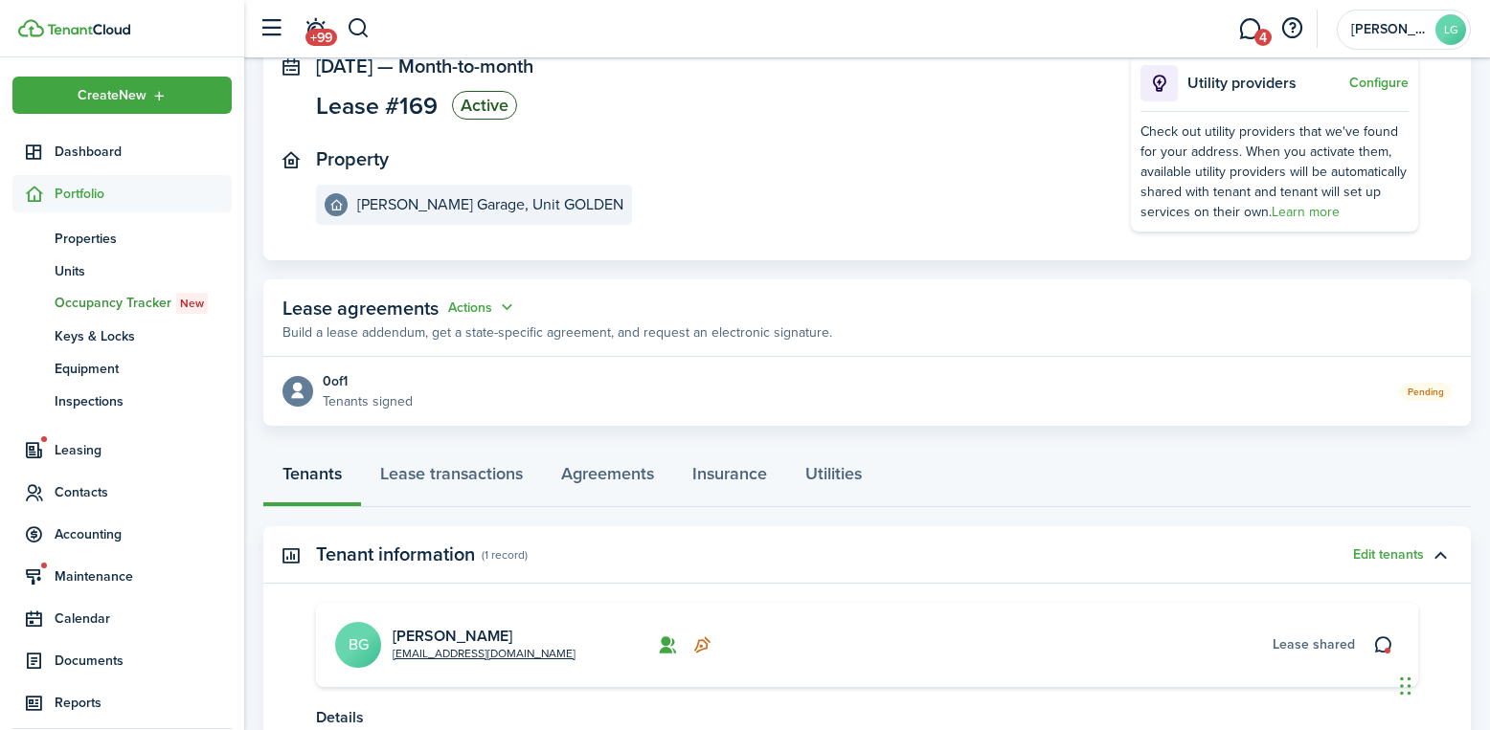
scroll to position [96, 0]
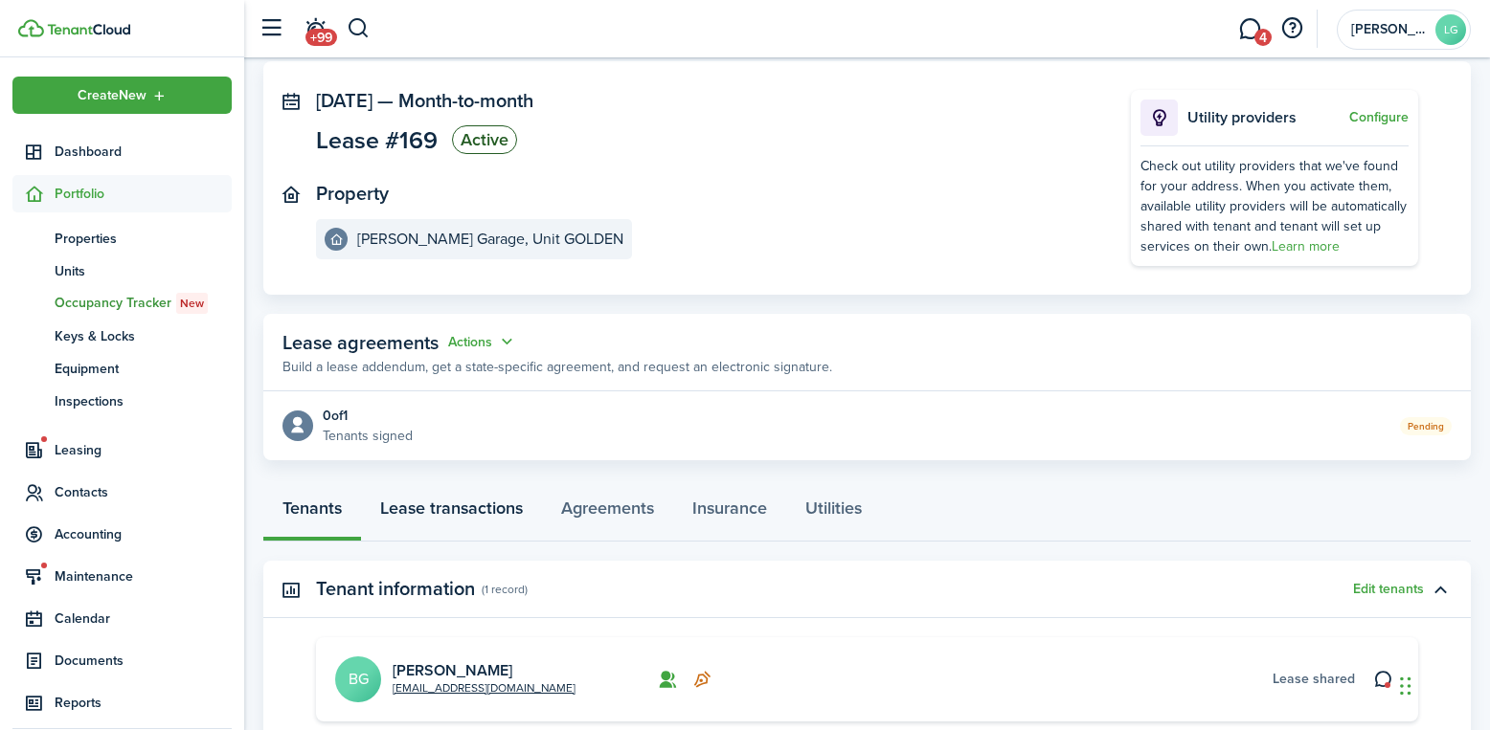
click at [447, 503] on link "Lease transactions" at bounding box center [451, 512] width 181 height 57
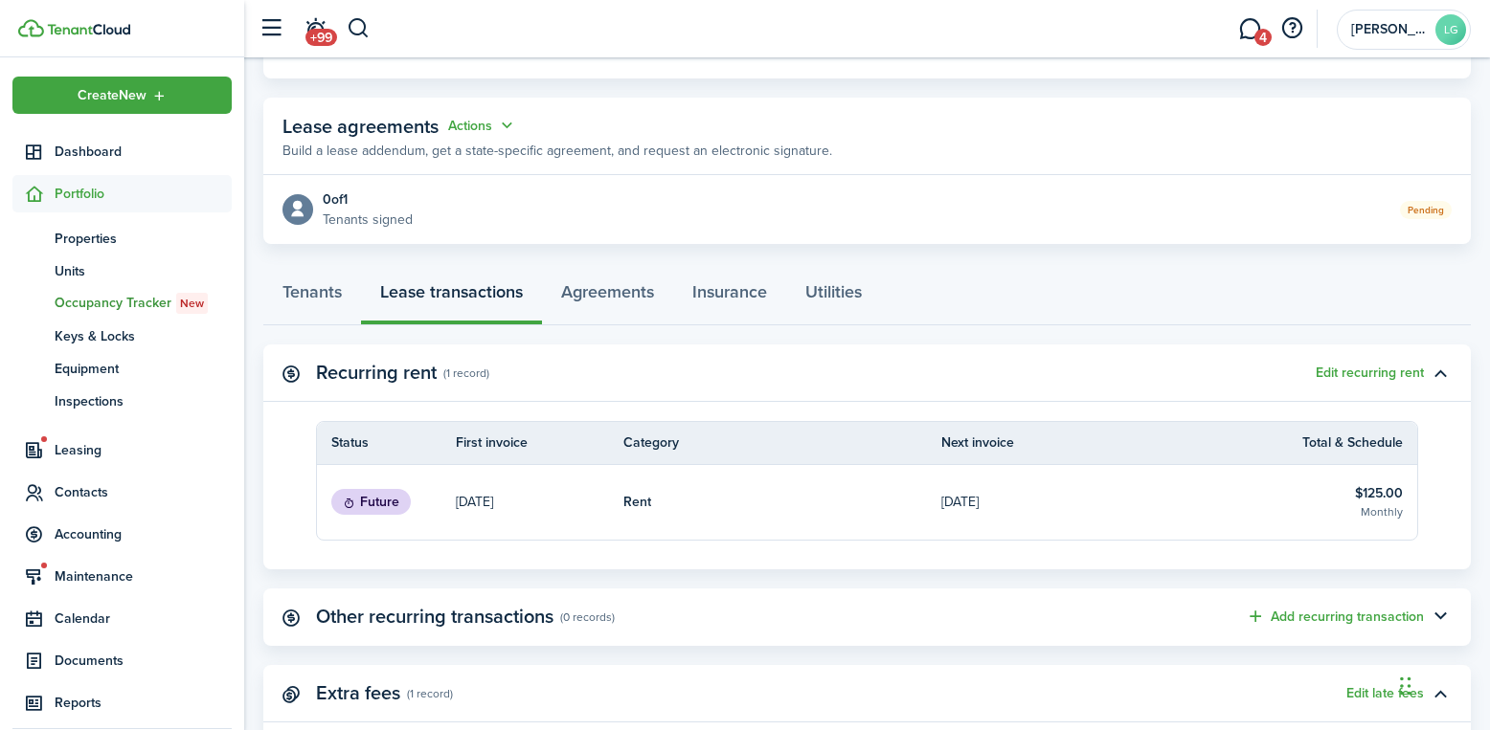
scroll to position [279, 0]
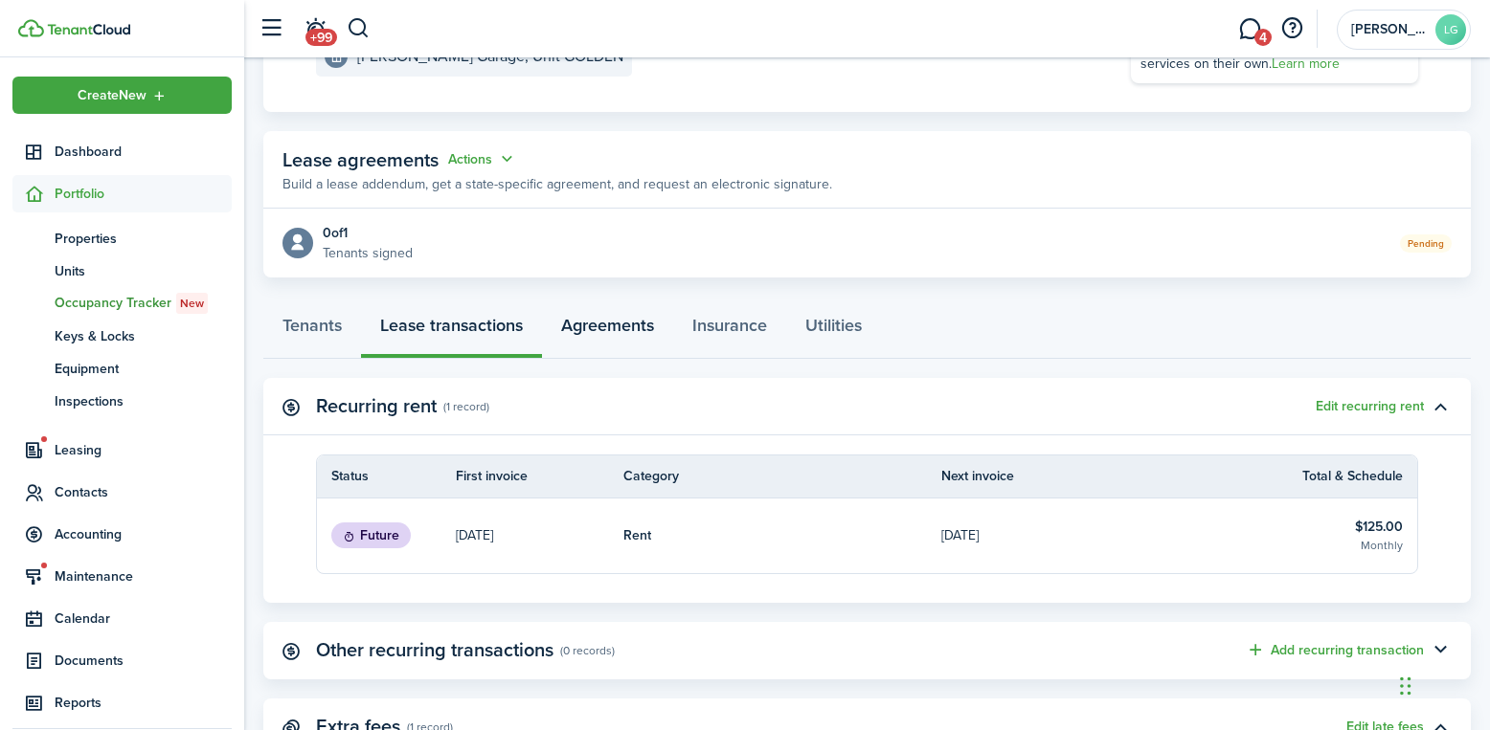
click at [614, 318] on link "Agreements" at bounding box center [607, 330] width 131 height 57
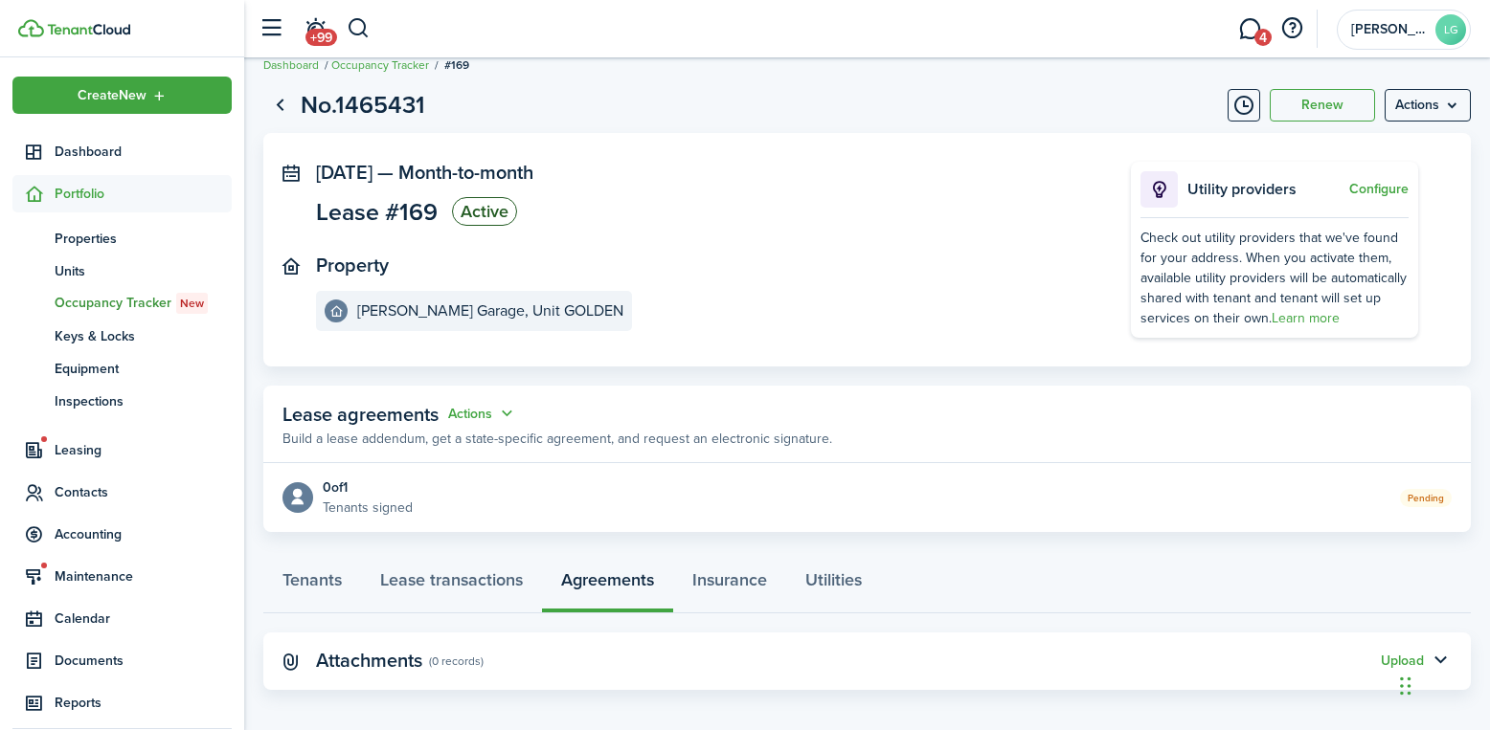
scroll to position [36, 0]
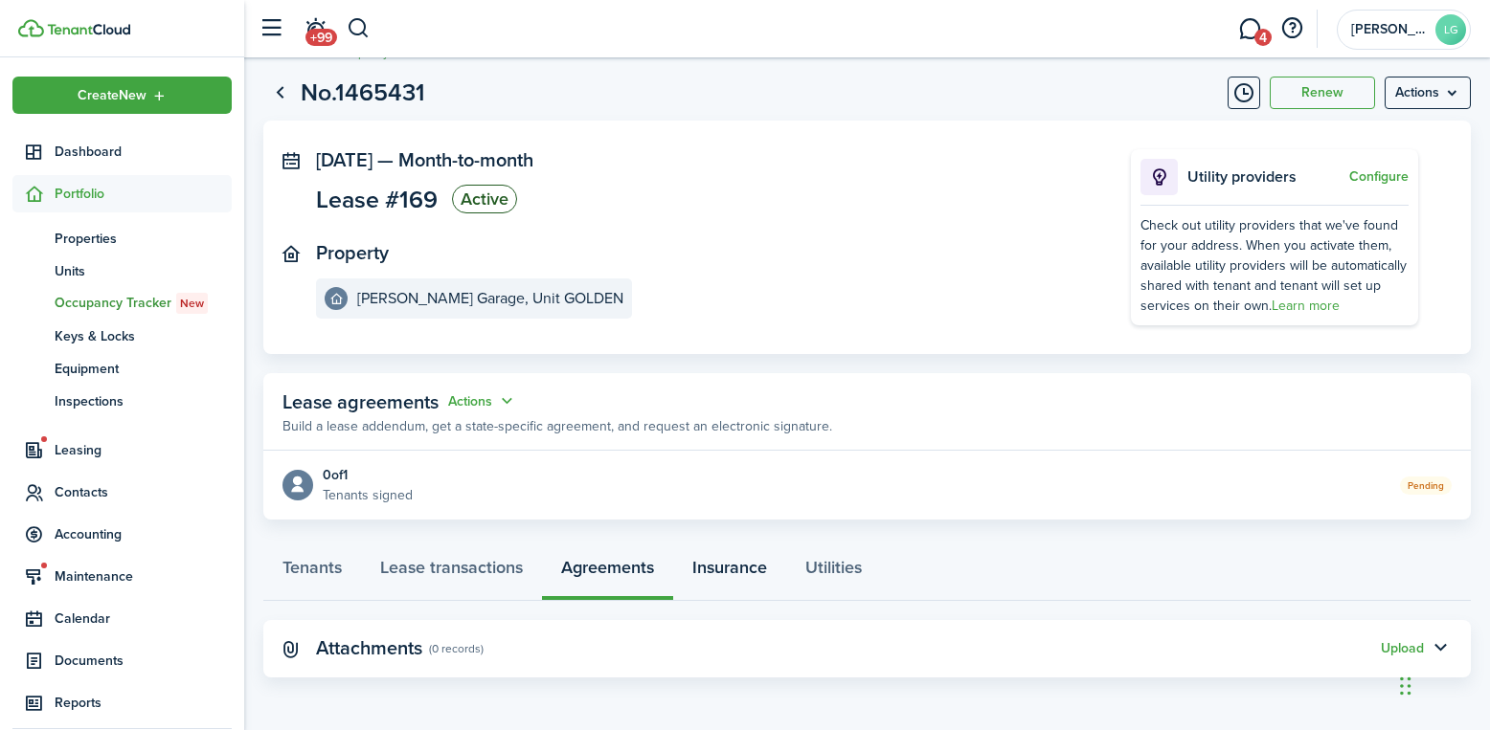
click at [752, 561] on link "Insurance" at bounding box center [729, 572] width 113 height 57
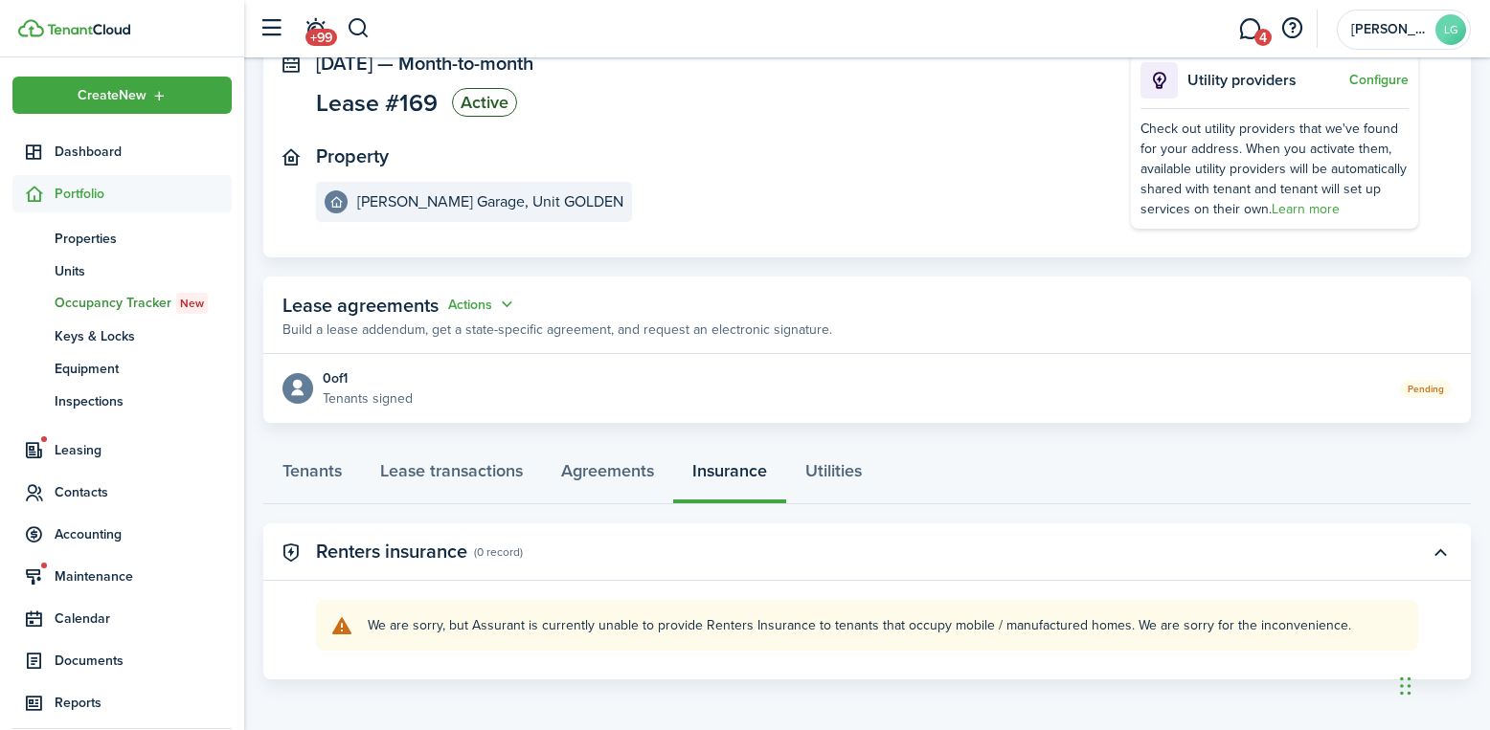
scroll to position [135, 0]
click at [858, 472] on link "Utilities" at bounding box center [833, 473] width 95 height 57
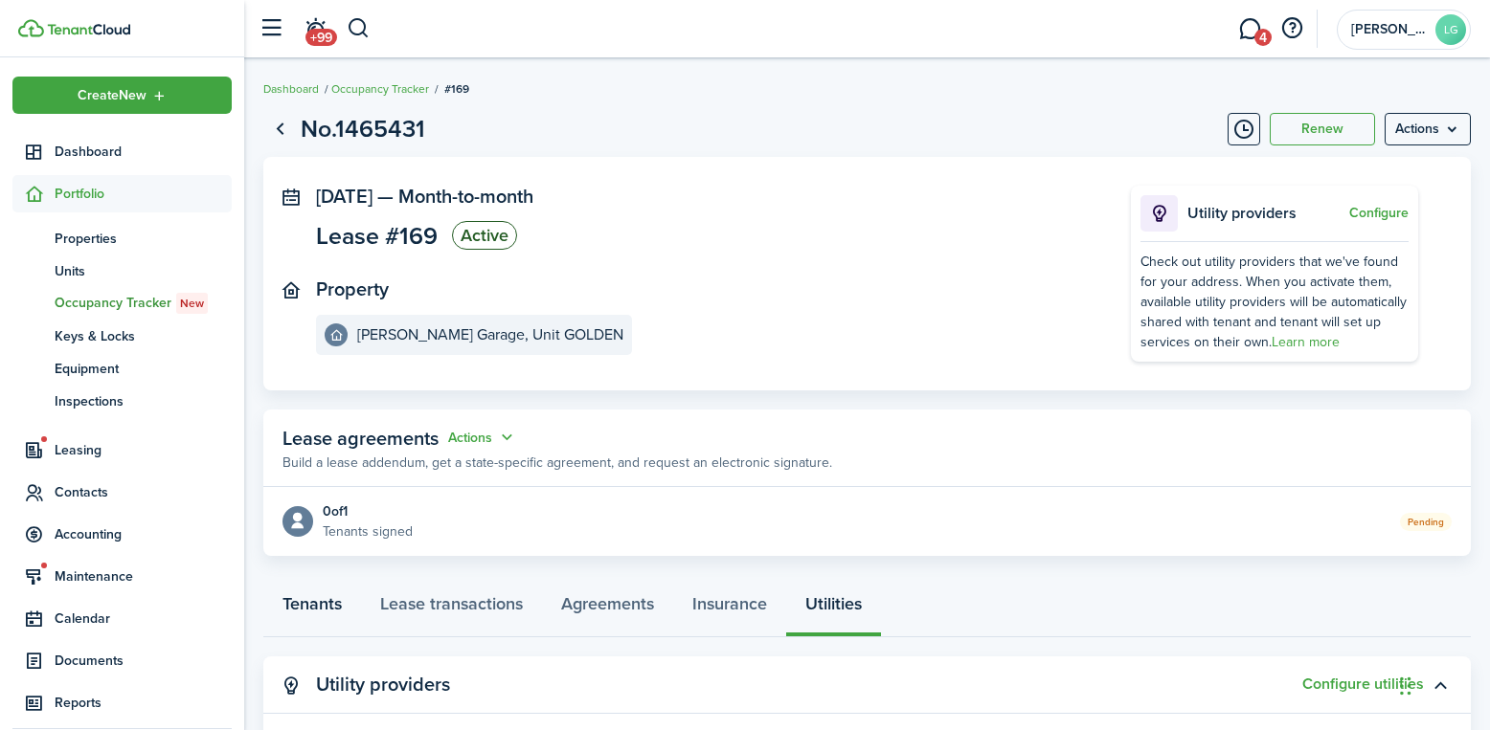
click at [317, 600] on link "Tenants" at bounding box center [312, 608] width 98 height 57
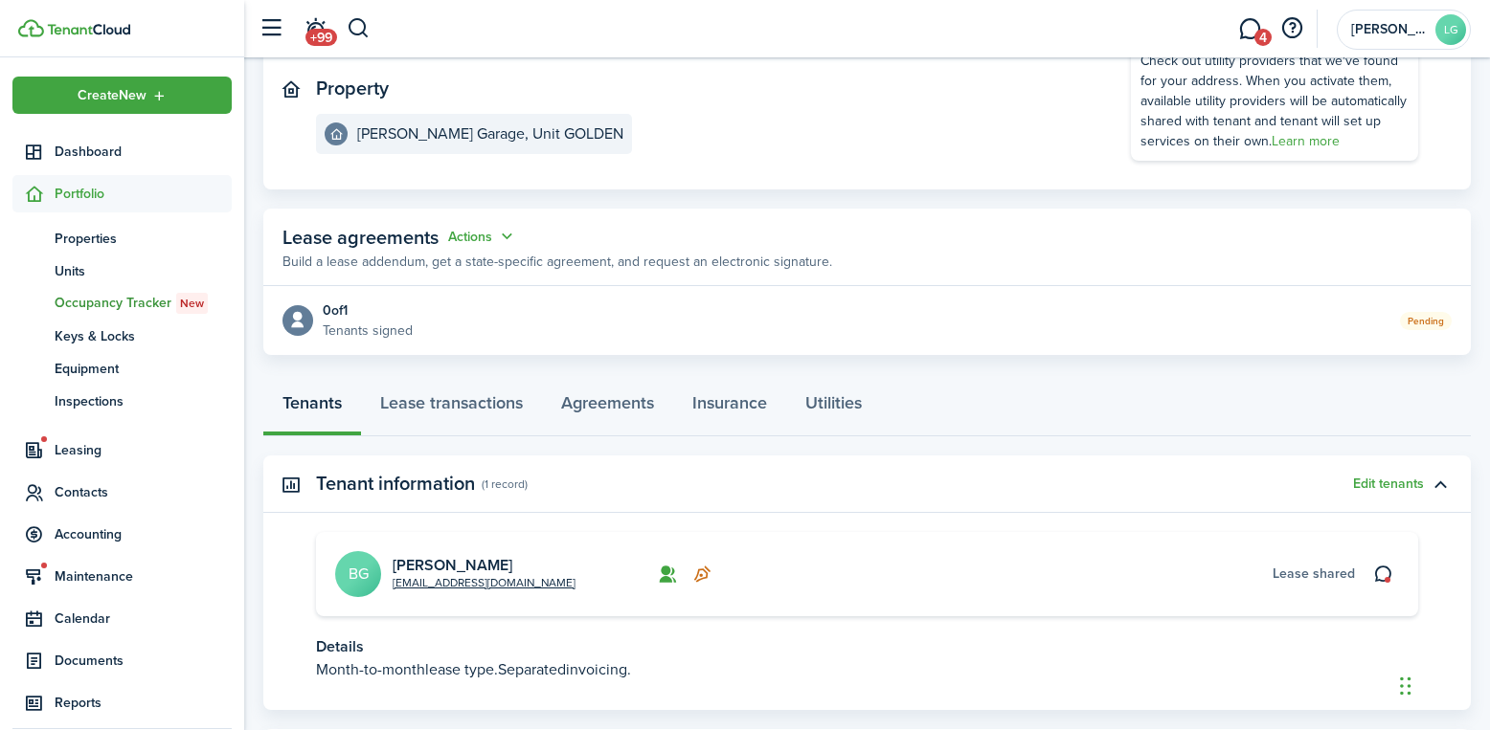
scroll to position [287, 0]
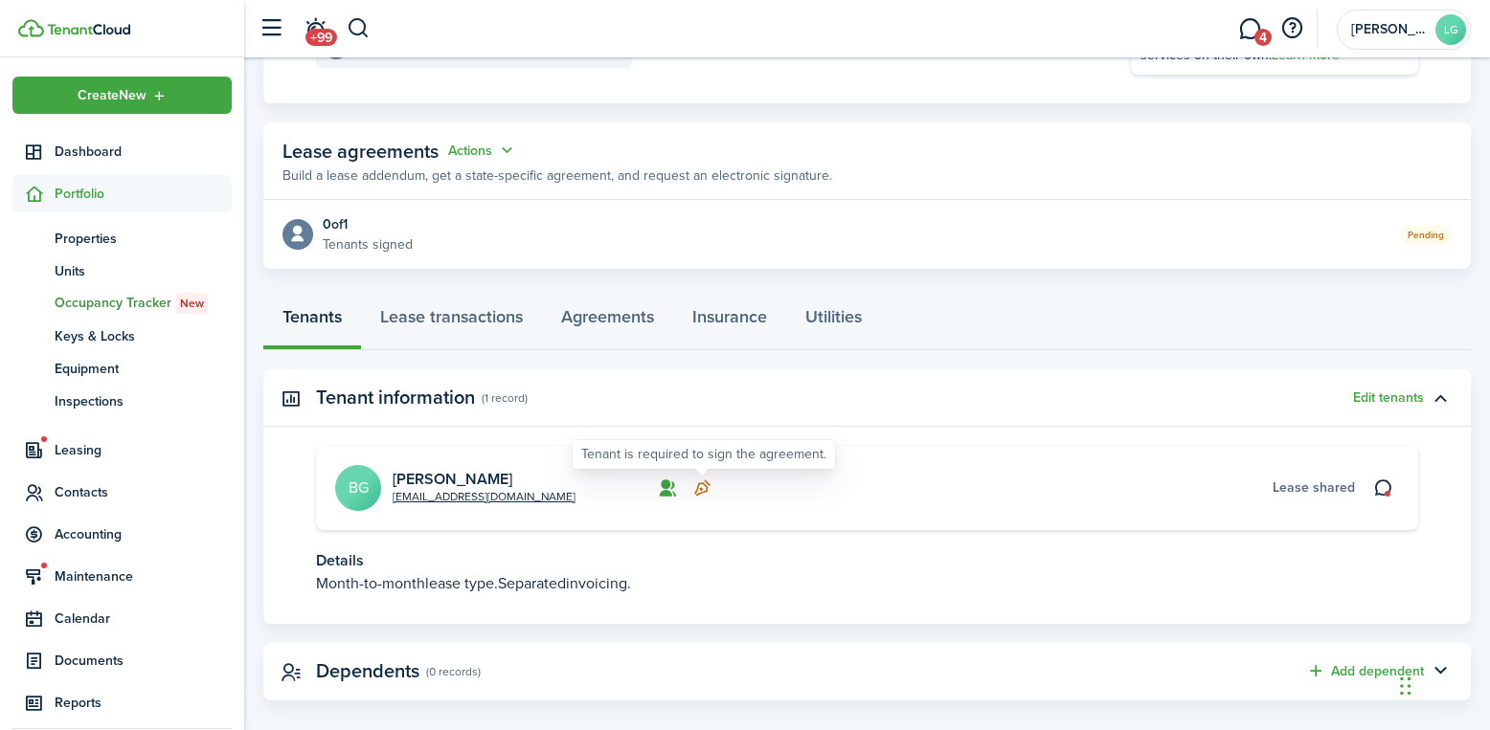
click at [700, 490] on icon at bounding box center [702, 488] width 20 height 19
click at [469, 481] on link "[PERSON_NAME]" at bounding box center [453, 479] width 120 height 22
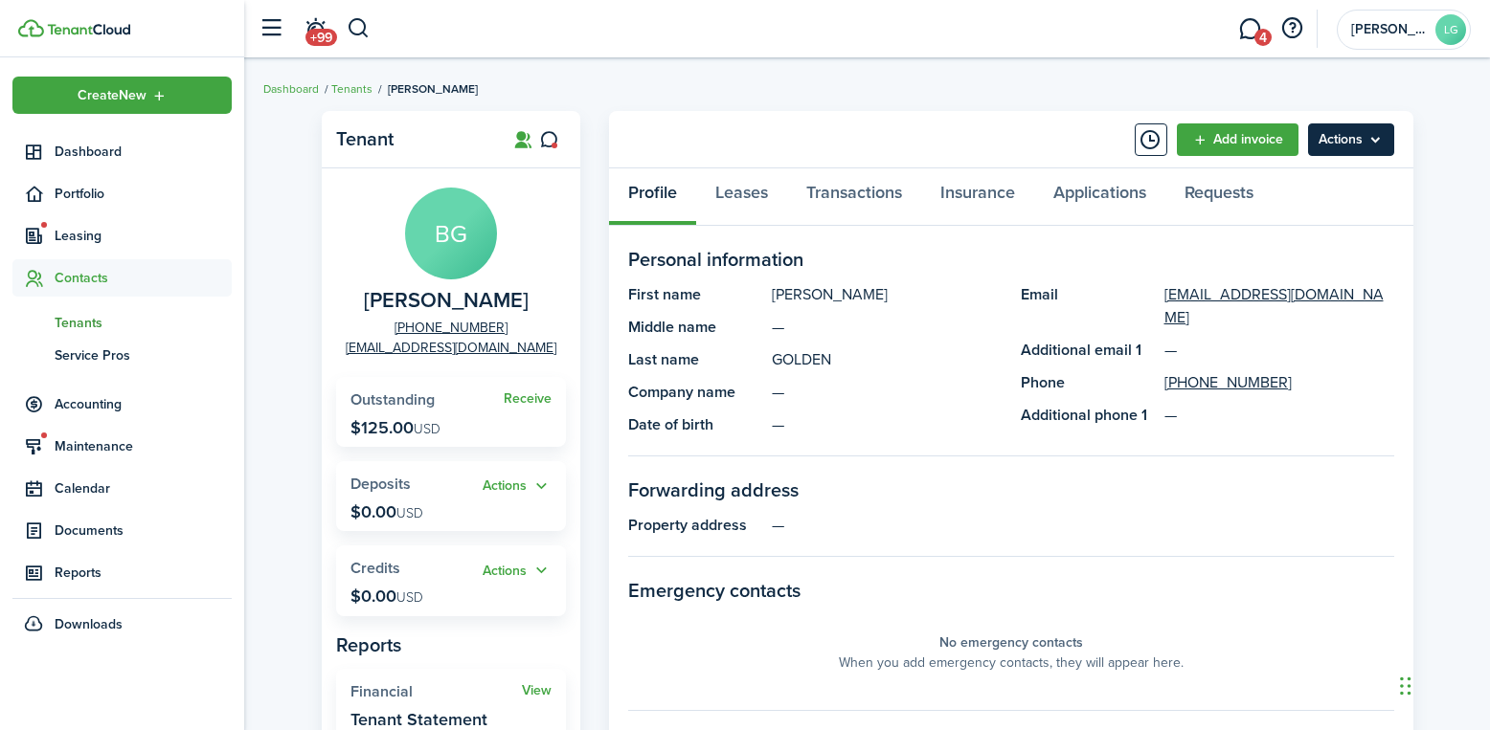
click at [1330, 134] on menu-btn "Actions" at bounding box center [1351, 139] width 86 height 33
click at [743, 195] on link "Leases" at bounding box center [741, 196] width 91 height 57
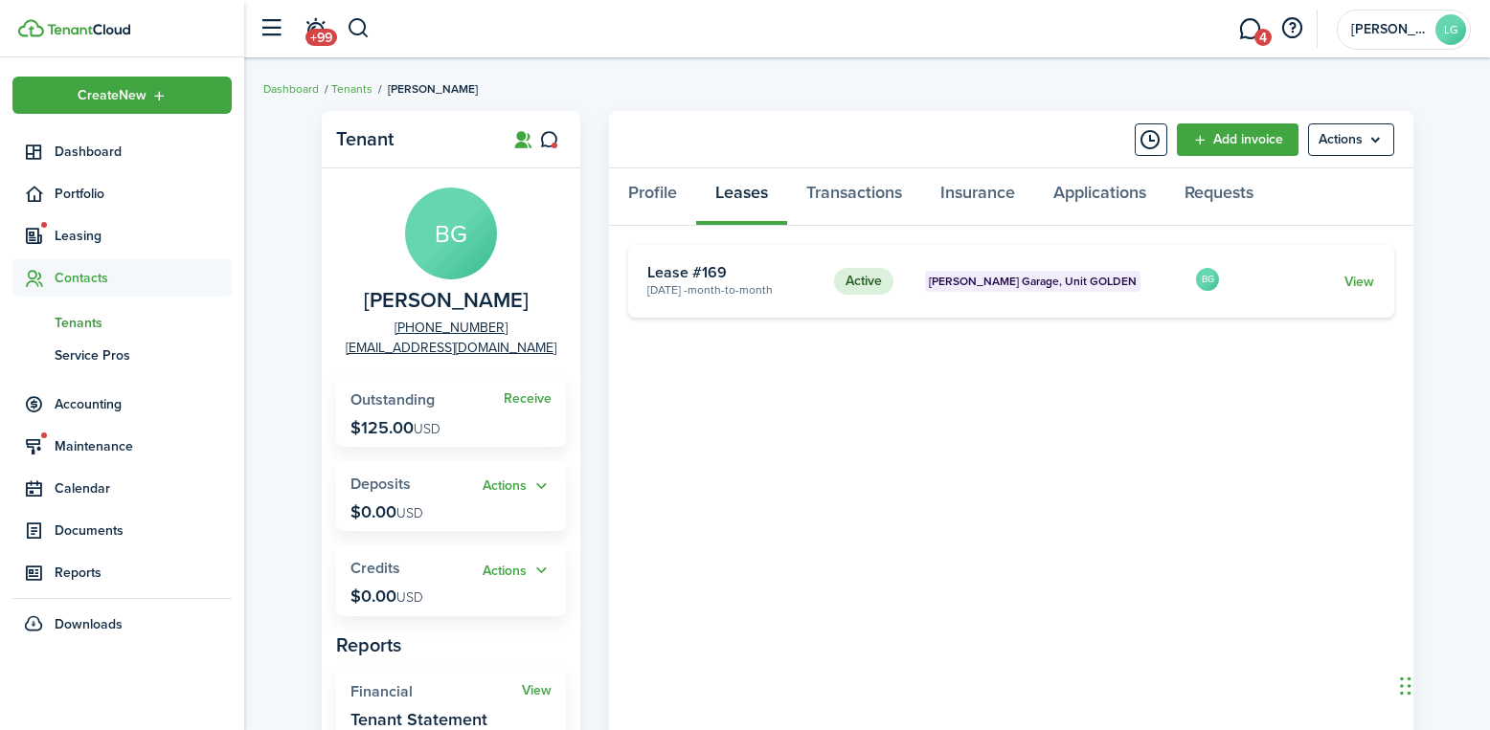
click at [861, 286] on status "Active" at bounding box center [863, 281] width 59 height 27
drag, startPoint x: 1204, startPoint y: 279, endPoint x: 1241, endPoint y: 283, distance: 36.7
click at [1223, 281] on avatar-list "BG" at bounding box center [1213, 281] width 38 height 31
click at [1364, 289] on link "View" at bounding box center [1359, 282] width 30 height 20
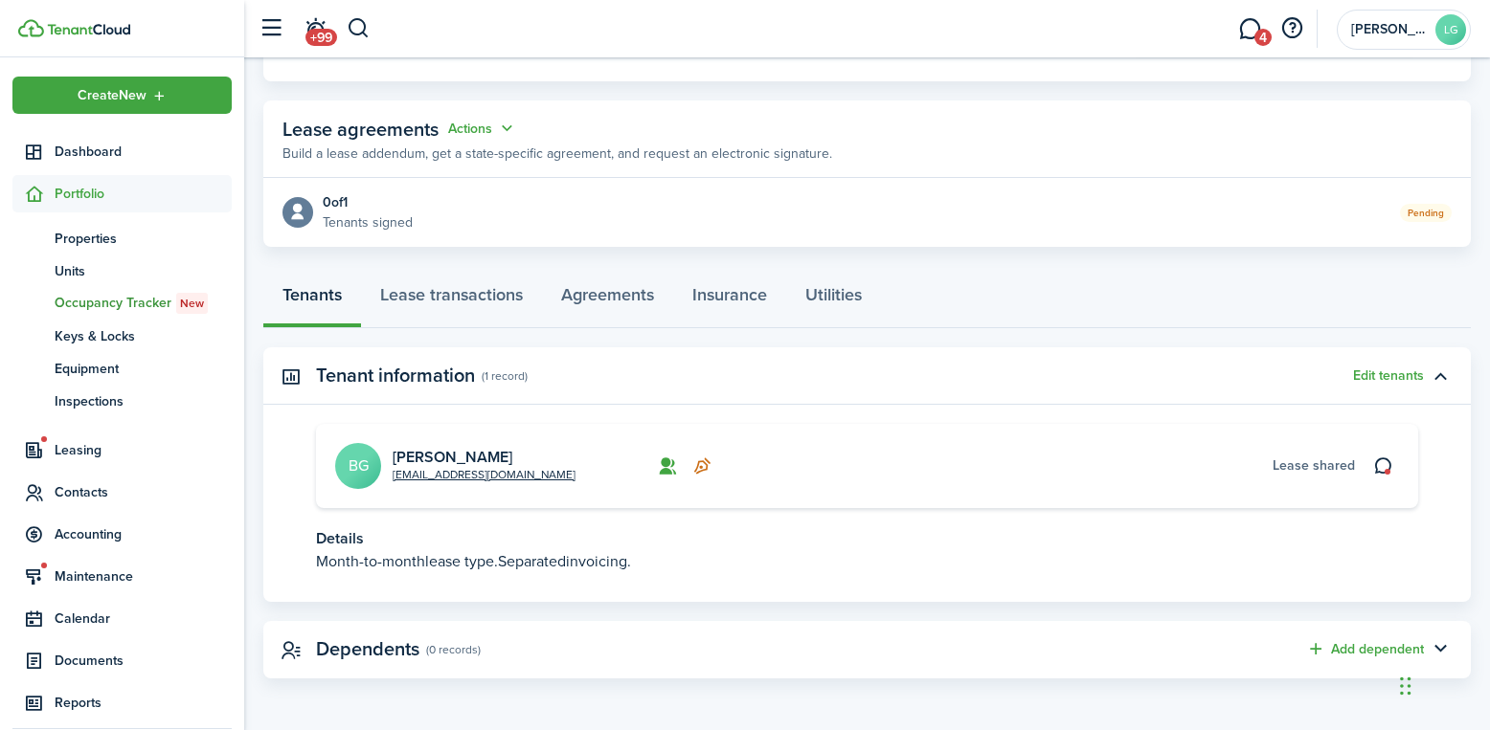
scroll to position [310, 0]
click at [1301, 461] on span "Lease shared" at bounding box center [1313, 465] width 82 height 20
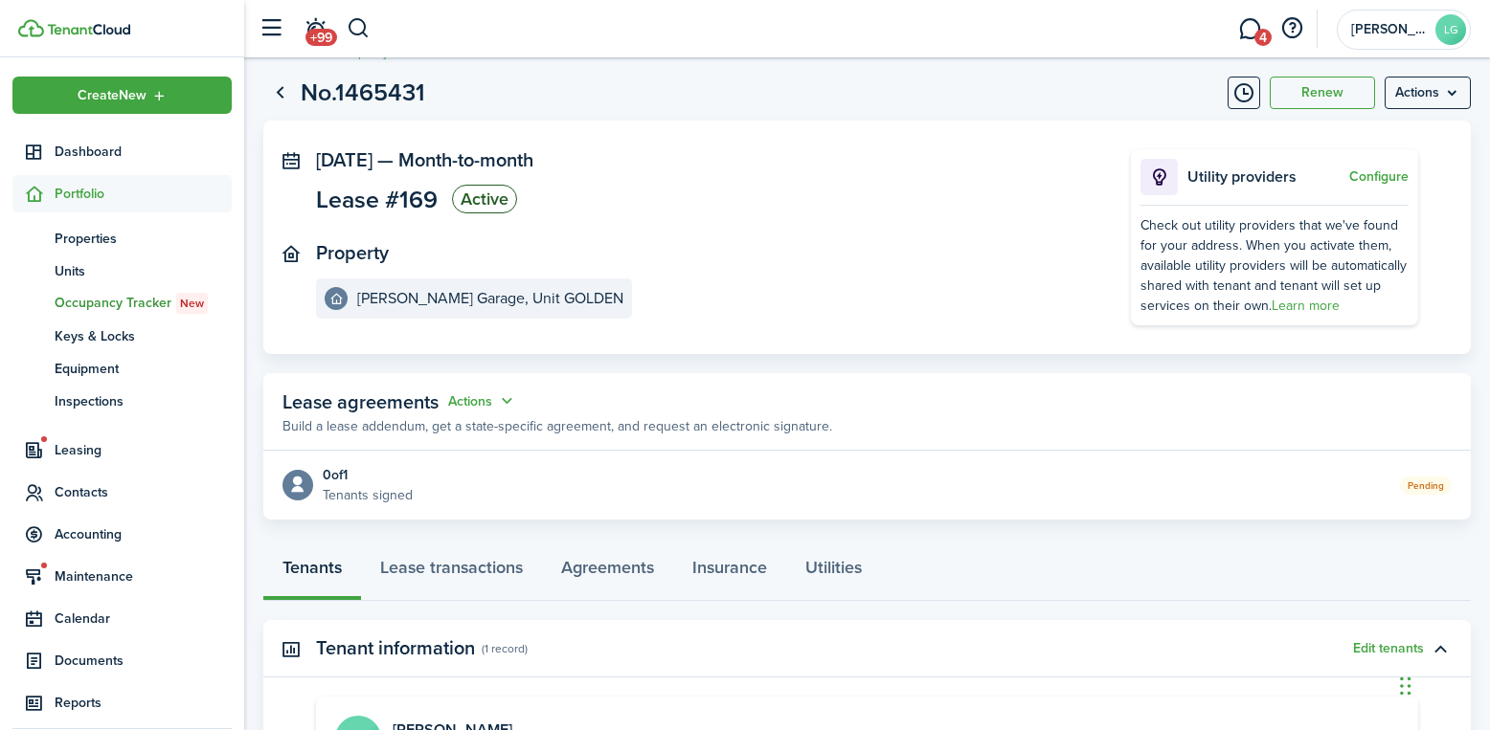
scroll to position [0, 0]
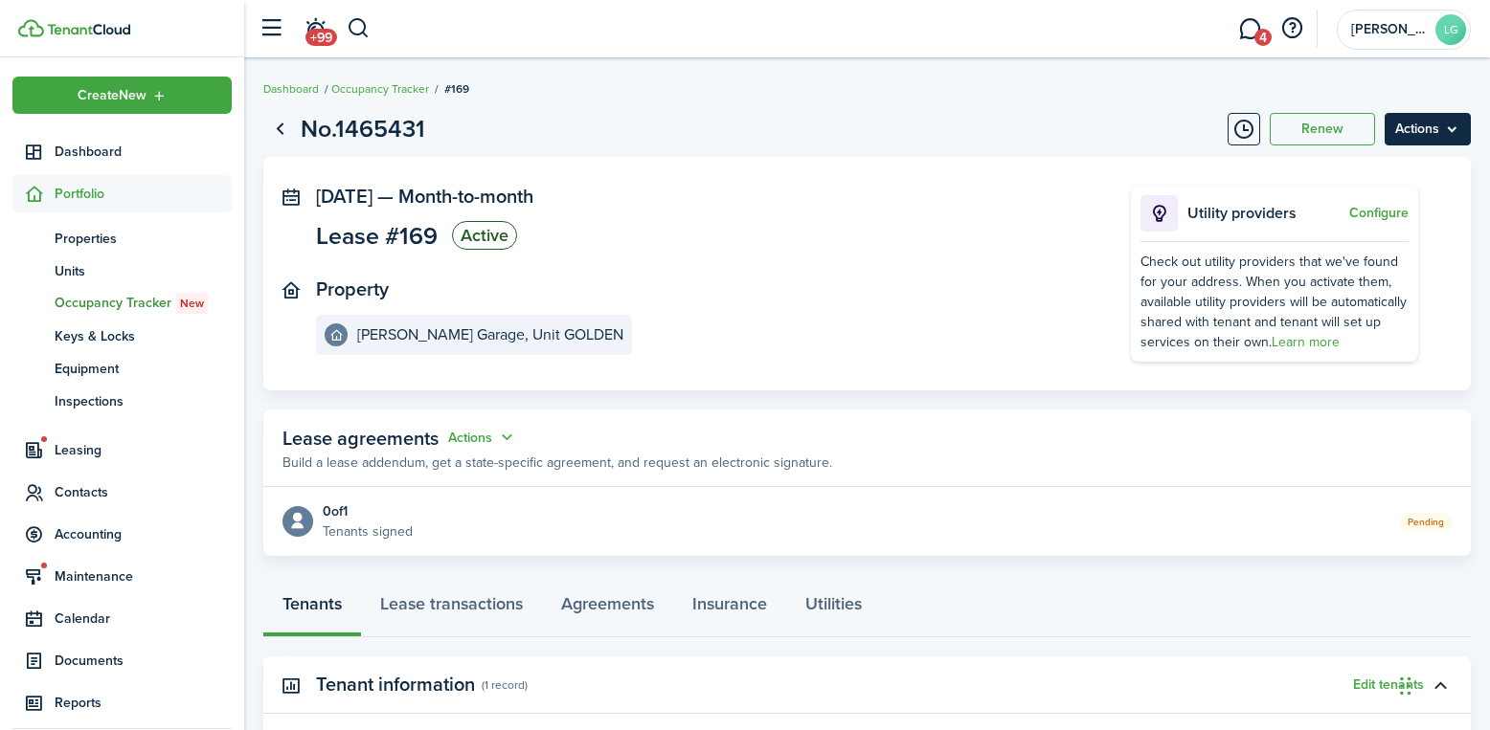
click at [1448, 128] on menu-btn "Actions" at bounding box center [1427, 129] width 86 height 33
click at [975, 298] on panel-main-section "Property [PERSON_NAME][GEOGRAPHIC_DATA], Unit GOLDEN" at bounding box center [694, 317] width 757 height 77
click at [890, 313] on panel-main-section "Property [PERSON_NAME][GEOGRAPHIC_DATA], Unit GOLDEN" at bounding box center [694, 317] width 757 height 77
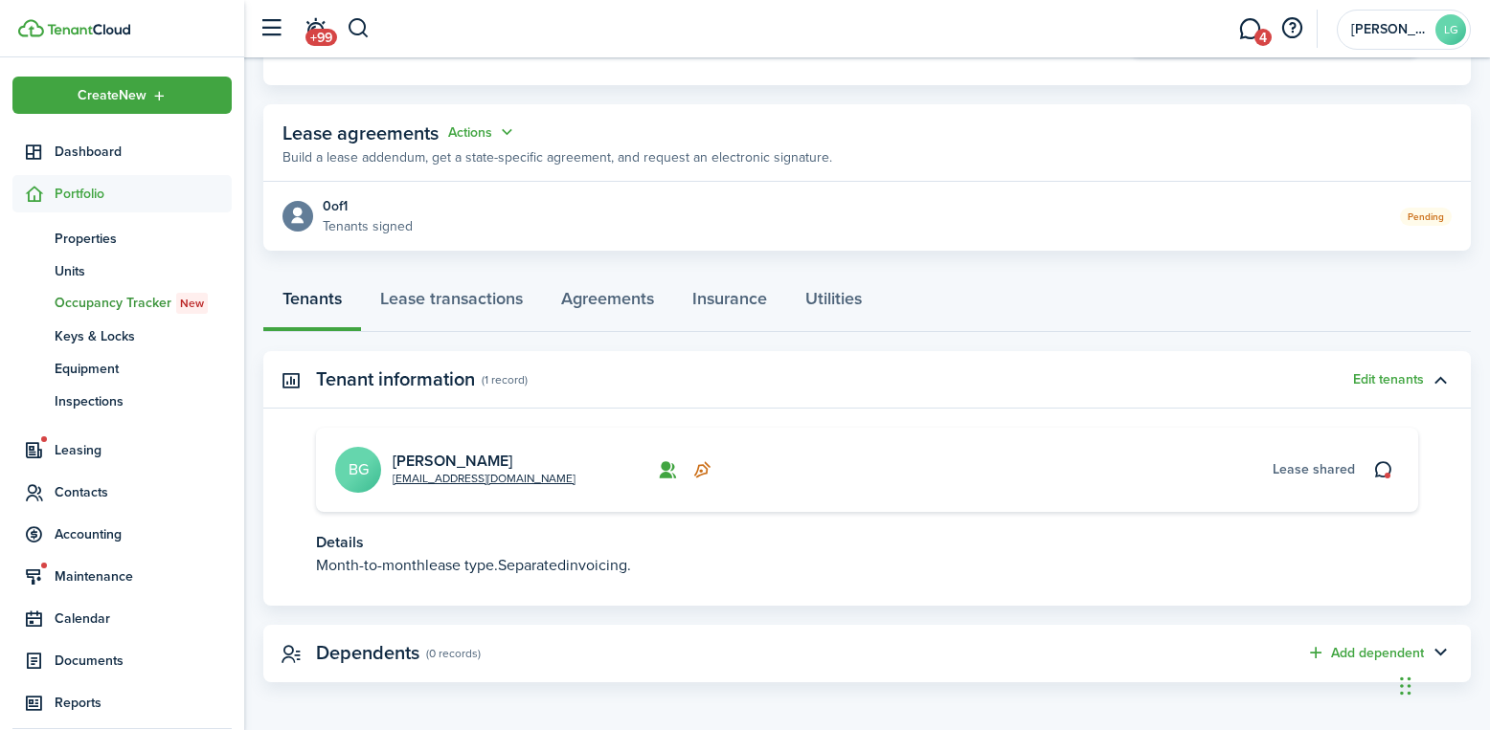
scroll to position [310, 0]
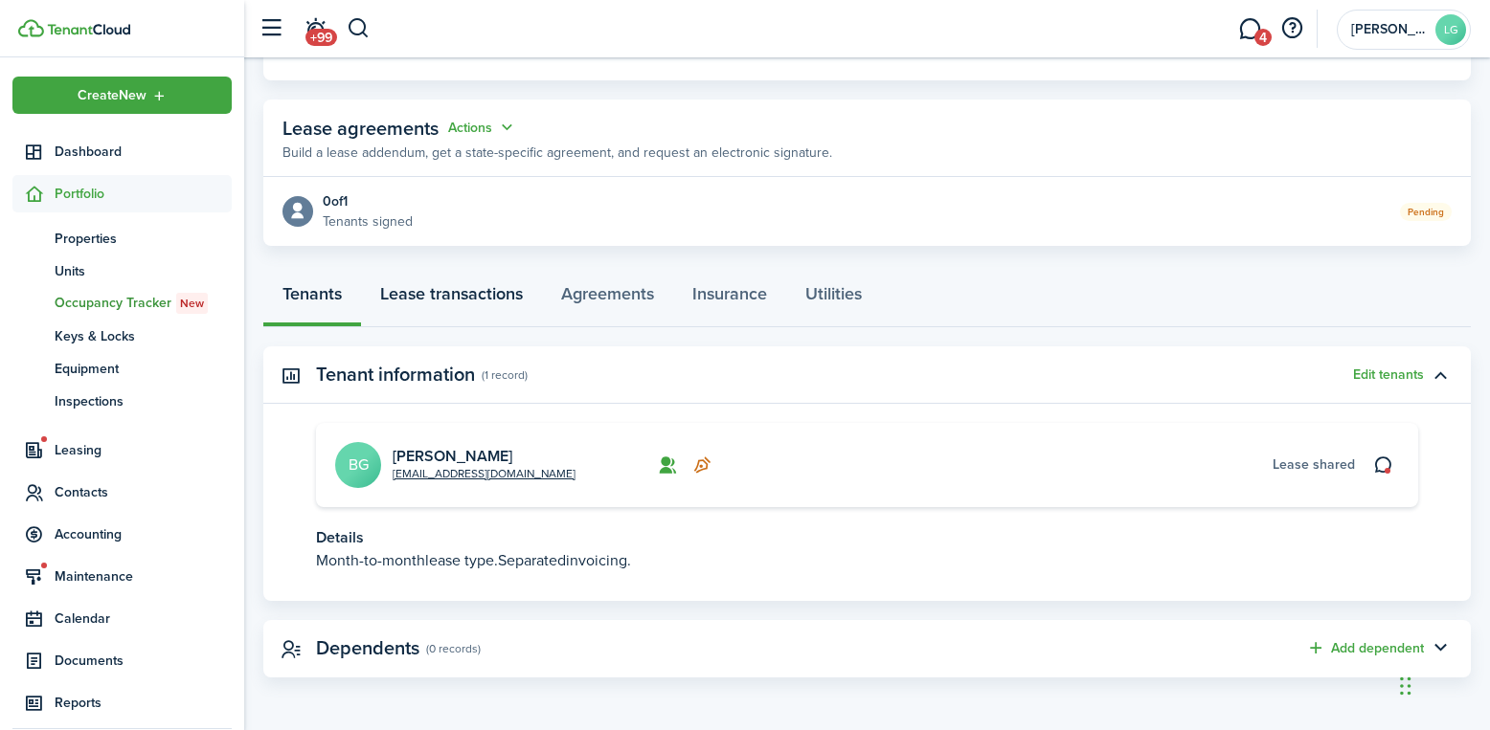
click at [462, 292] on link "Lease transactions" at bounding box center [451, 298] width 181 height 57
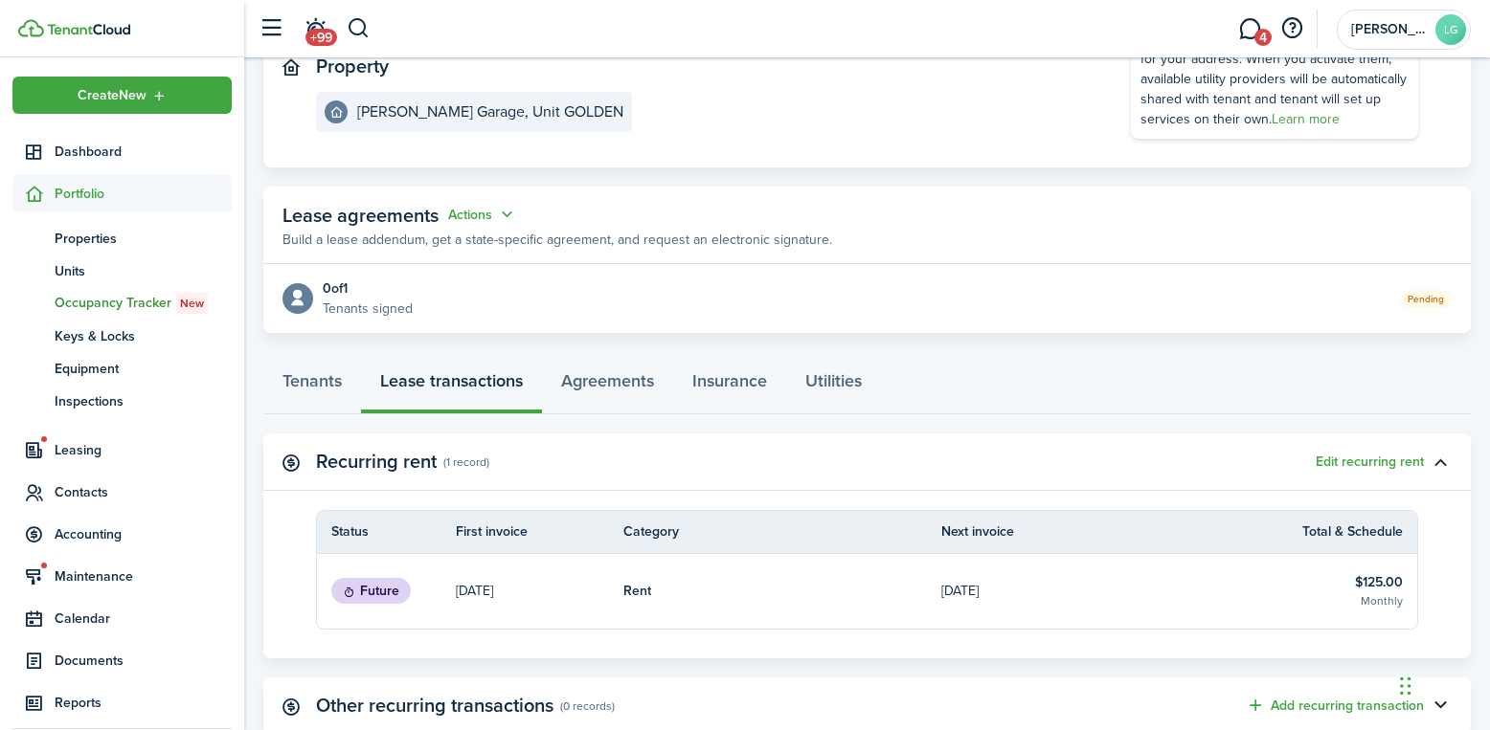
scroll to position [287, 0]
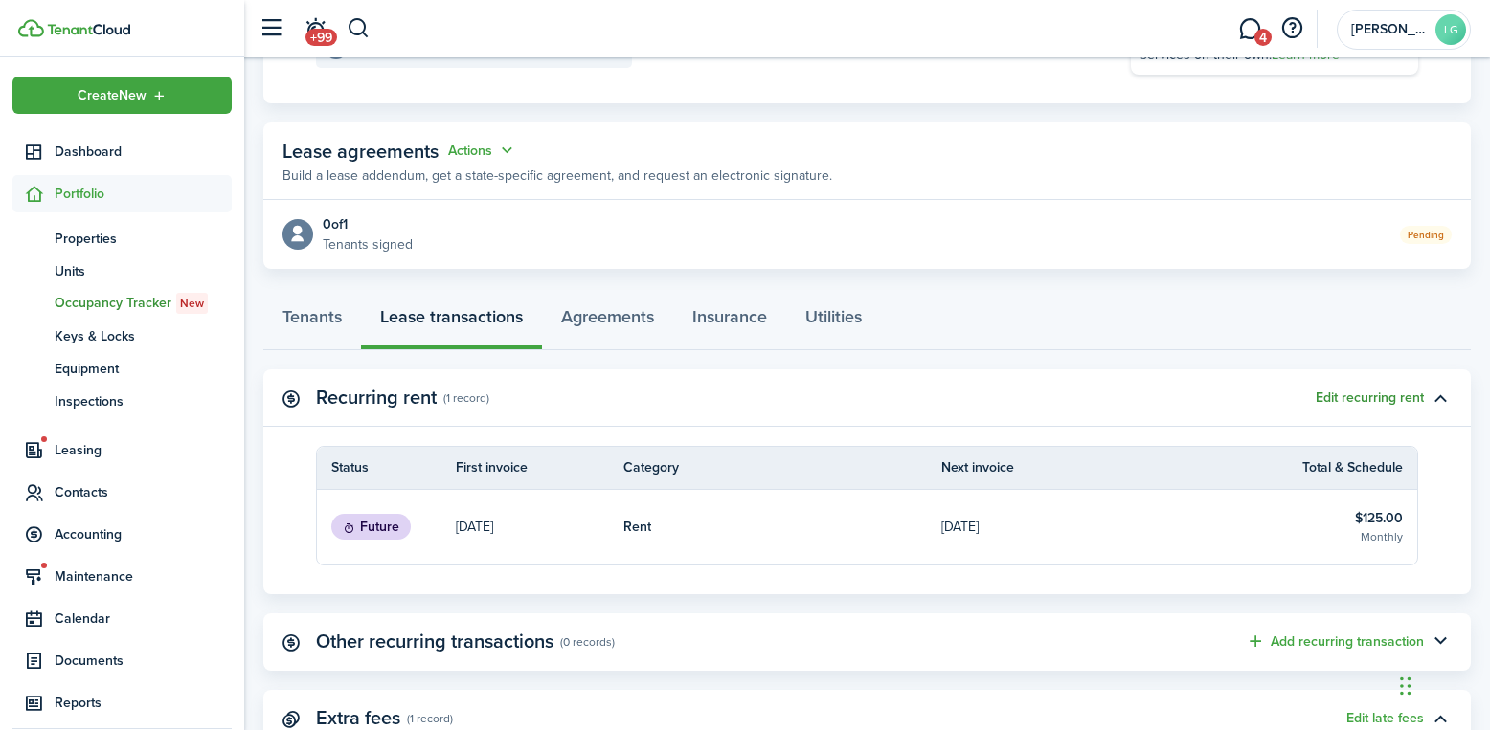
click at [1338, 394] on button "Edit recurring rent" at bounding box center [1369, 398] width 108 height 15
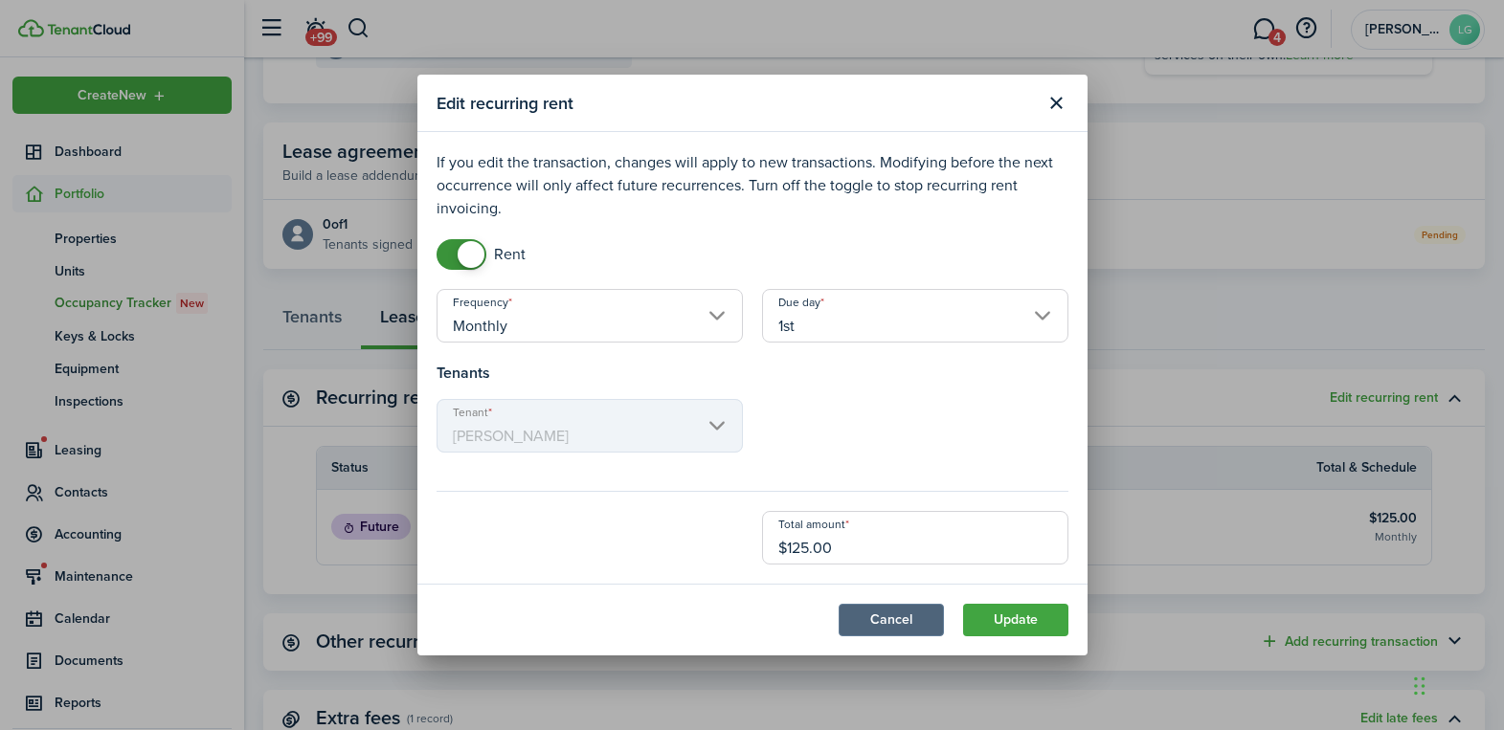
click at [884, 629] on button "Cancel" at bounding box center [891, 620] width 105 height 33
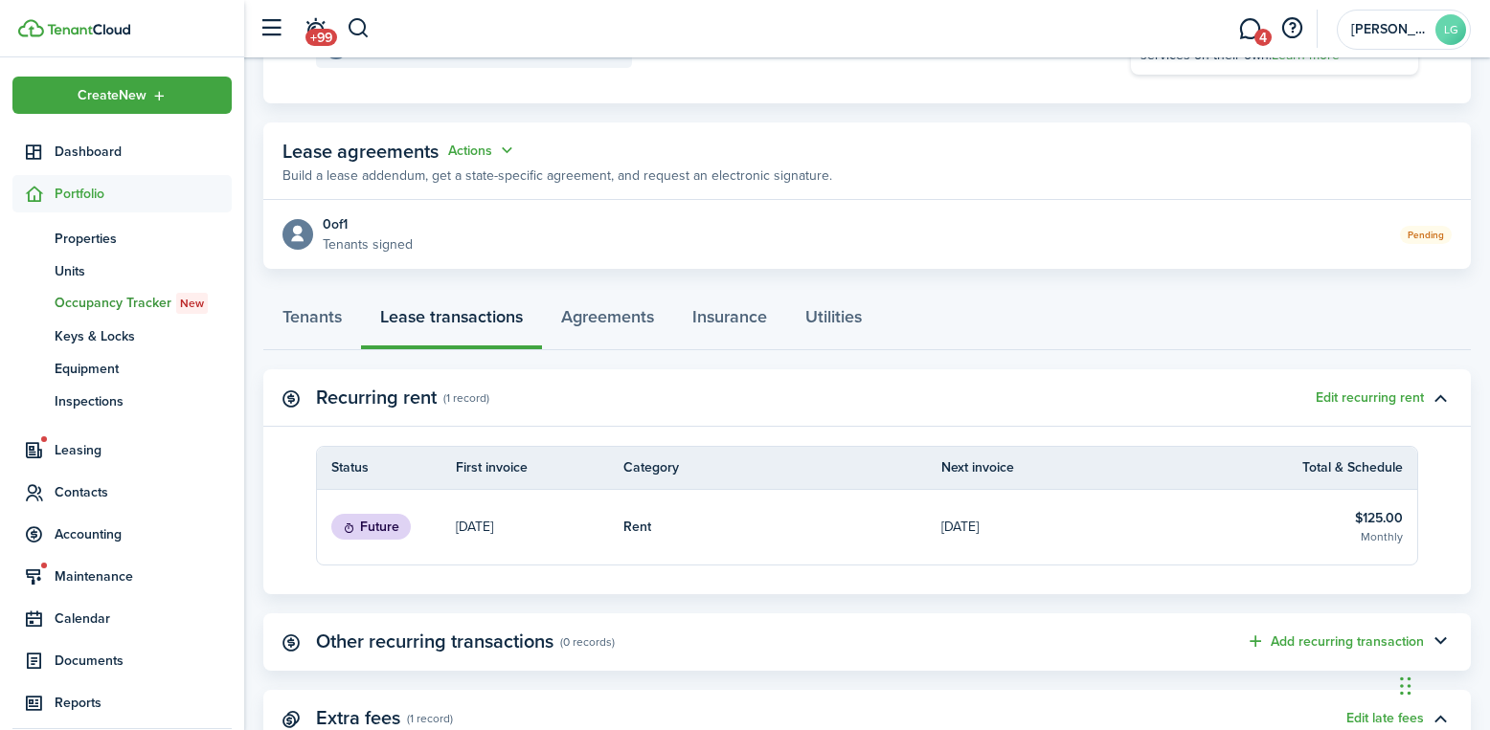
click at [482, 529] on p "[DATE]" at bounding box center [474, 527] width 37 height 20
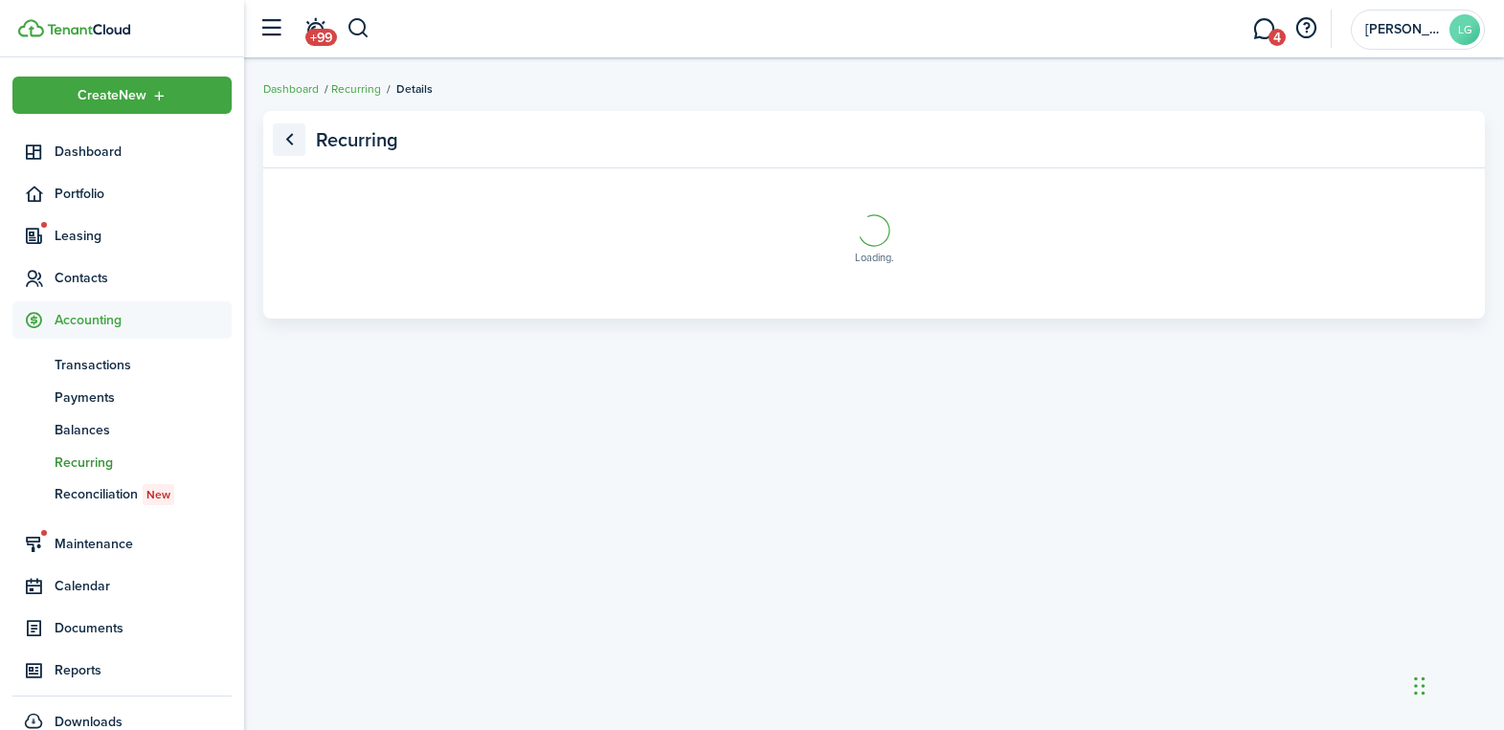
click at [288, 136] on link "Go back" at bounding box center [289, 139] width 33 height 33
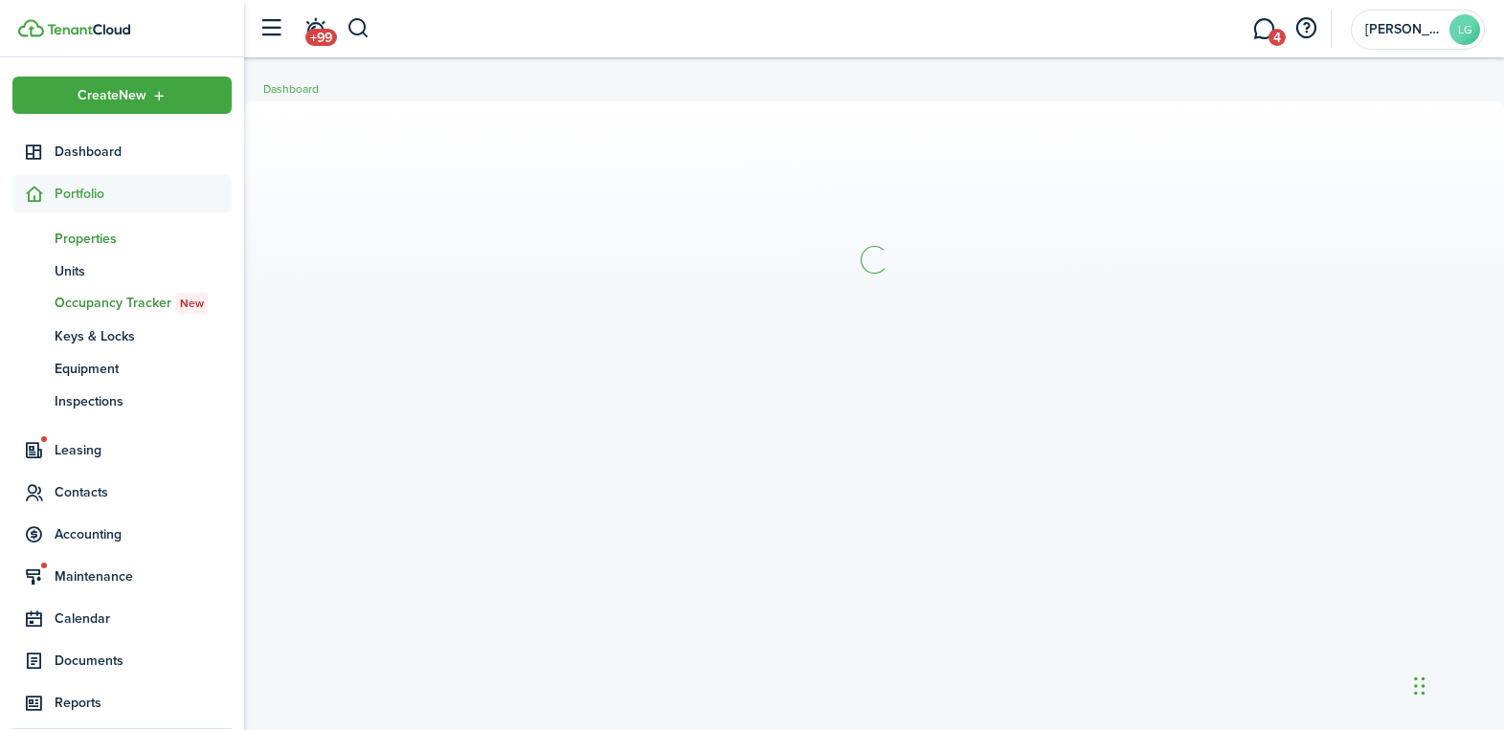
click at [78, 240] on span "Properties" at bounding box center [143, 239] width 177 height 20
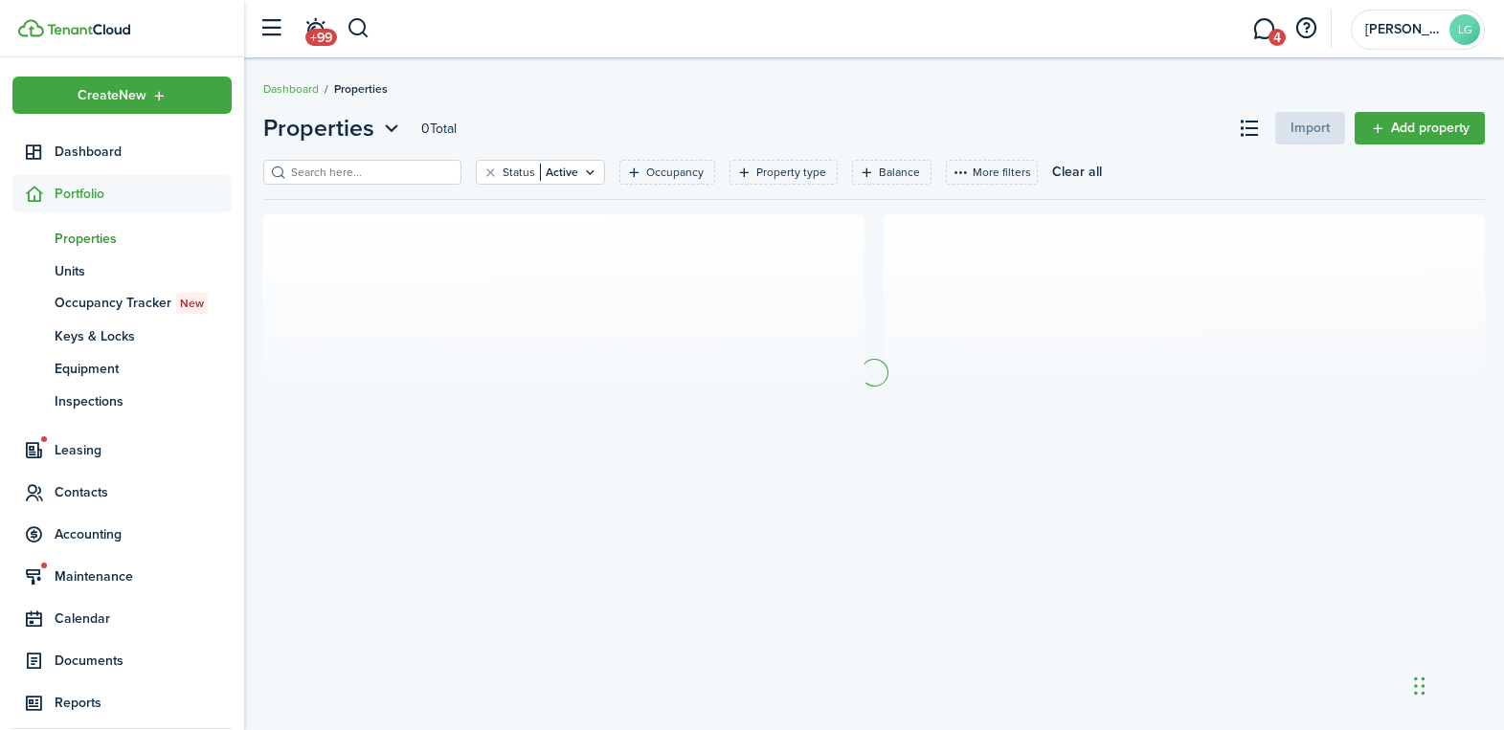
click at [89, 236] on span "Properties" at bounding box center [143, 239] width 177 height 20
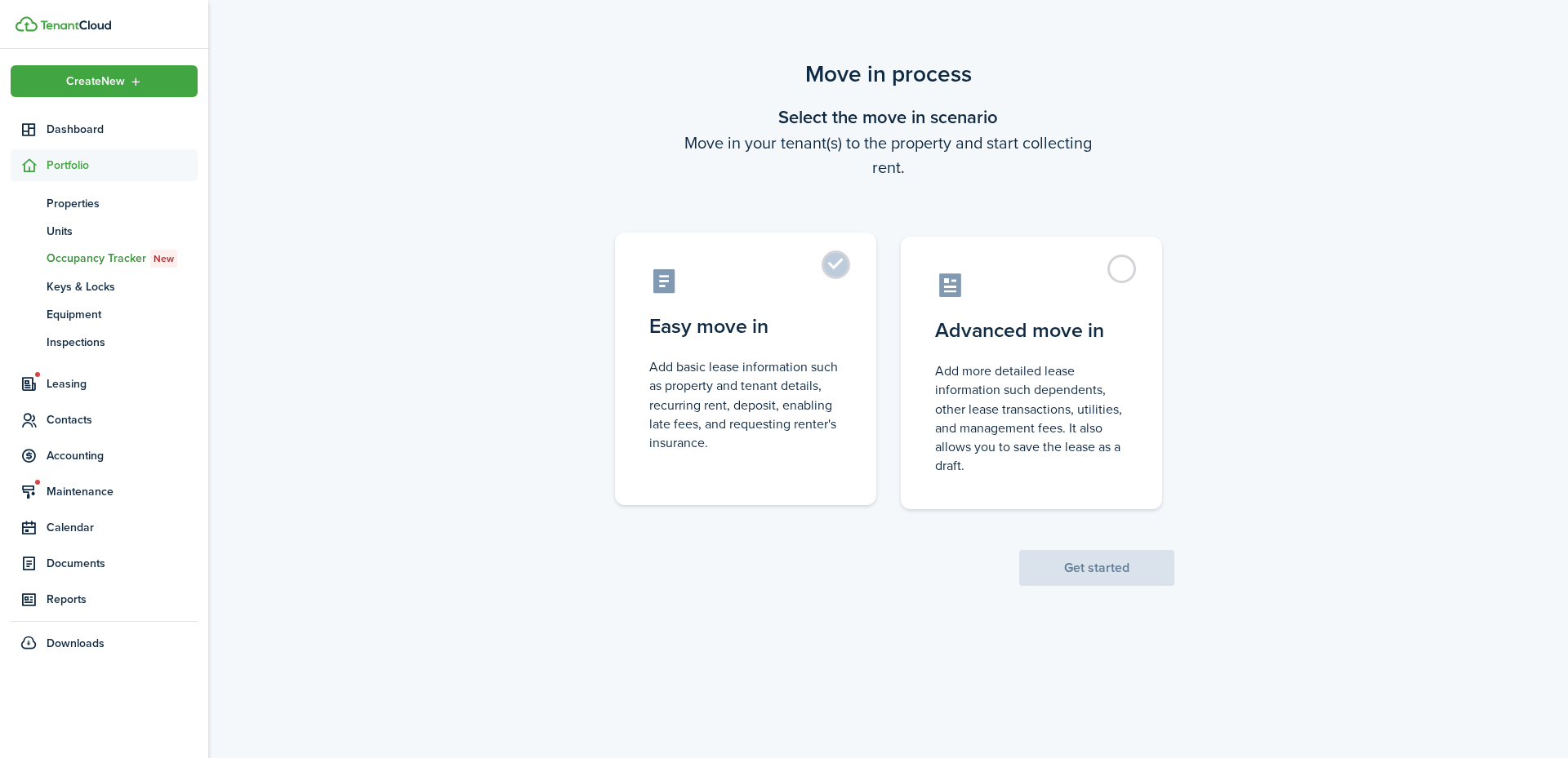
click at [743, 357] on control-radio-card-description "Add basic lease information such as property and tenant details, recurring rent…" at bounding box center [746, 404] width 193 height 95
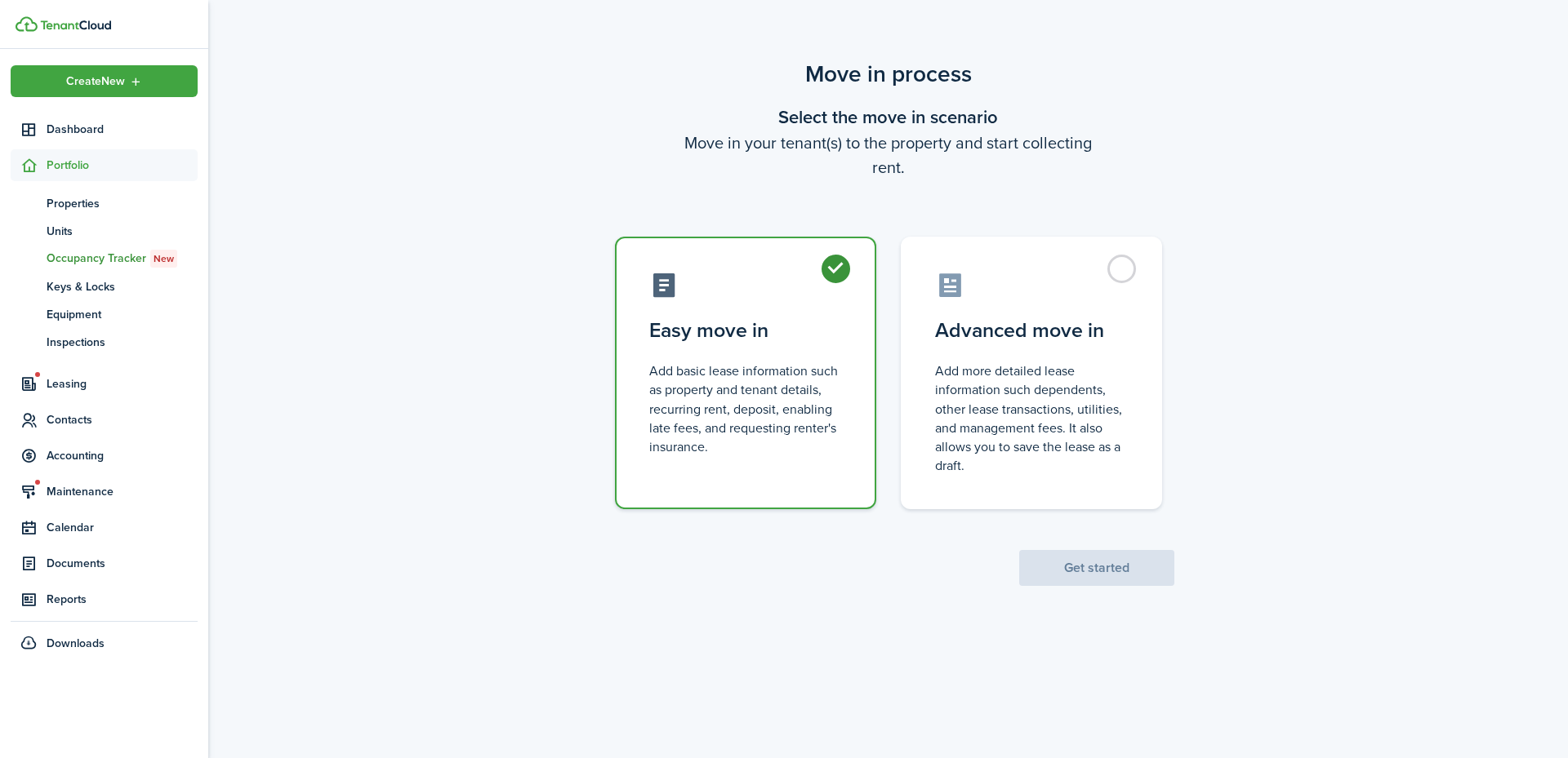
radio input "true"
click at [1101, 560] on button "Get started" at bounding box center [1097, 568] width 155 height 36
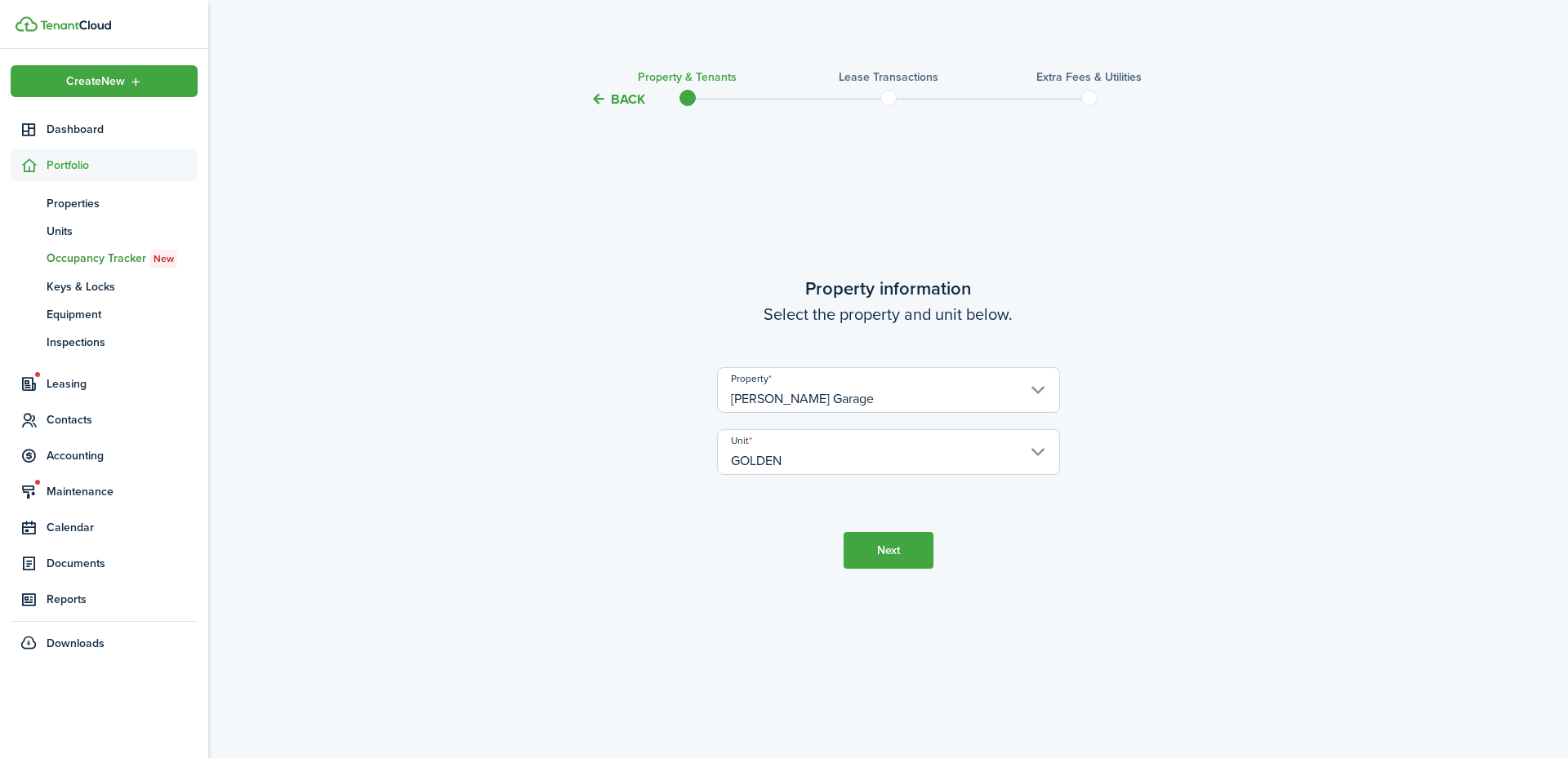
click at [912, 539] on button "Next" at bounding box center [888, 550] width 90 height 37
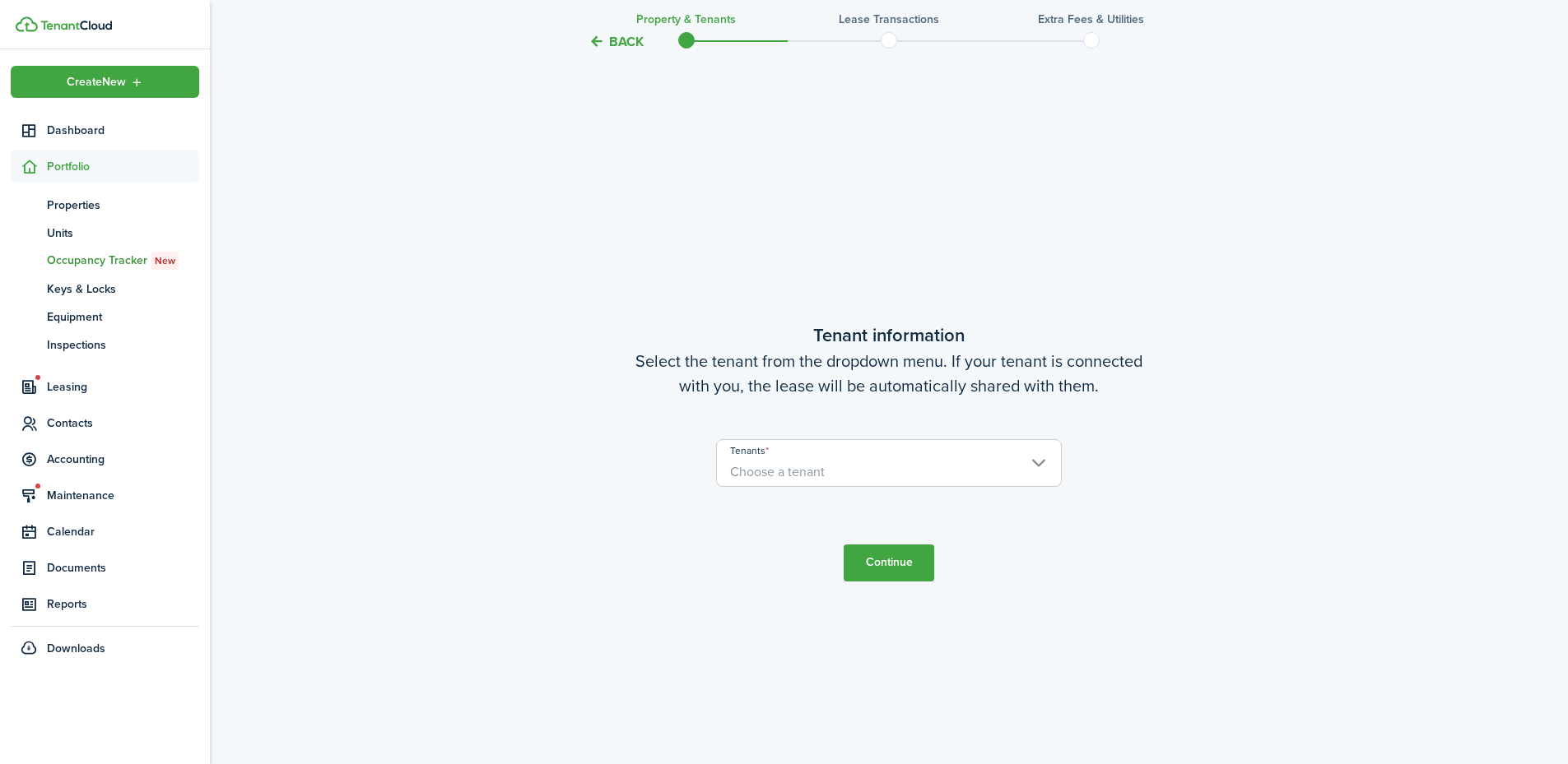
scroll to position [654, 0]
click at [848, 466] on span "Choose a tenant" at bounding box center [889, 468] width 344 height 28
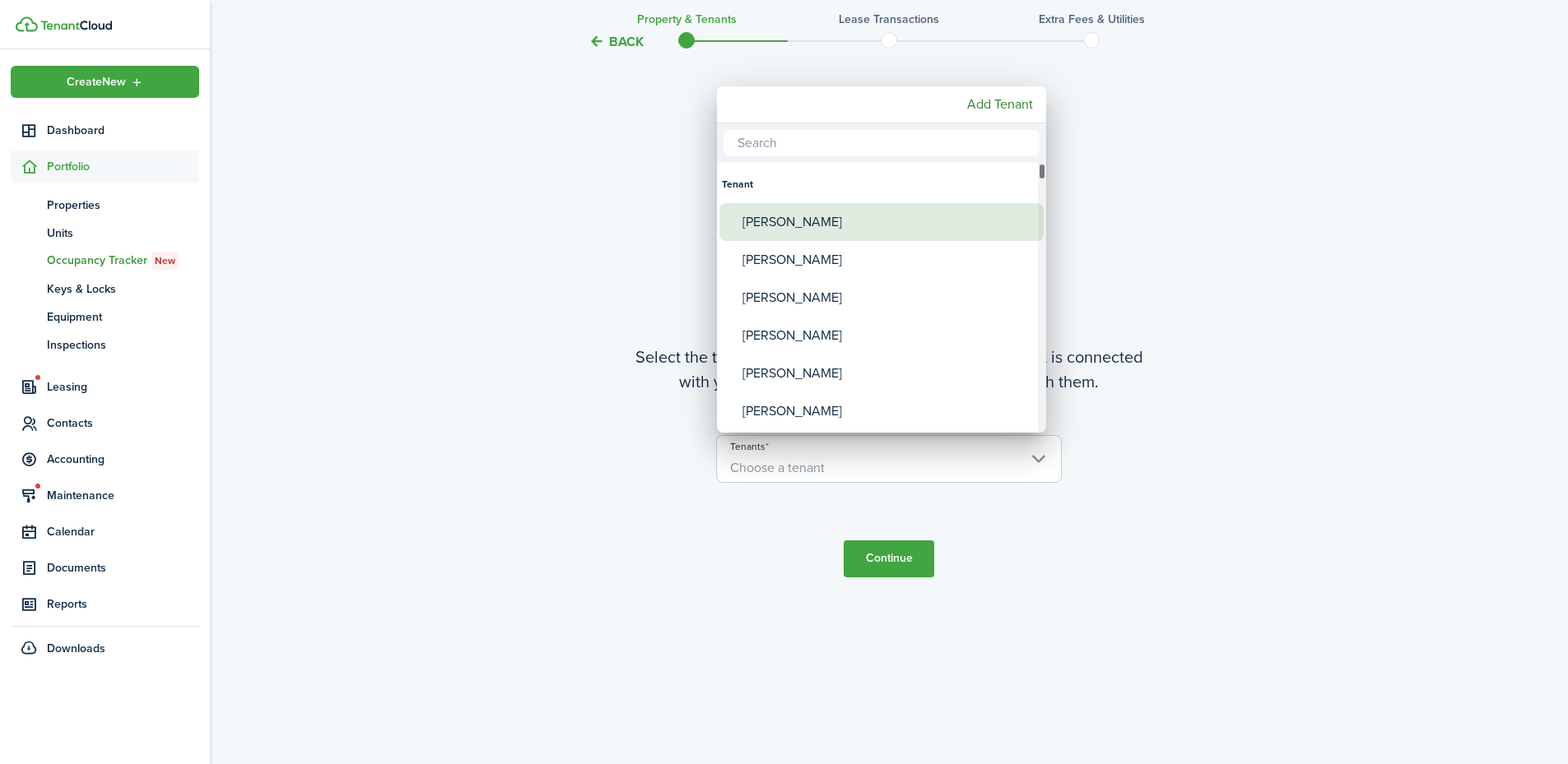
click at [783, 207] on div "[PERSON_NAME]" at bounding box center [888, 222] width 291 height 38
type input "[PERSON_NAME]"
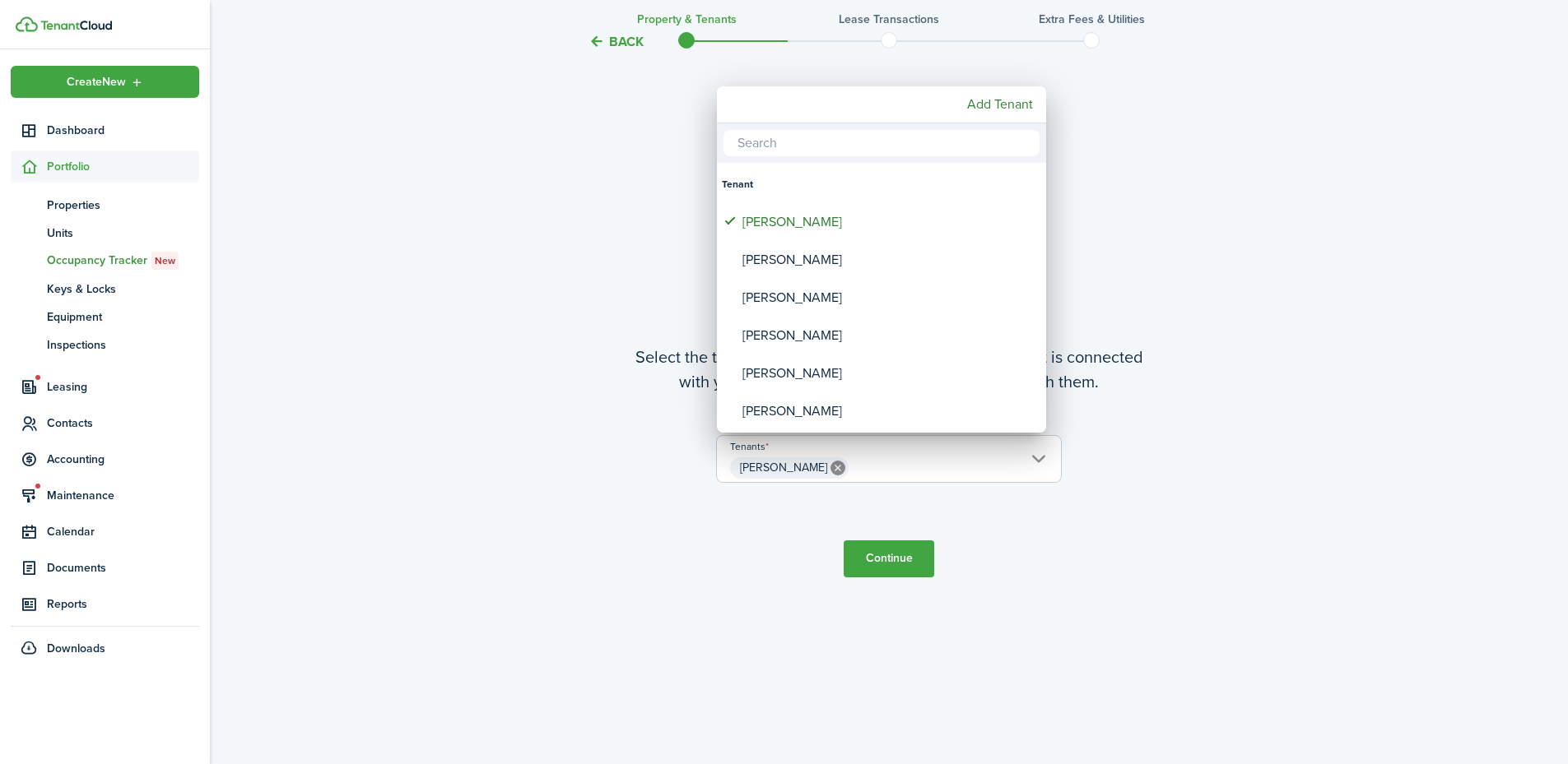
click at [905, 560] on div at bounding box center [784, 382] width 1831 height 1028
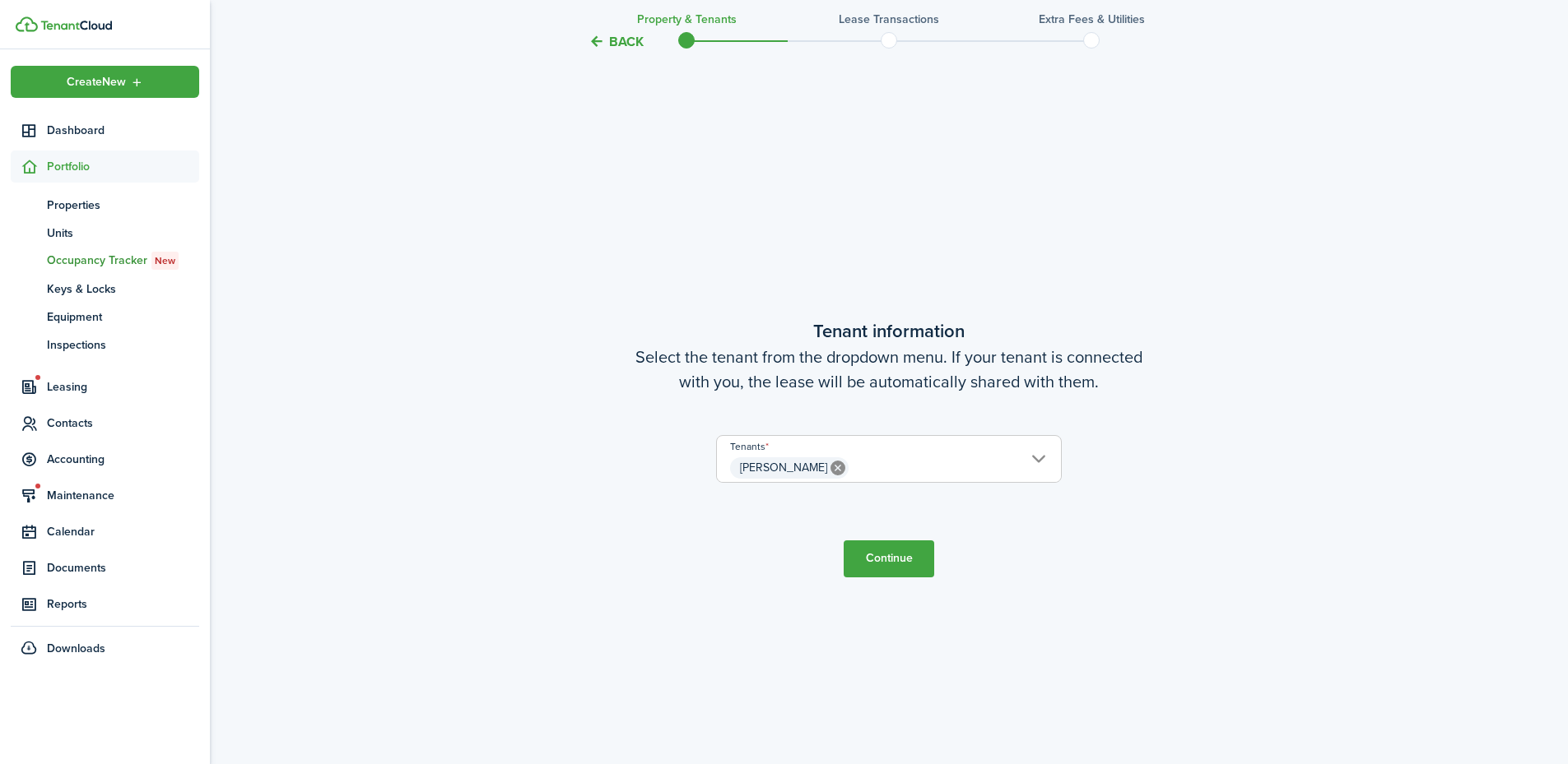
click at [887, 567] on button "Continue" at bounding box center [888, 559] width 90 height 37
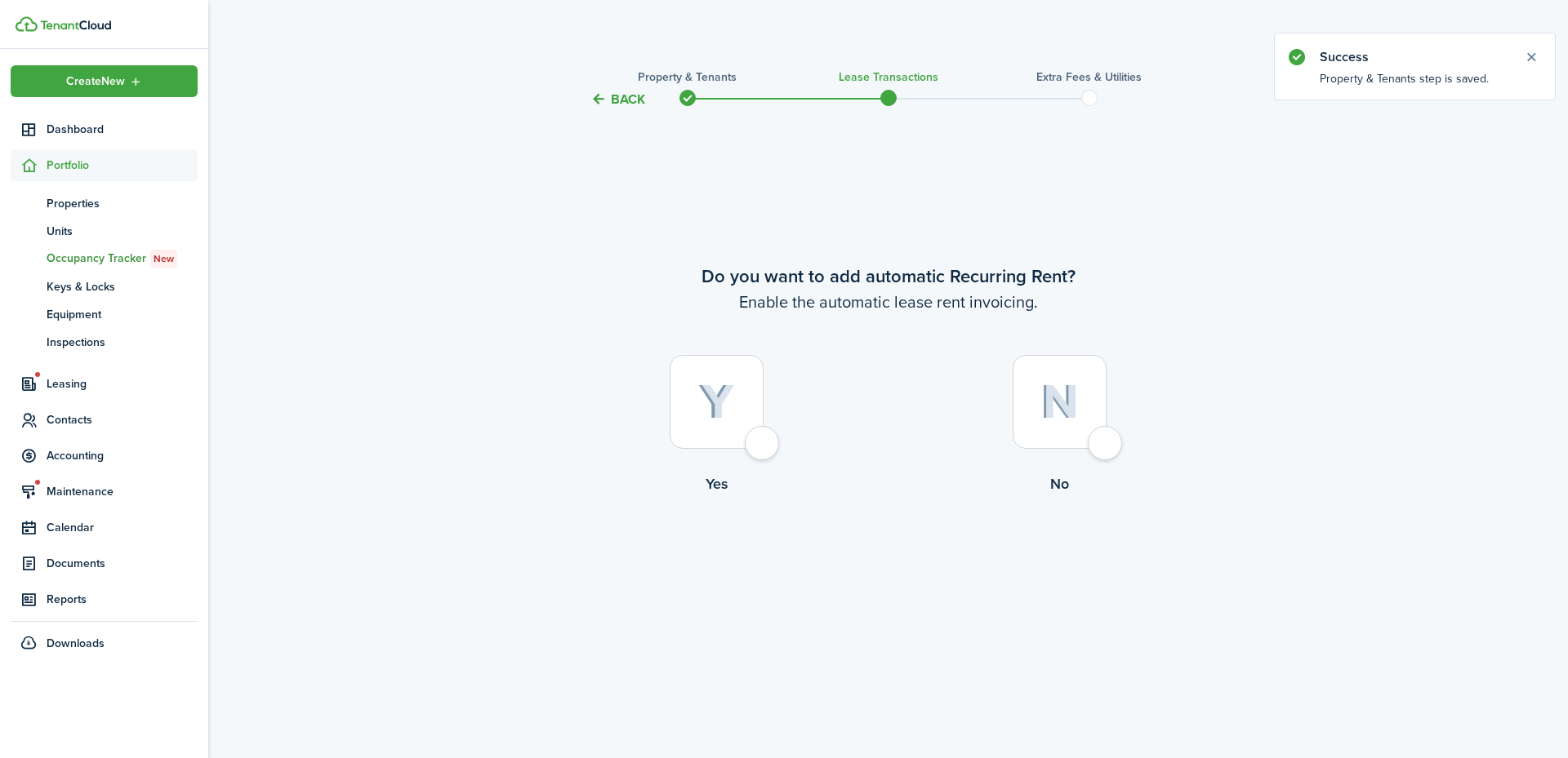
click at [1123, 411] on label "No" at bounding box center [1060, 428] width 343 height 148
radio input "true"
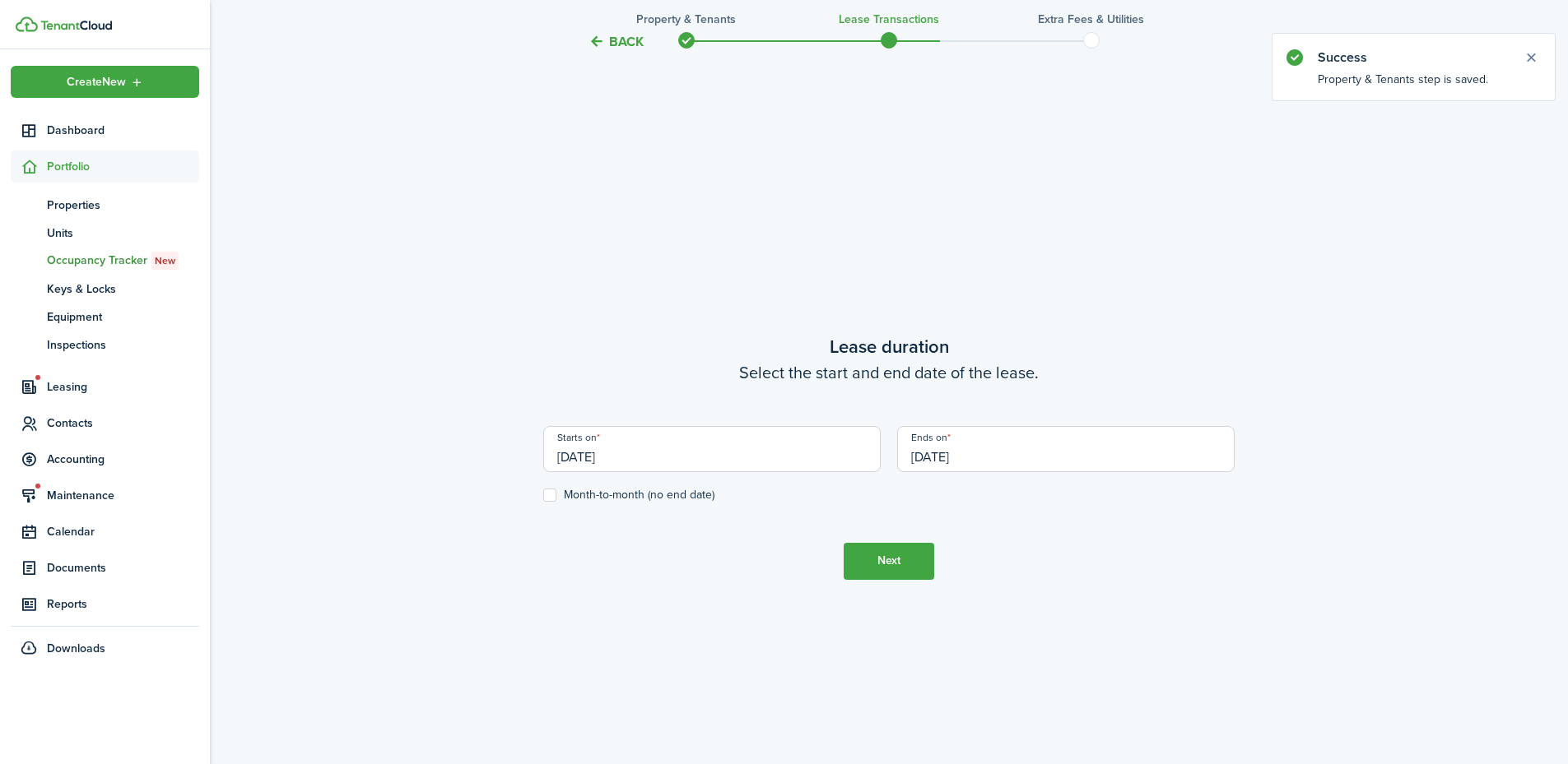
scroll to position [654, 0]
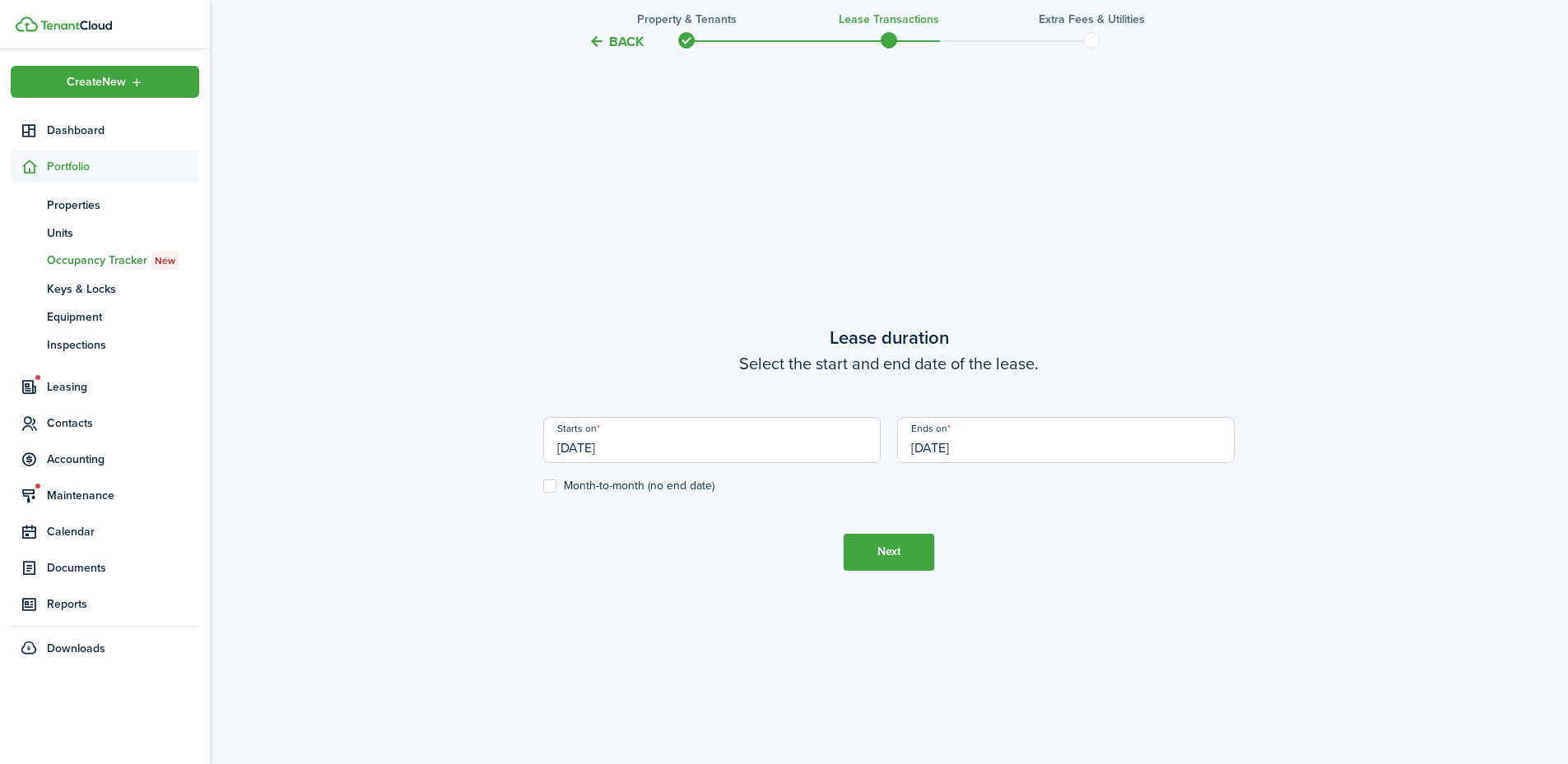
click at [542, 479] on div "Starts on 09/15/2025" at bounding box center [712, 448] width 354 height 63
click at [549, 486] on label "Month-to-month (no end date)" at bounding box center [628, 486] width 171 height 13
click at [543, 486] on input "Month-to-month (no end date)" at bounding box center [542, 486] width 1 height 1
checkbox input "true"
click at [896, 550] on button "Next" at bounding box center [888, 552] width 90 height 37
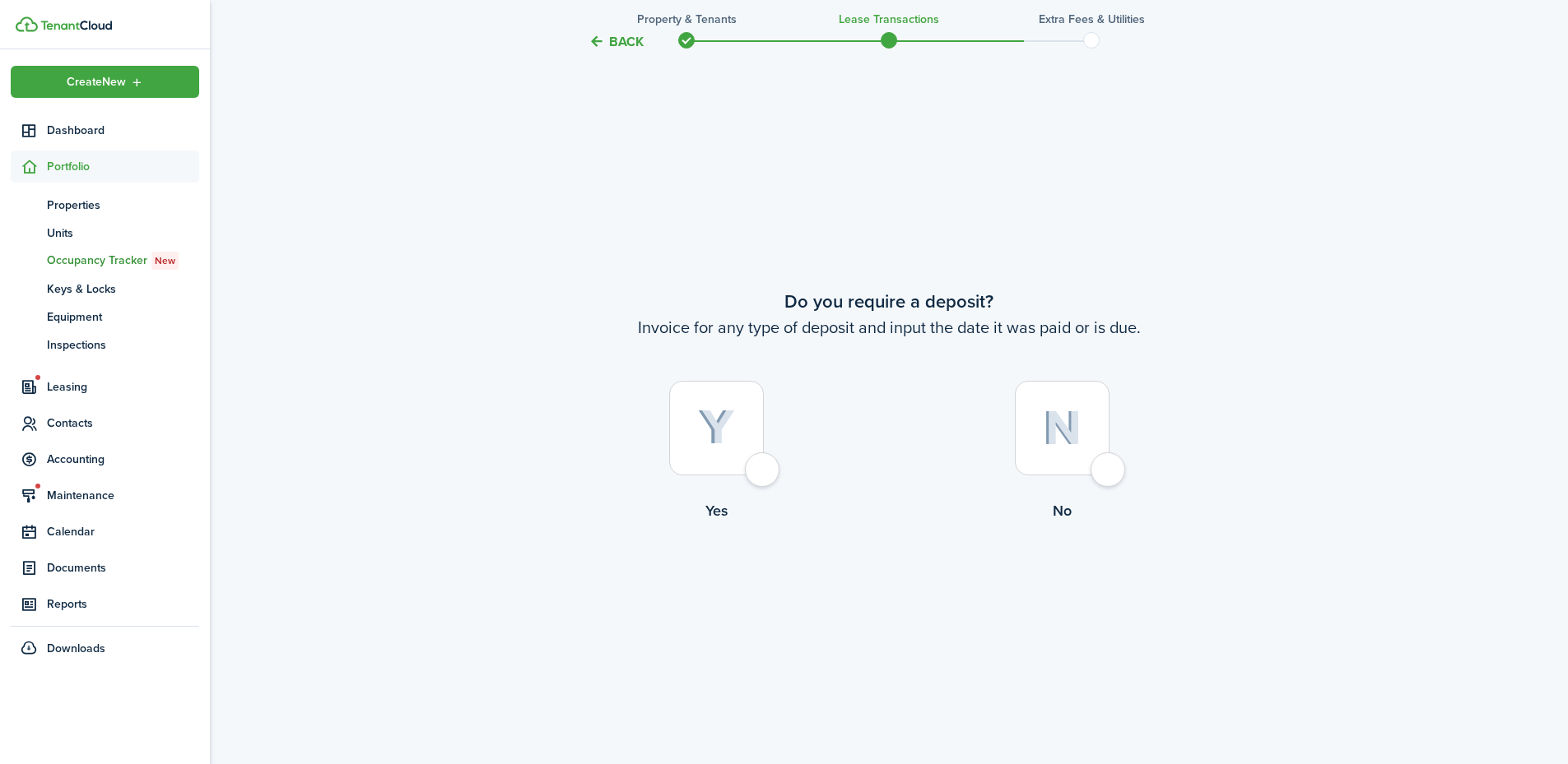
scroll to position [1418, 0]
click at [1109, 458] on div at bounding box center [1062, 427] width 95 height 95
radio input "true"
click at [887, 594] on button "Continue" at bounding box center [888, 588] width 90 height 37
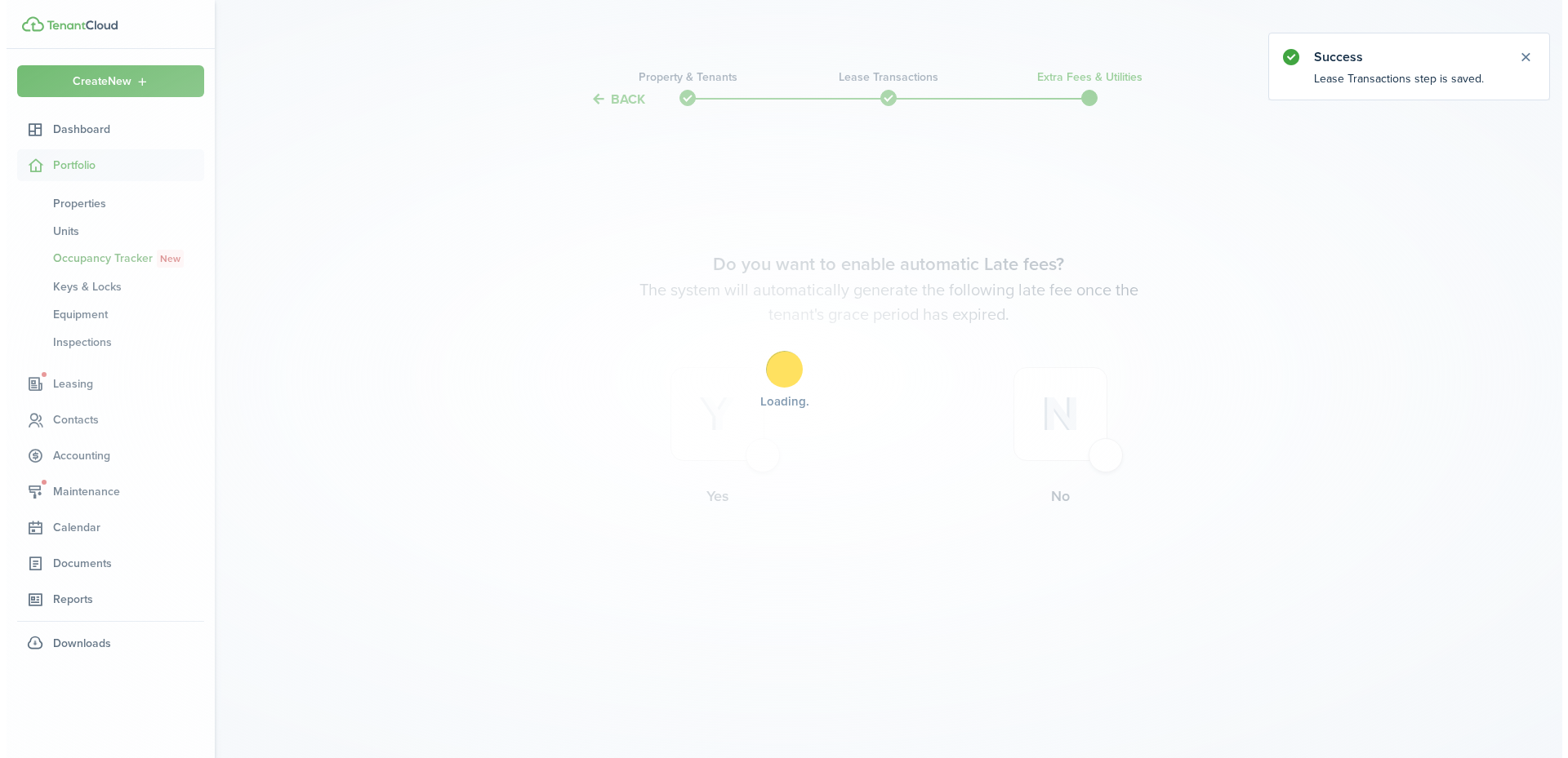
scroll to position [0, 0]
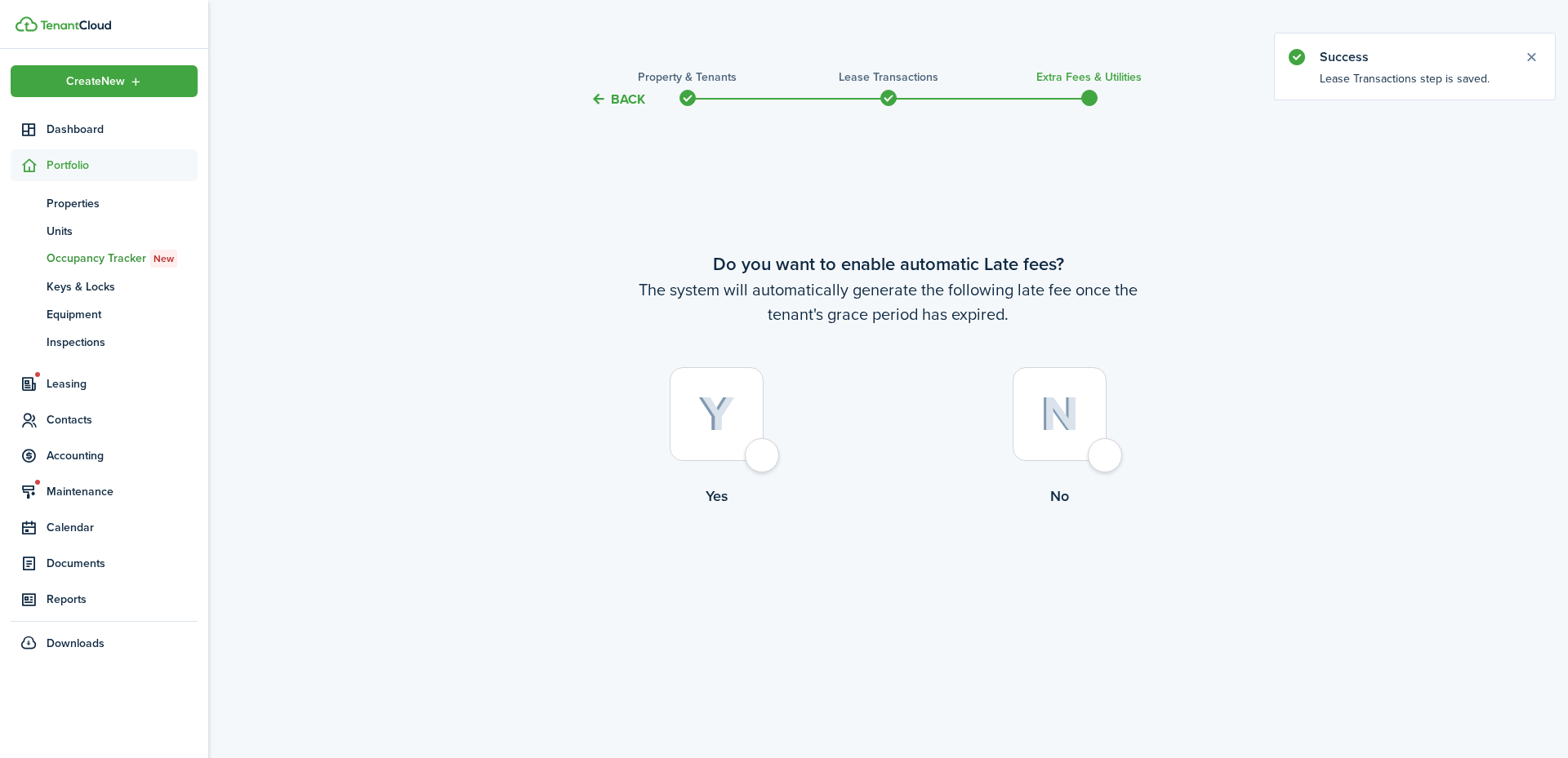
click at [764, 449] on div at bounding box center [717, 414] width 94 height 94
radio input "true"
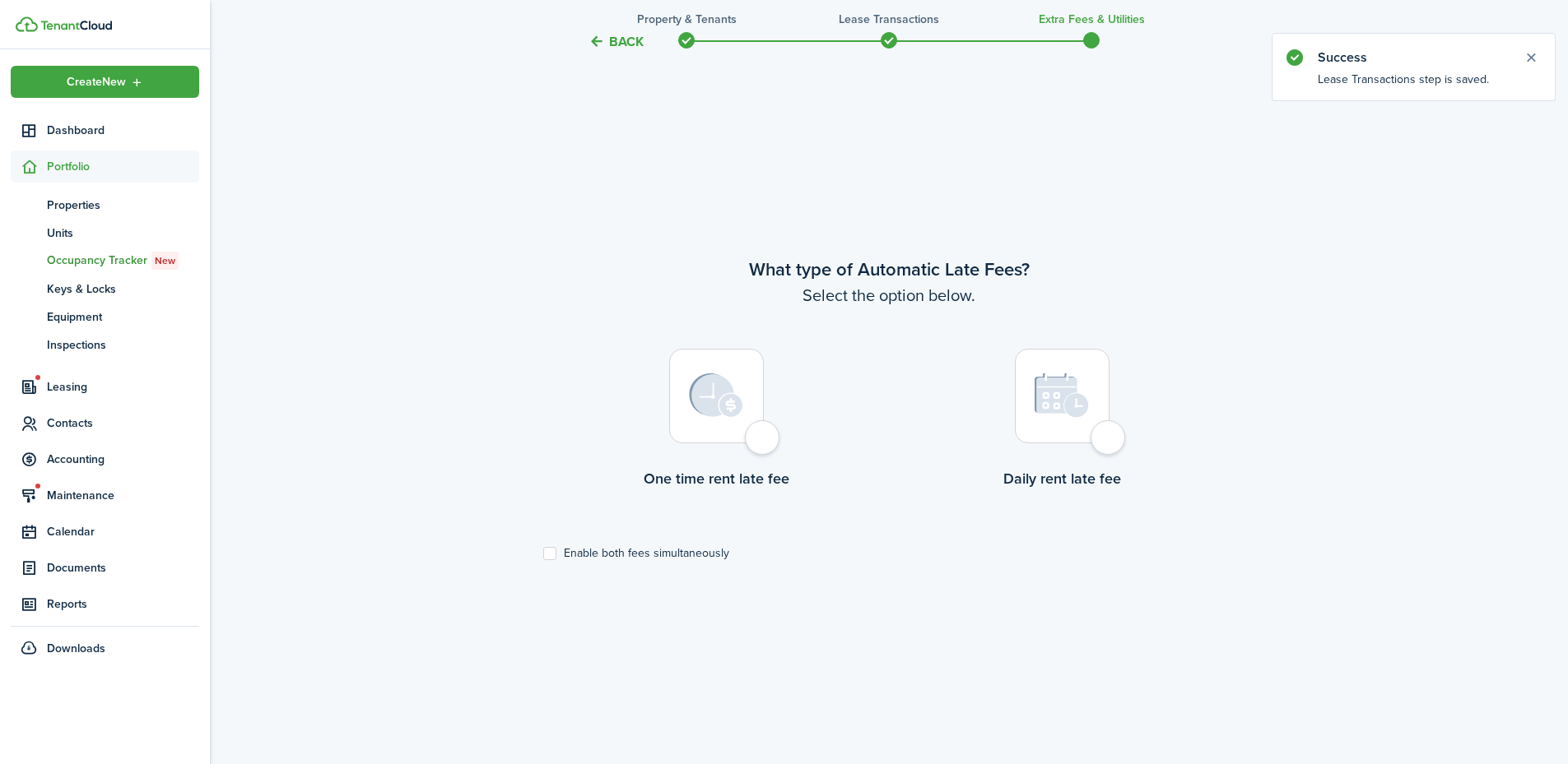
click at [755, 439] on div at bounding box center [716, 396] width 95 height 95
radio input "true"
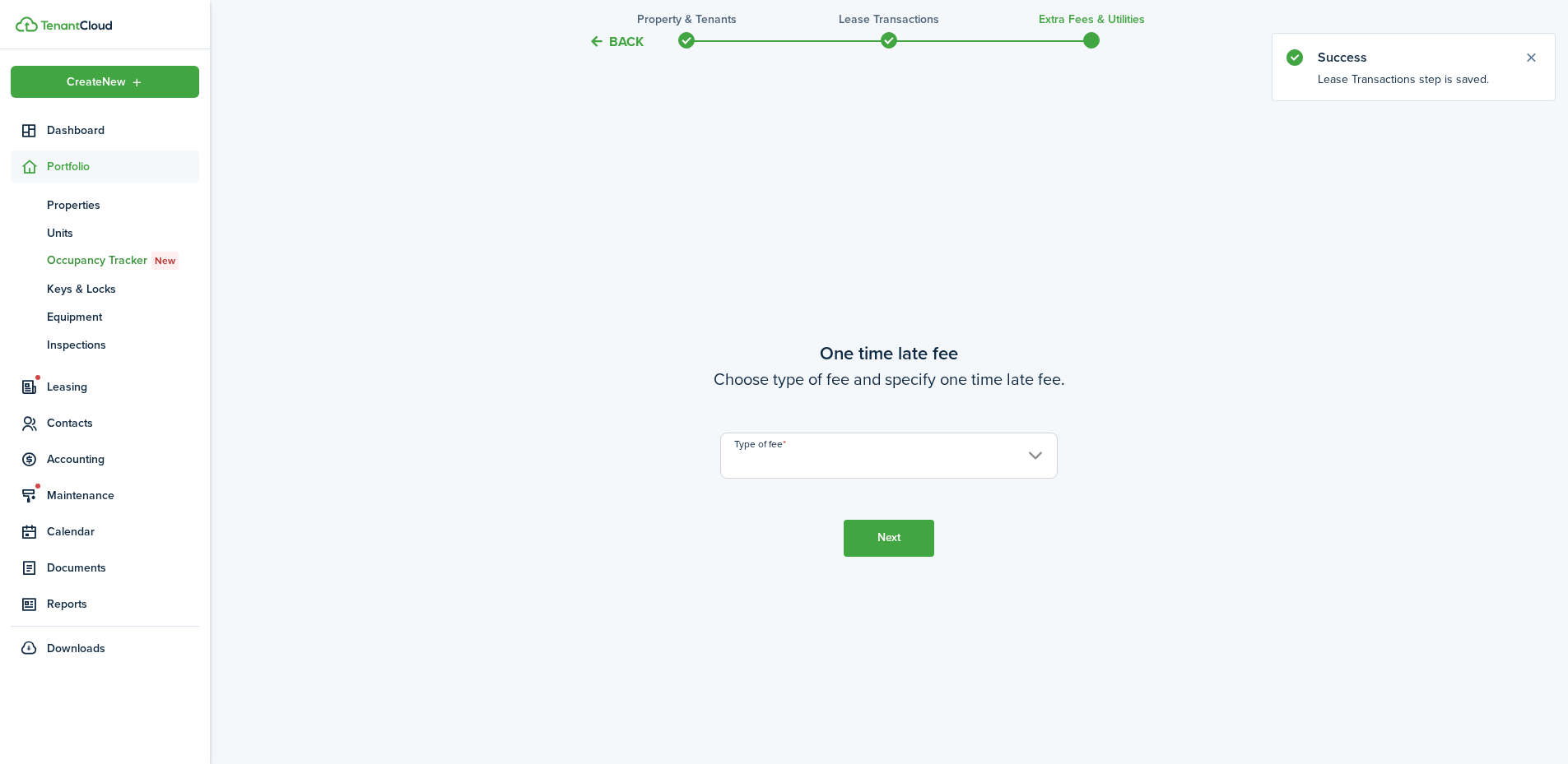
scroll to position [1418, 0]
click at [840, 469] on input "Type of fee" at bounding box center [889, 455] width 338 height 46
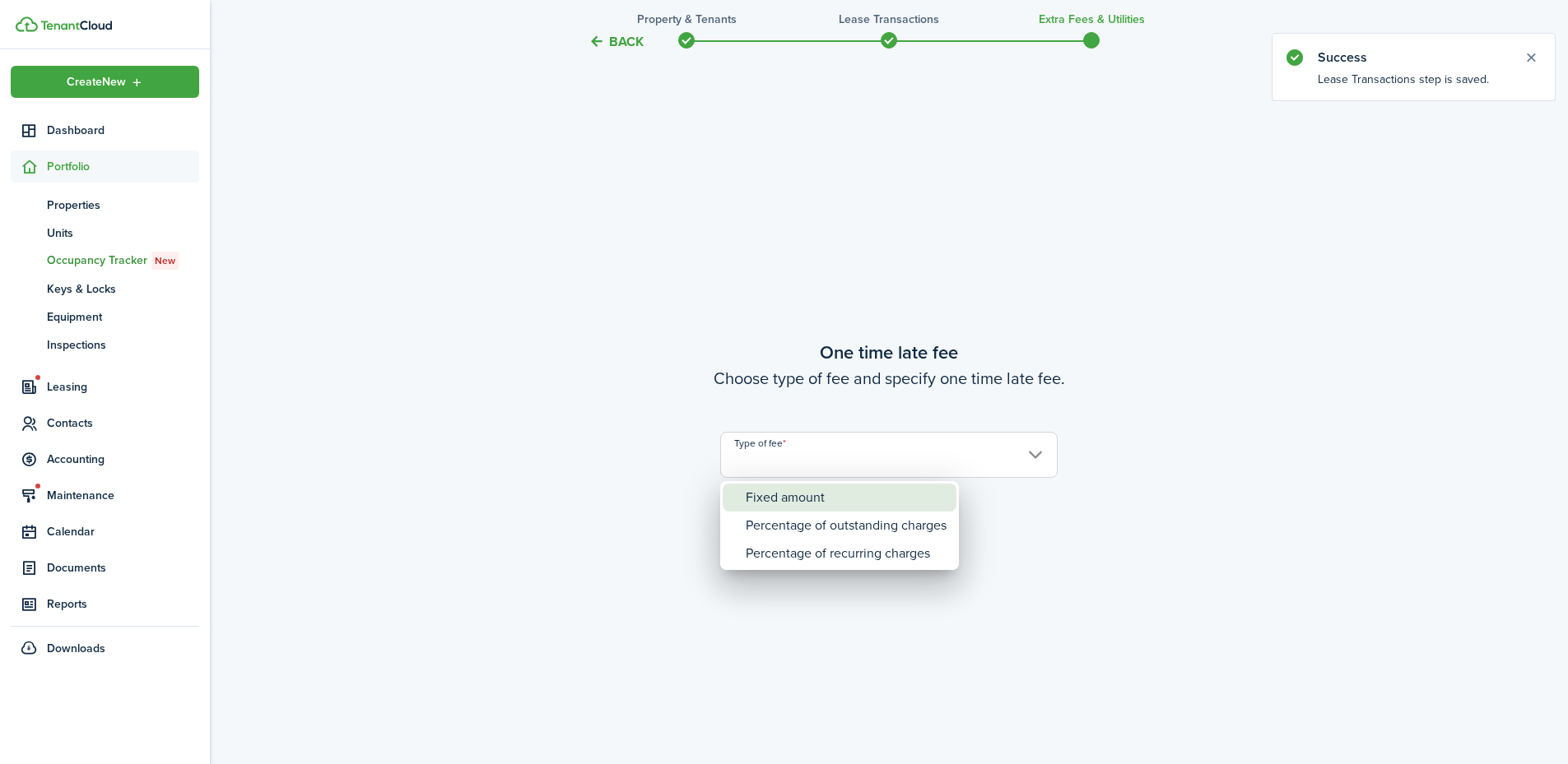
click at [827, 492] on div "Fixed amount" at bounding box center [846, 498] width 201 height 28
type input "Fixed amount"
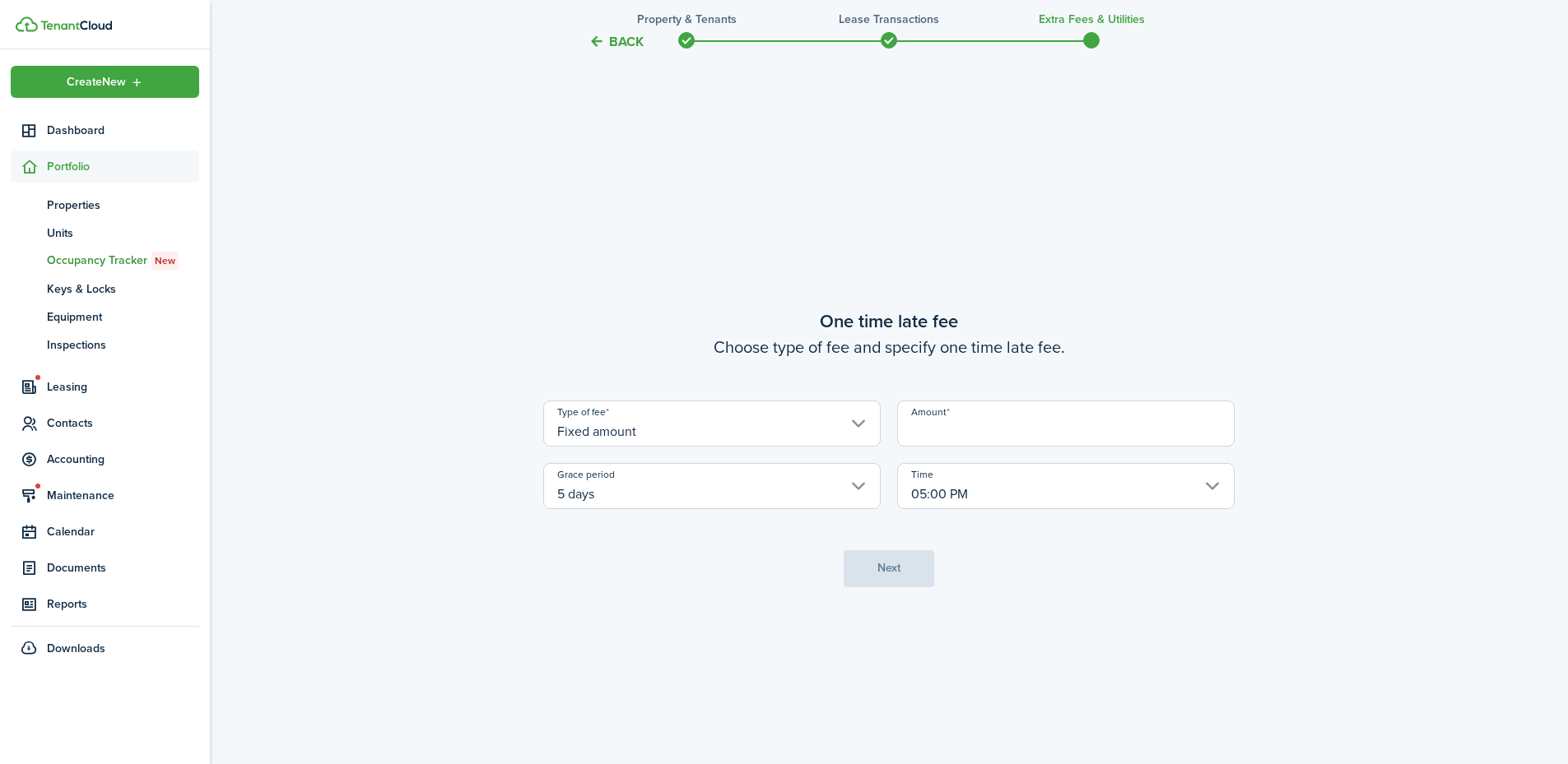
click at [933, 434] on input "Amount" at bounding box center [1065, 424] width 338 height 46
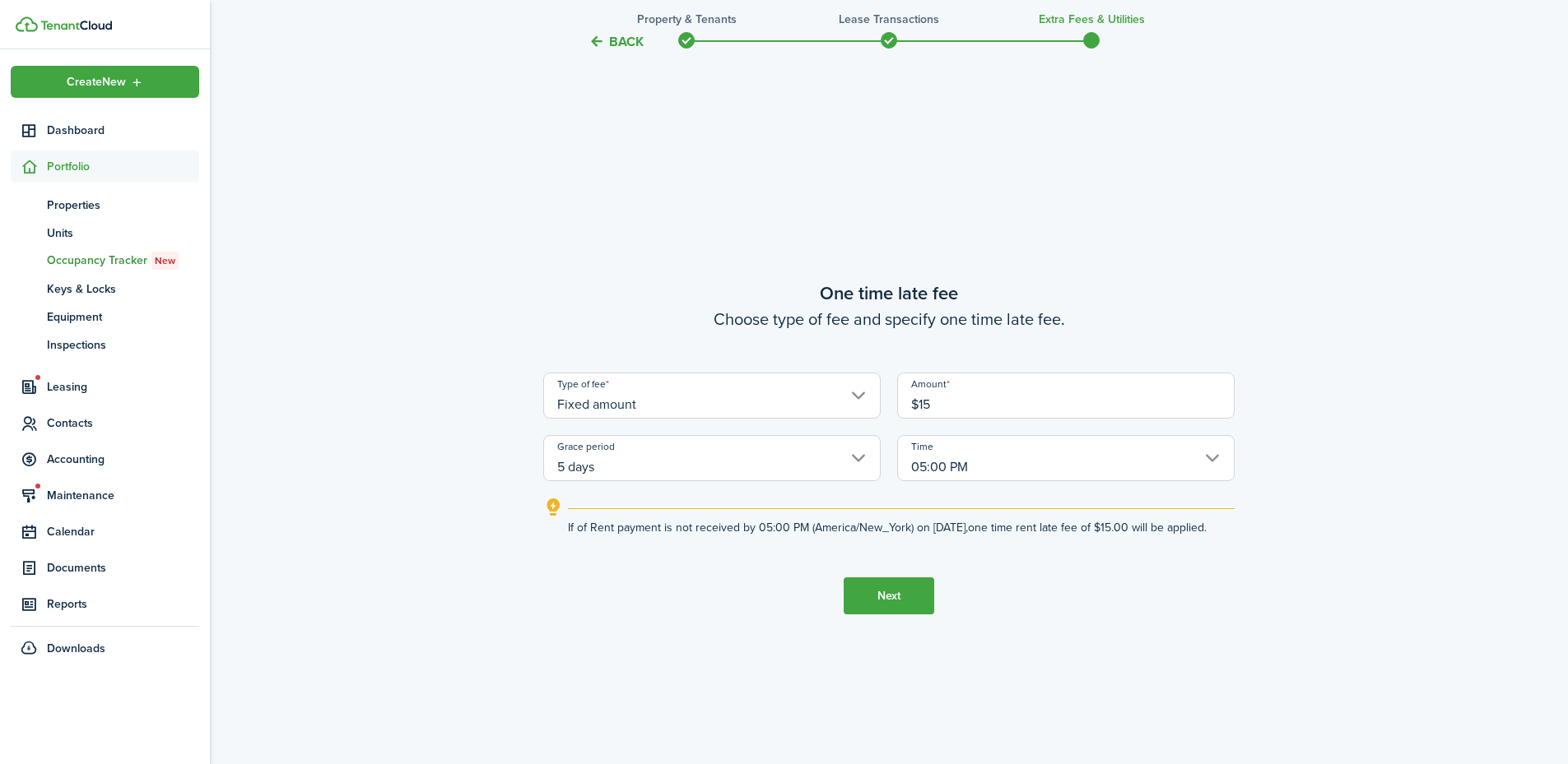
type input "$15.00"
click at [914, 610] on button "Next" at bounding box center [888, 596] width 90 height 37
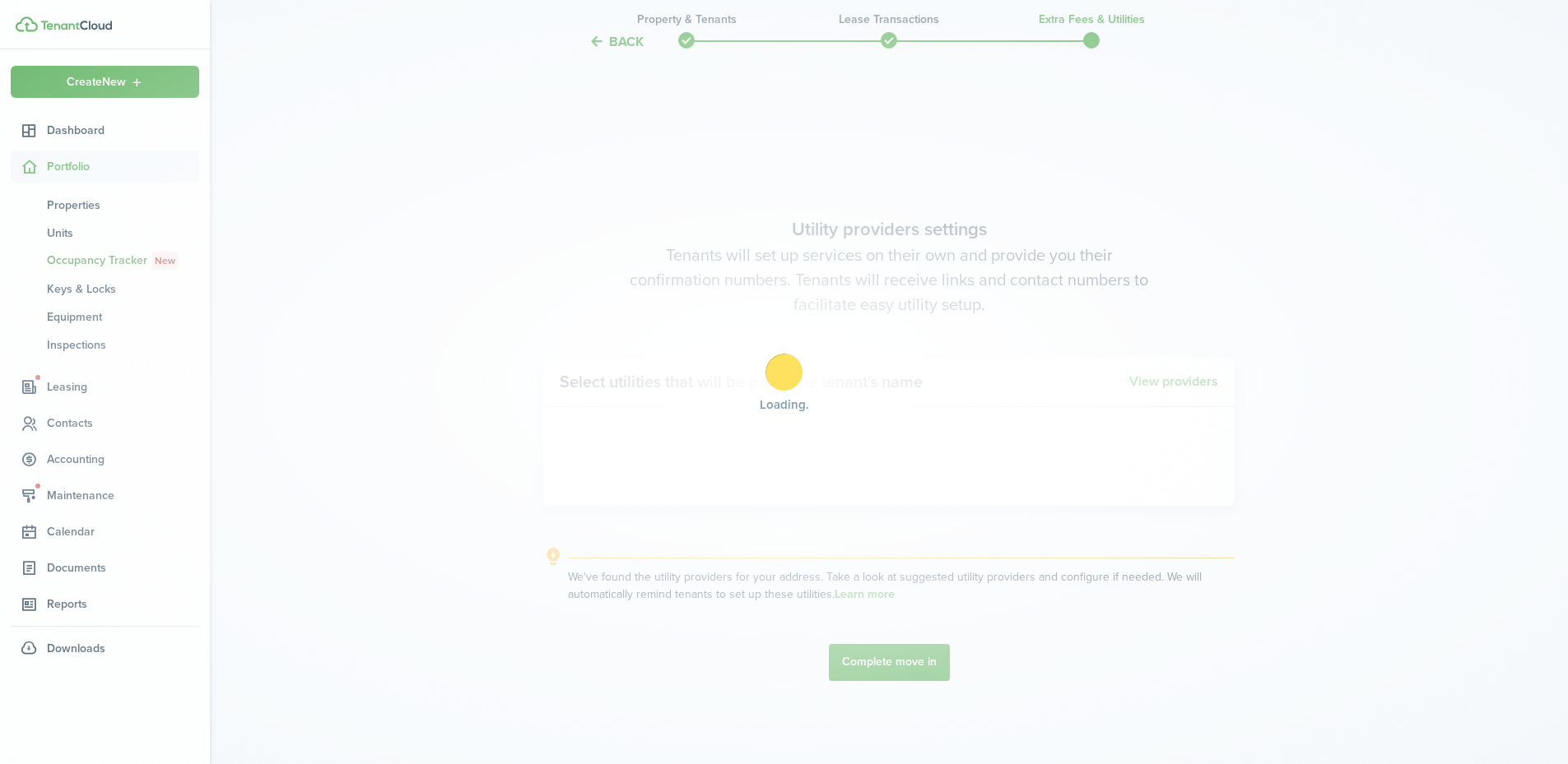
scroll to position [2183, 0]
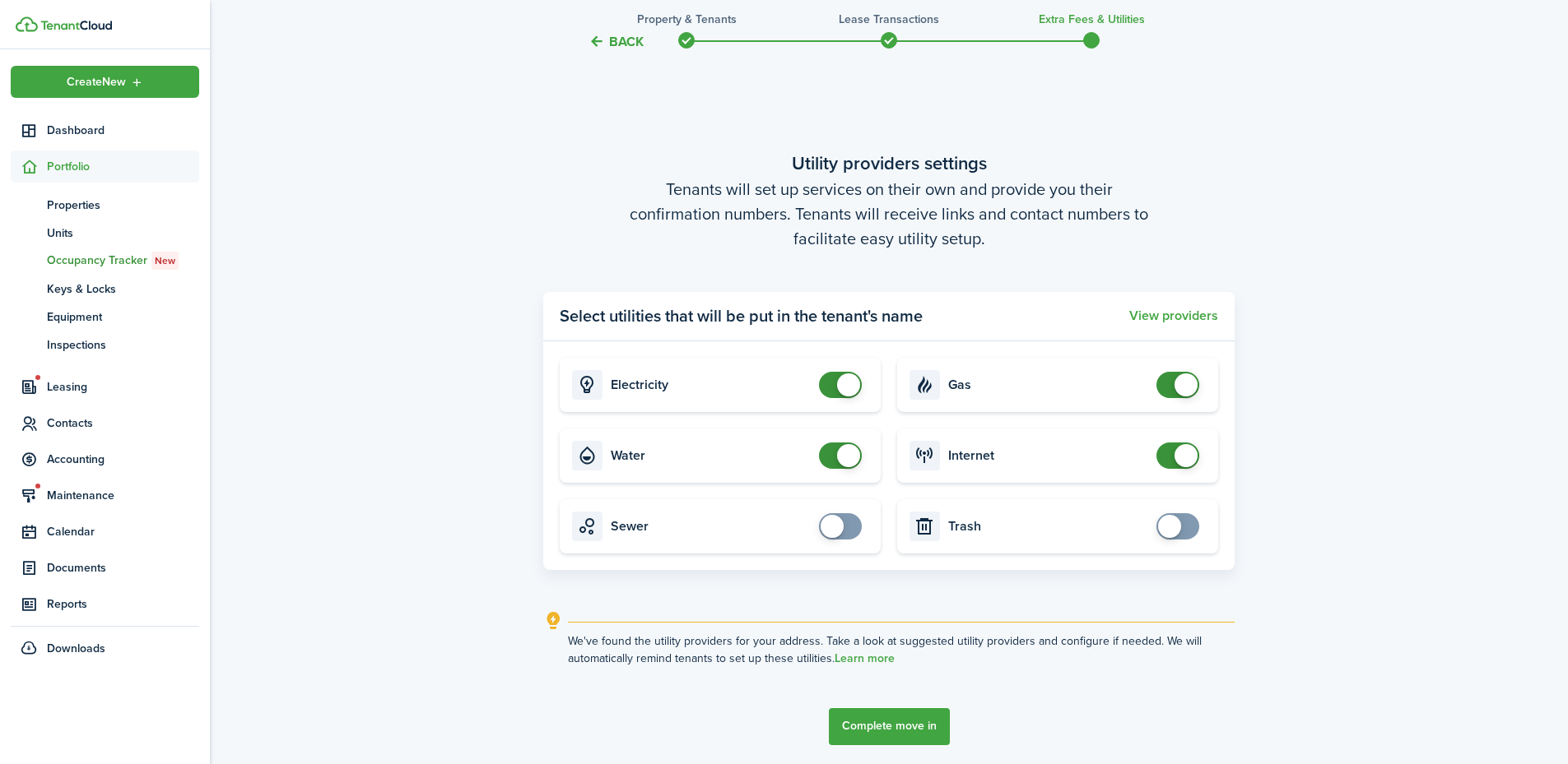
checkbox input "false"
click at [841, 389] on span at bounding box center [848, 385] width 23 height 23
drag, startPoint x: 844, startPoint y: 459, endPoint x: 854, endPoint y: 460, distance: 10.0
click at [848, 461] on span at bounding box center [848, 455] width 23 height 23
checkbox input "false"
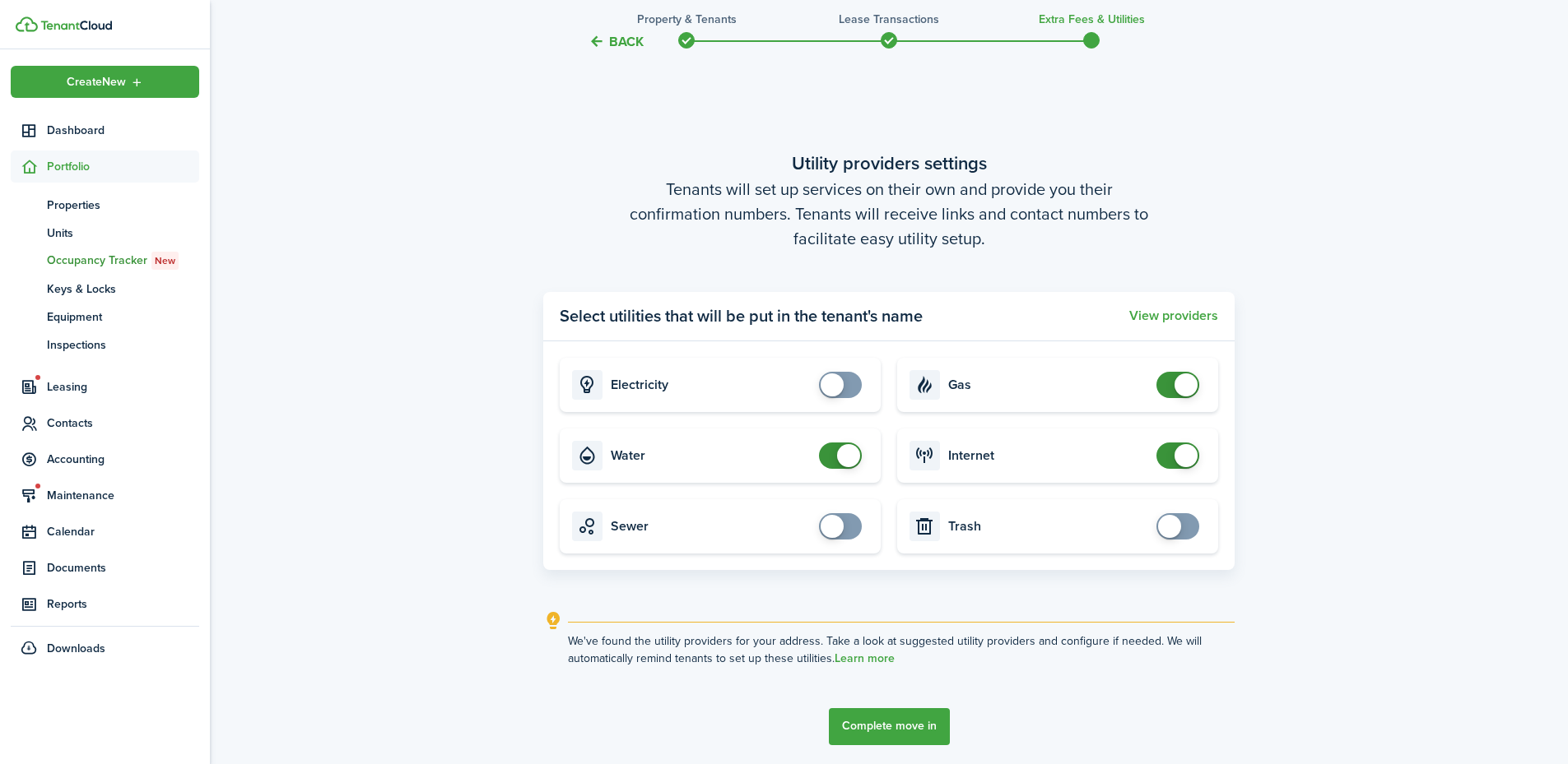
click at [842, 458] on span at bounding box center [848, 455] width 23 height 23
click at [82, 164] on span "Portfolio" at bounding box center [123, 167] width 152 height 17
